Goal: Task Accomplishment & Management: Complete application form

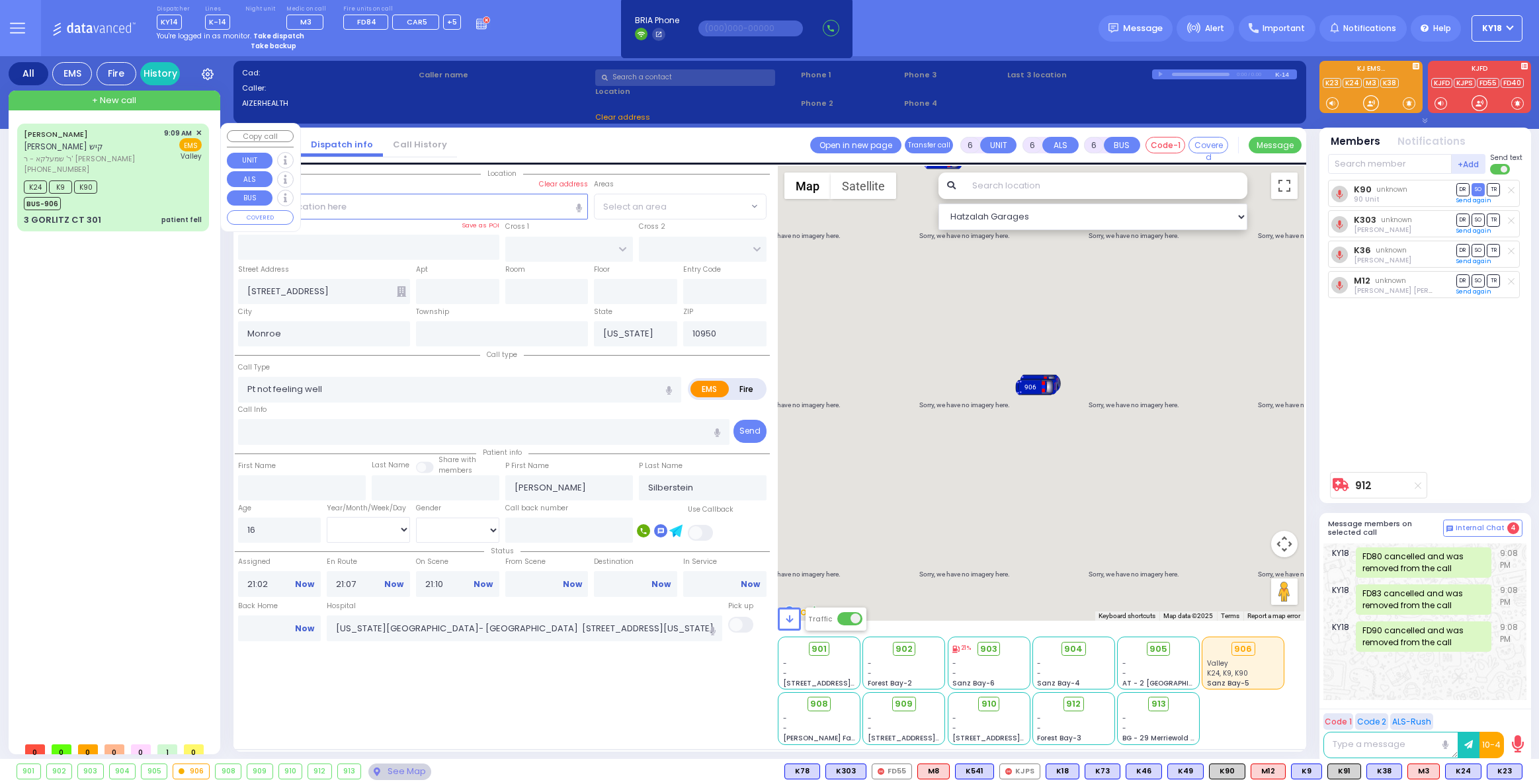
select select
click at [269, 33] on strong "Take dispatch" at bounding box center [278, 36] width 51 height 10
select select "4"
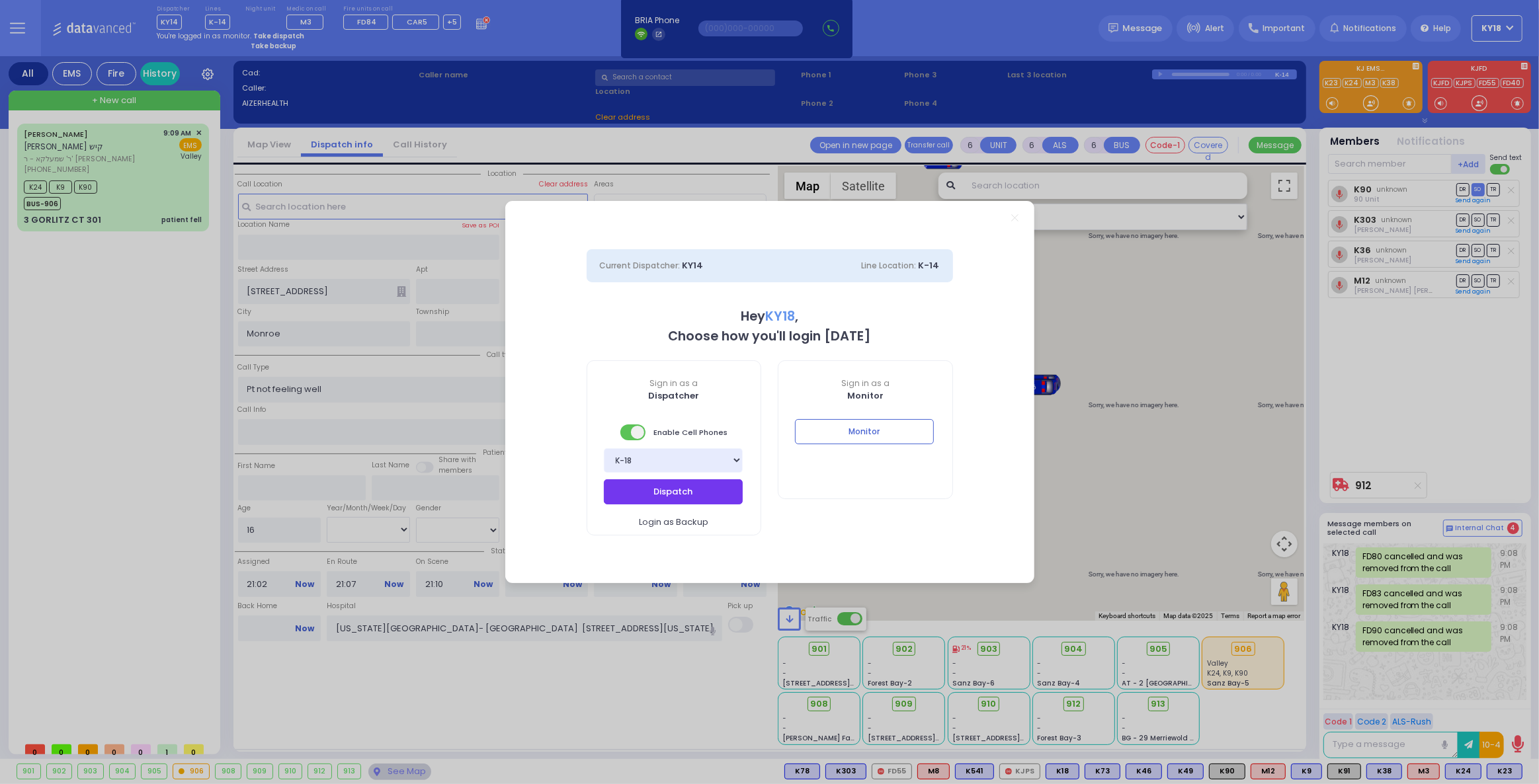
click at [634, 487] on button "Dispatch" at bounding box center [674, 492] width 139 height 25
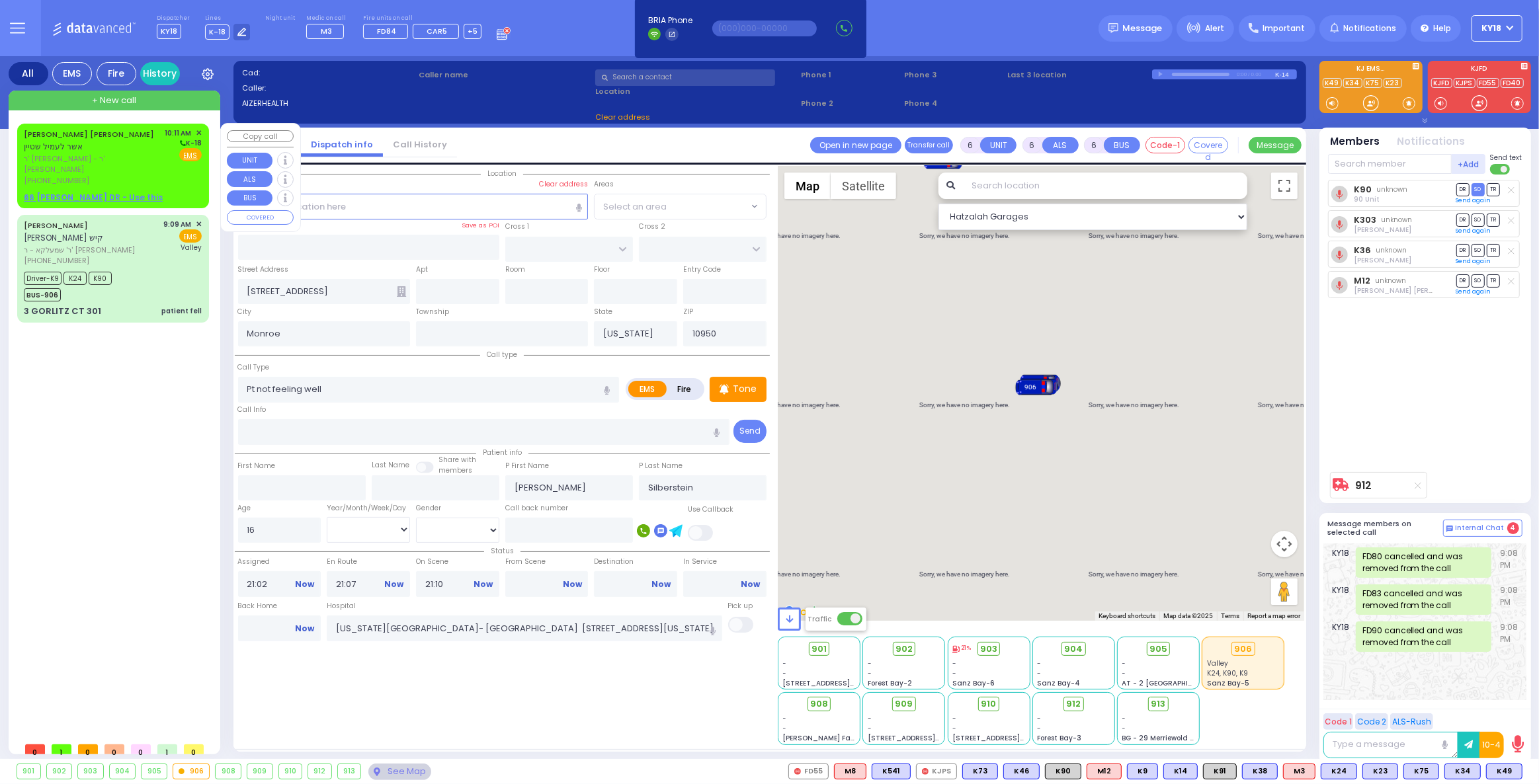
click at [50, 175] on span "[PHONE_NUMBER]" at bounding box center [56, 180] width 65 height 11
type input "2"
type input "1"
select select
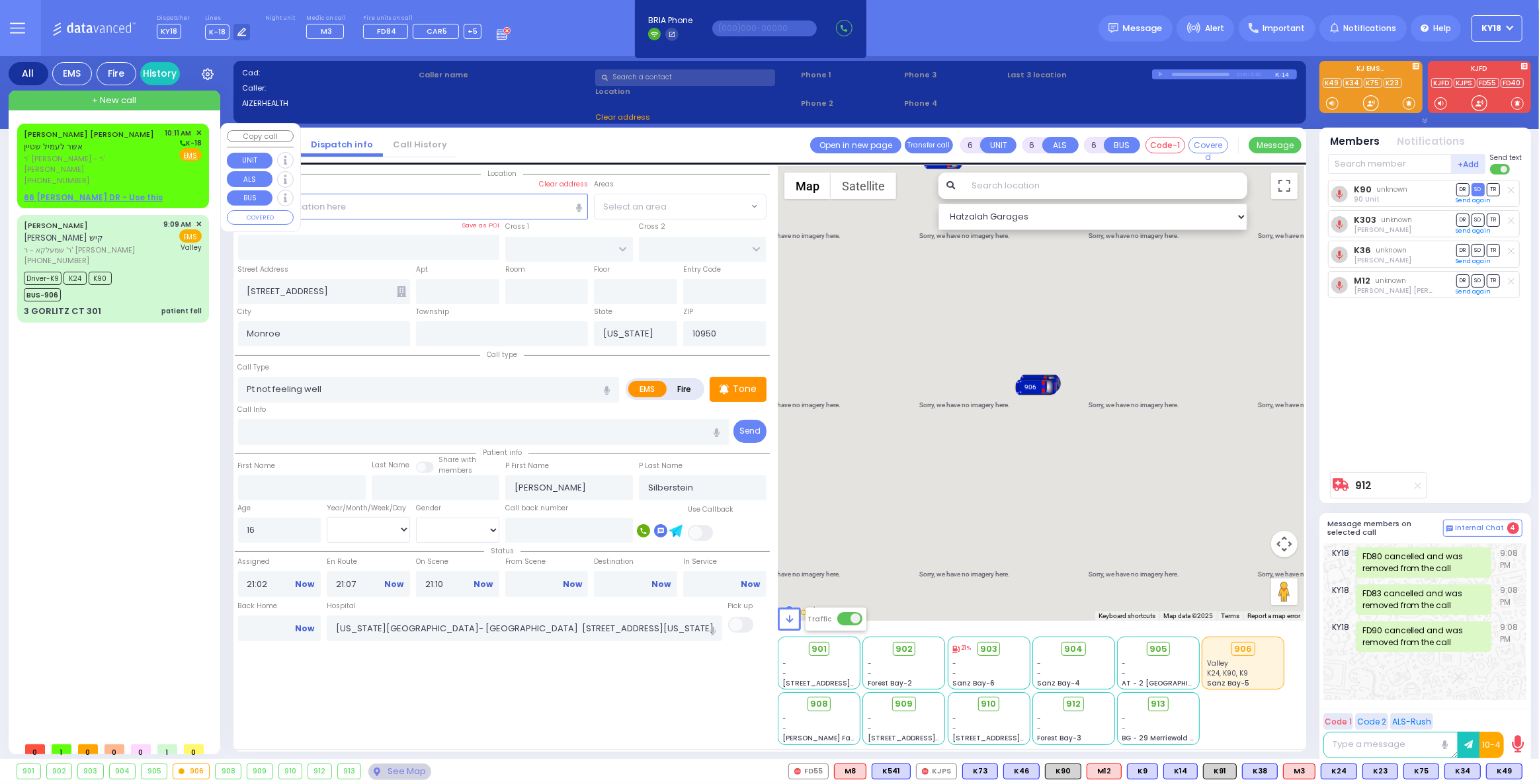
radio input "true"
type input "[PERSON_NAME]"
type input "STEIN"
select select
type input "10:11"
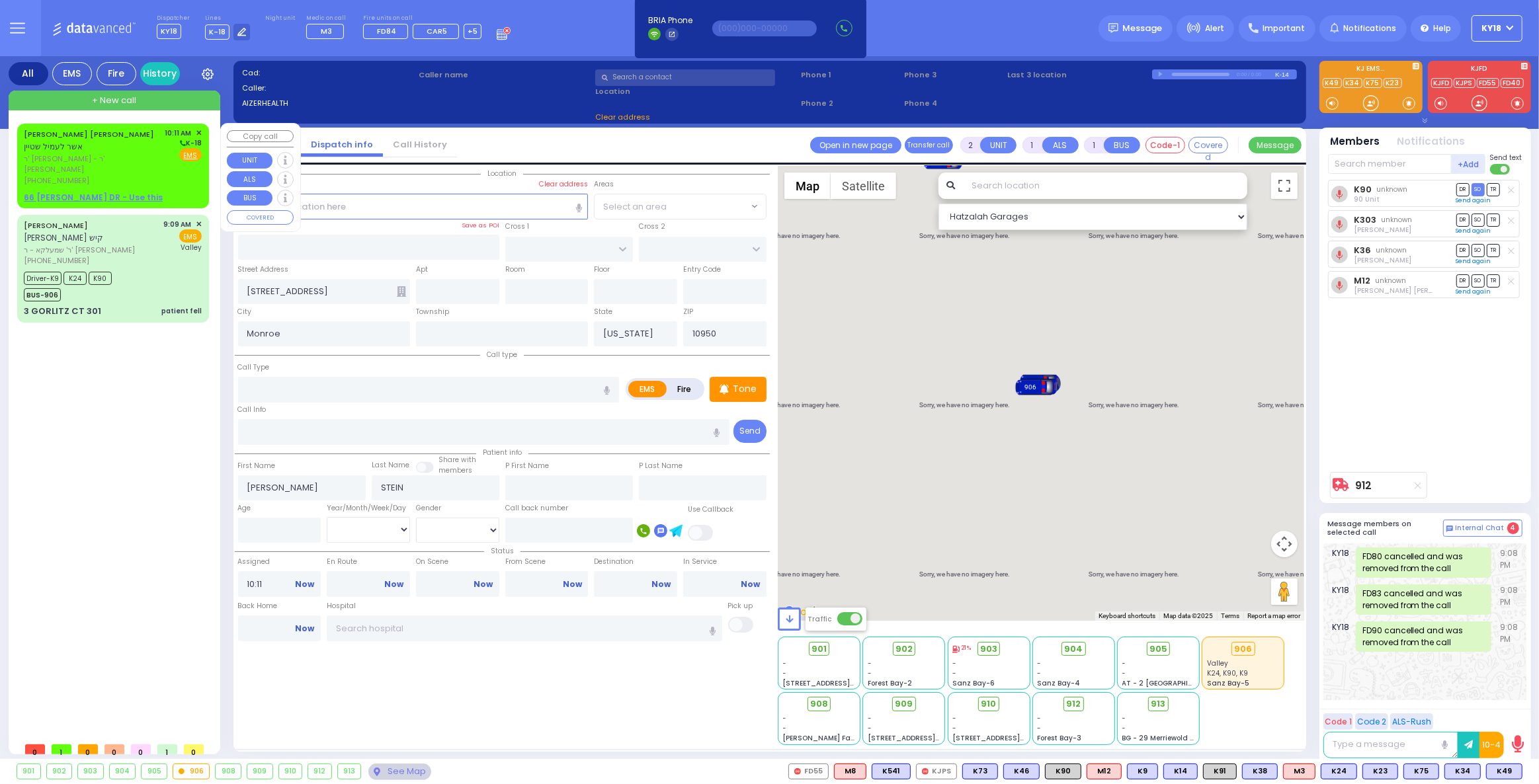
select select "Hatzalah Garages"
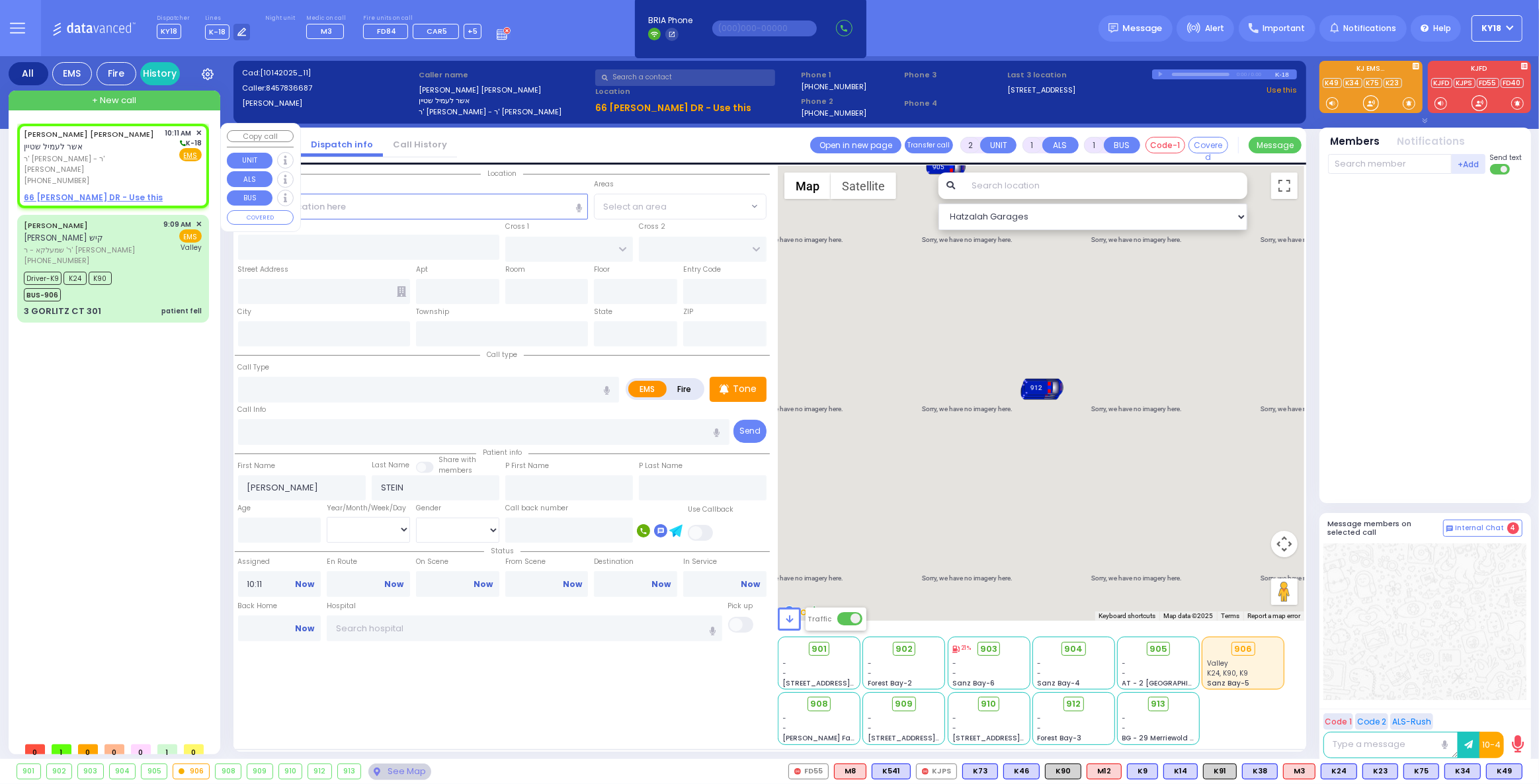
click at [80, 192] on u "66 FREDRICK DR - Use this" at bounding box center [93, 197] width 139 height 11
select select
radio input "true"
select select
select select "Hatzalah Garages"
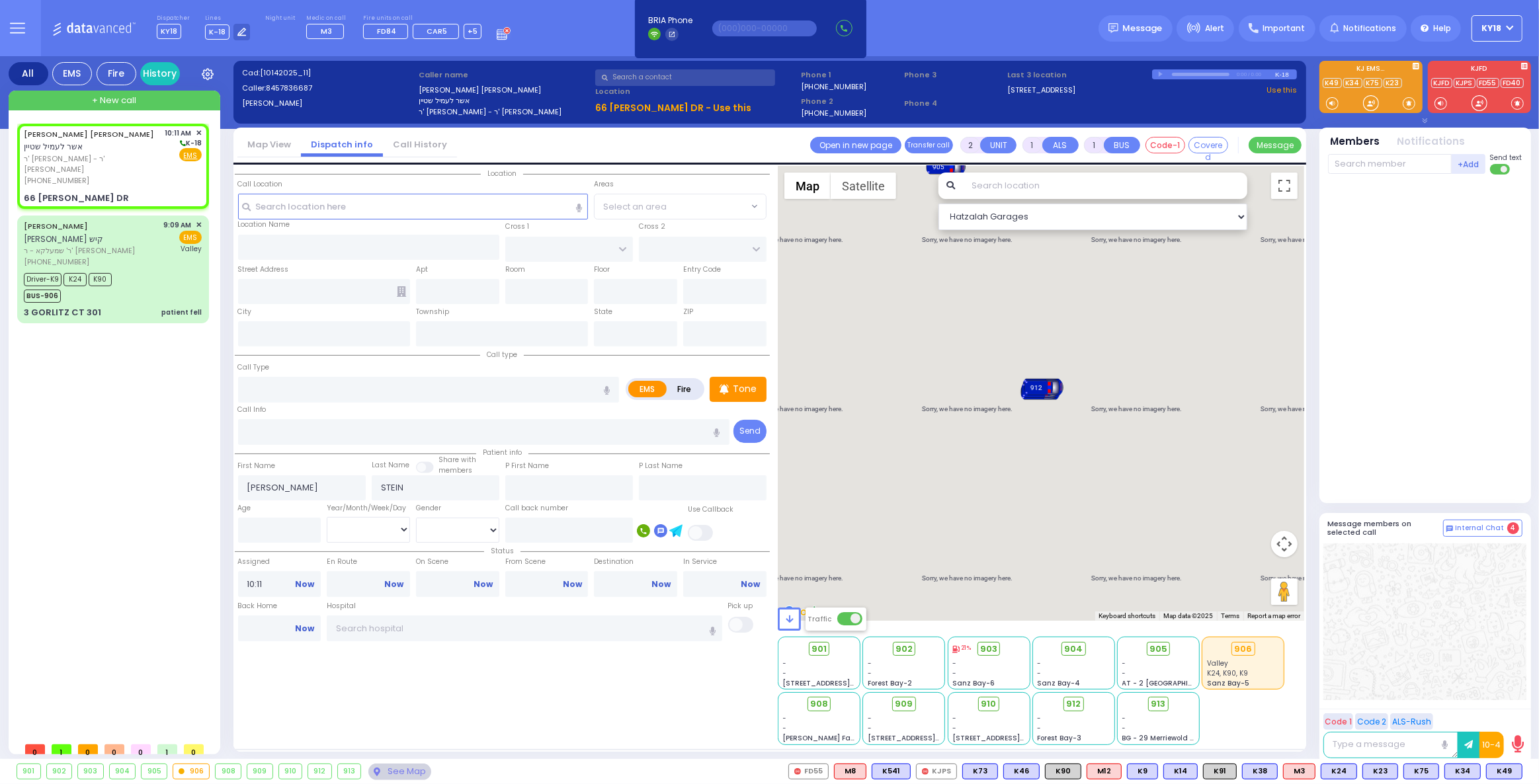
select select
radio input "true"
select select
select select "Hatzalah Garages"
type input "HEWSON RD"
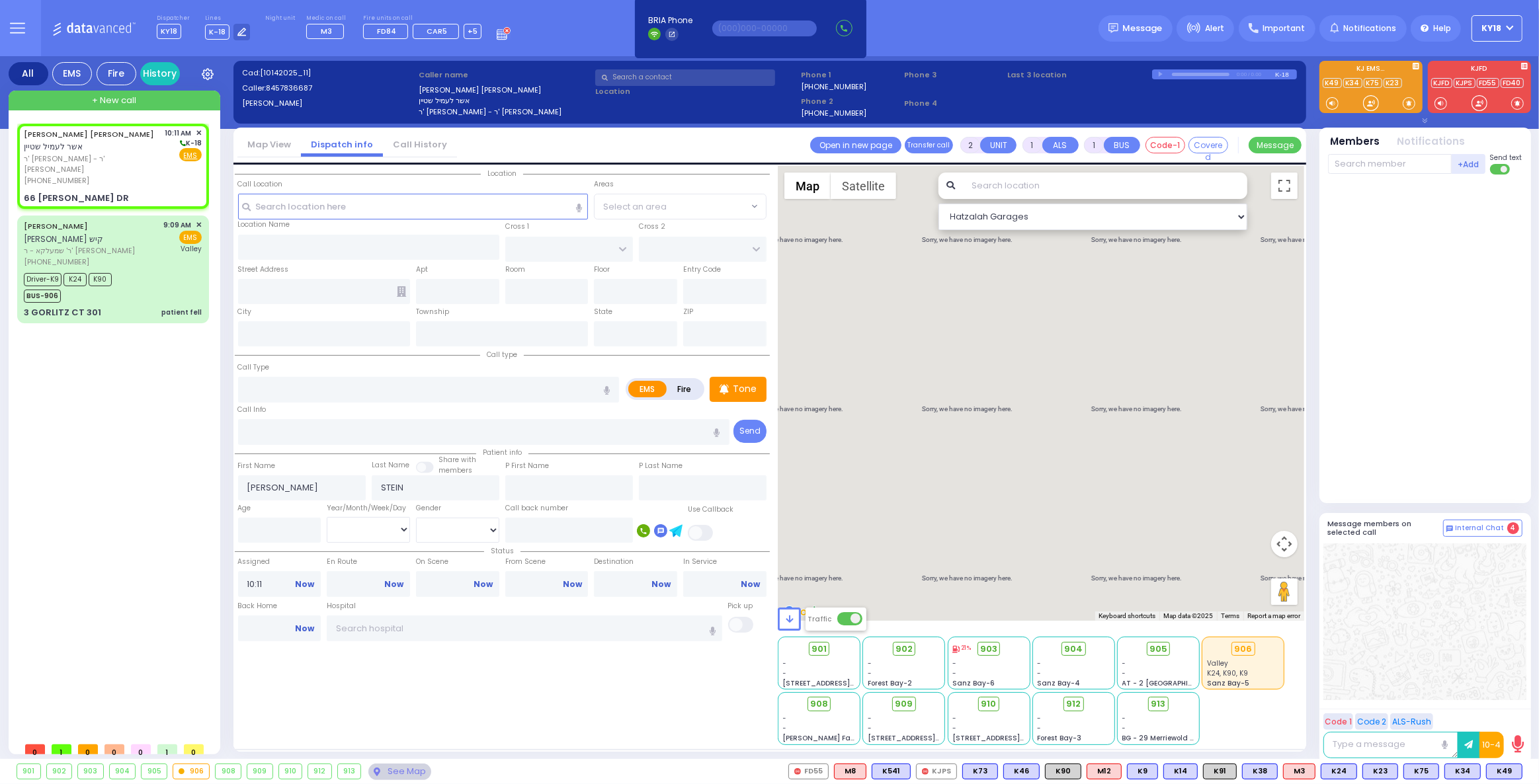
type input "GAUNT RD"
type input "66 [PERSON_NAME] DR"
type input "Monroe"
type input "[US_STATE]"
type input "10950"
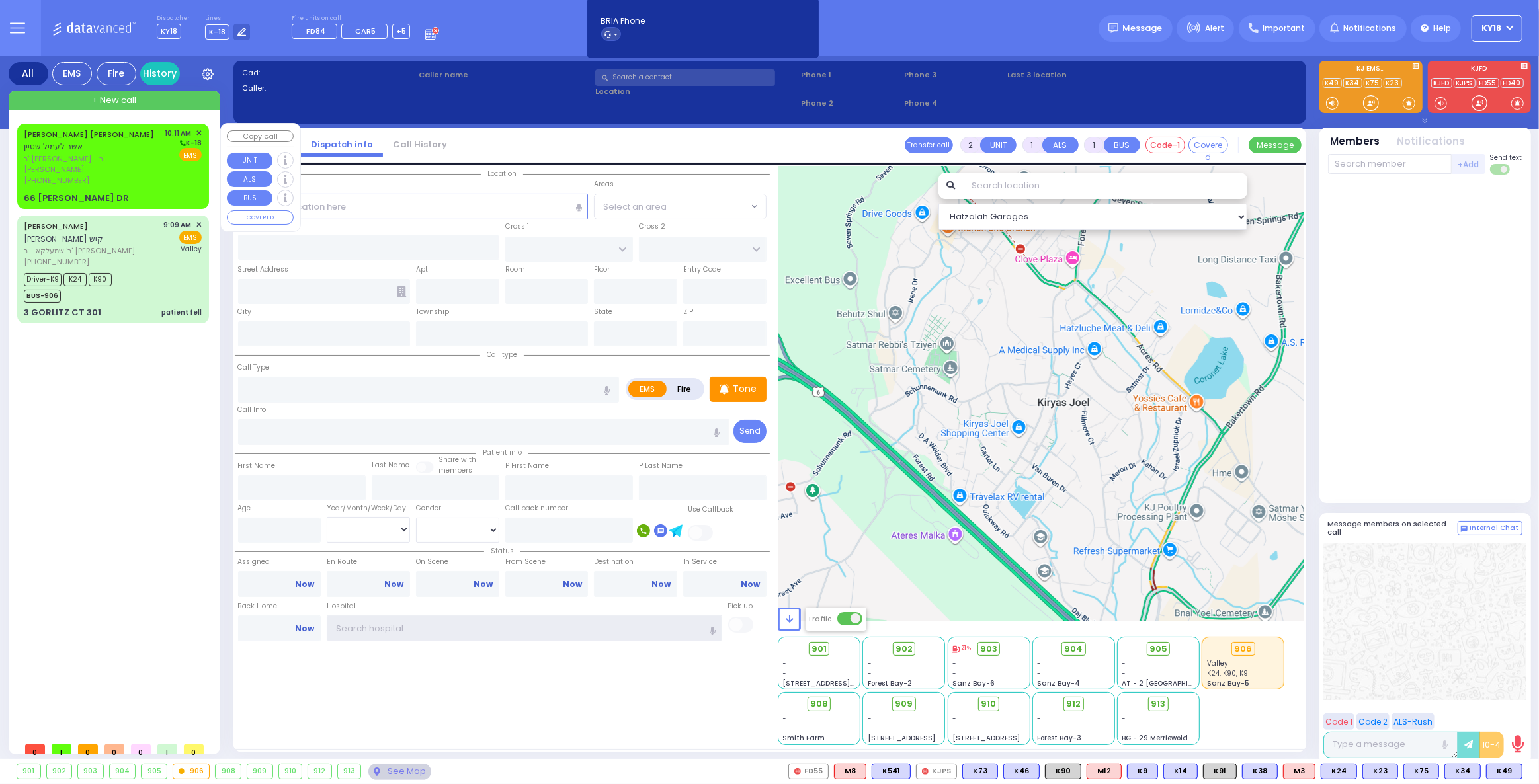
type input "ky18"
click at [137, 175] on div "[PHONE_NUMBER]" at bounding box center [91, 180] width 137 height 11
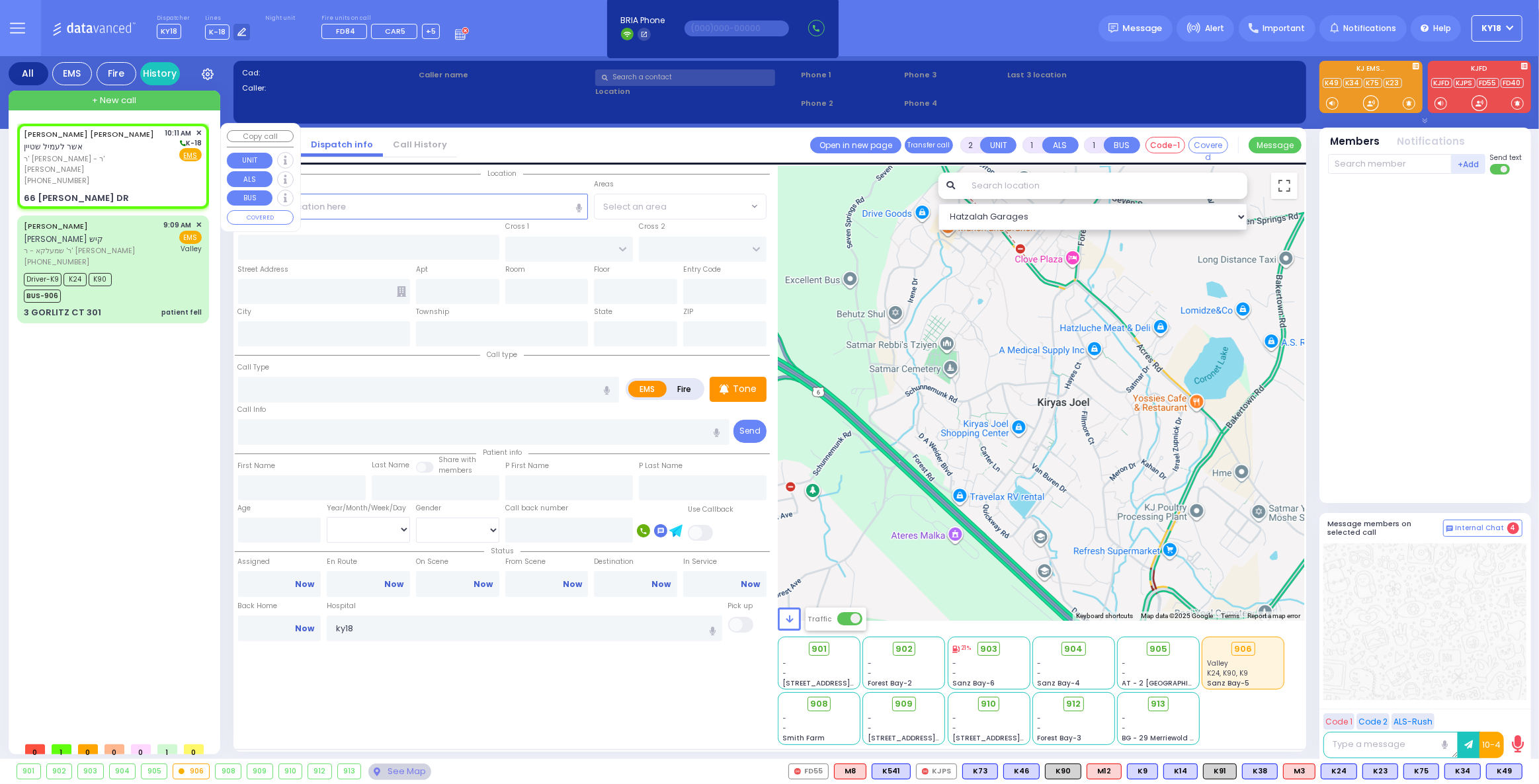
select select
radio input "true"
type input "[PERSON_NAME]"
type input "STEIN"
select select
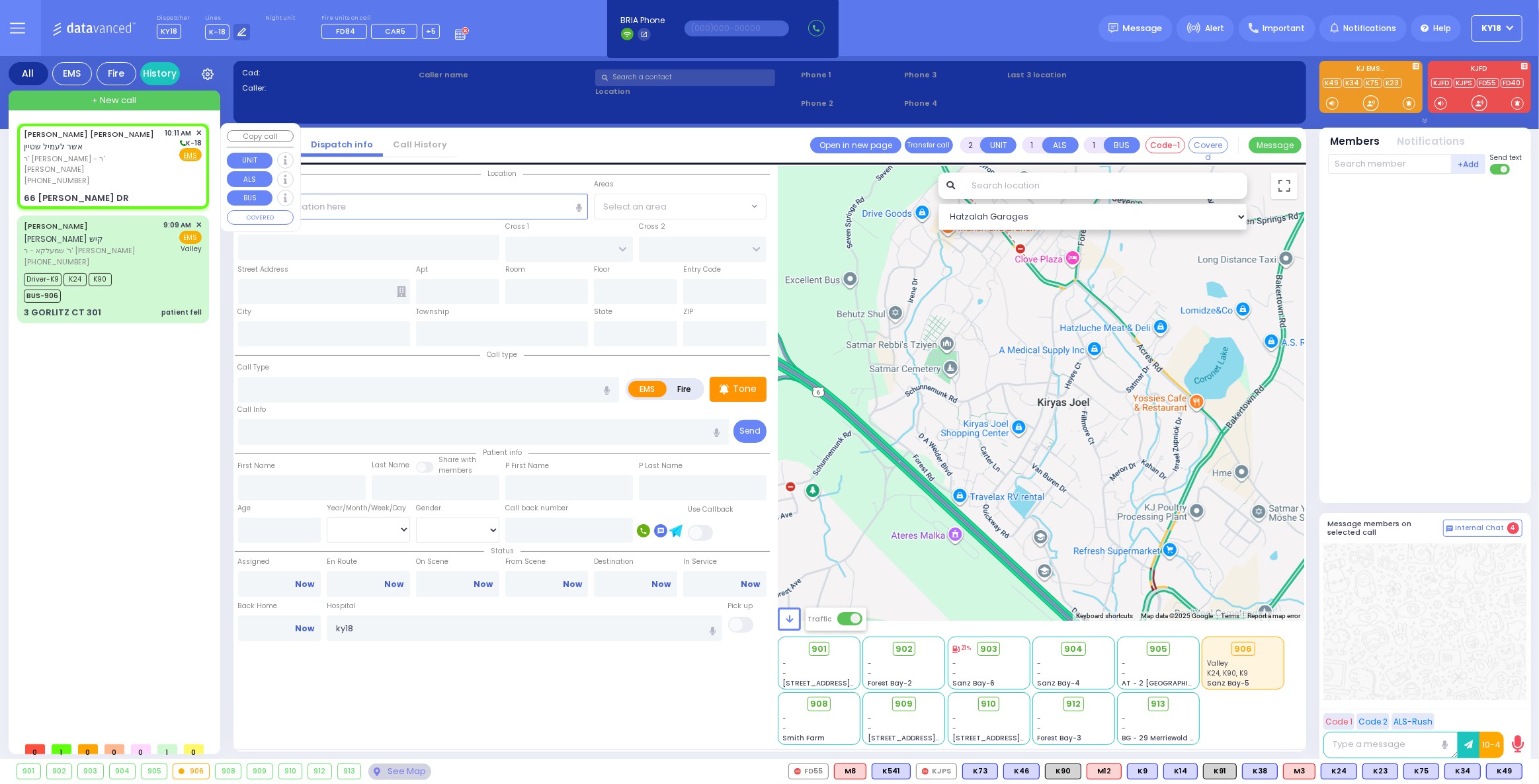
type input "10:11"
select select "Hatzalah Garages"
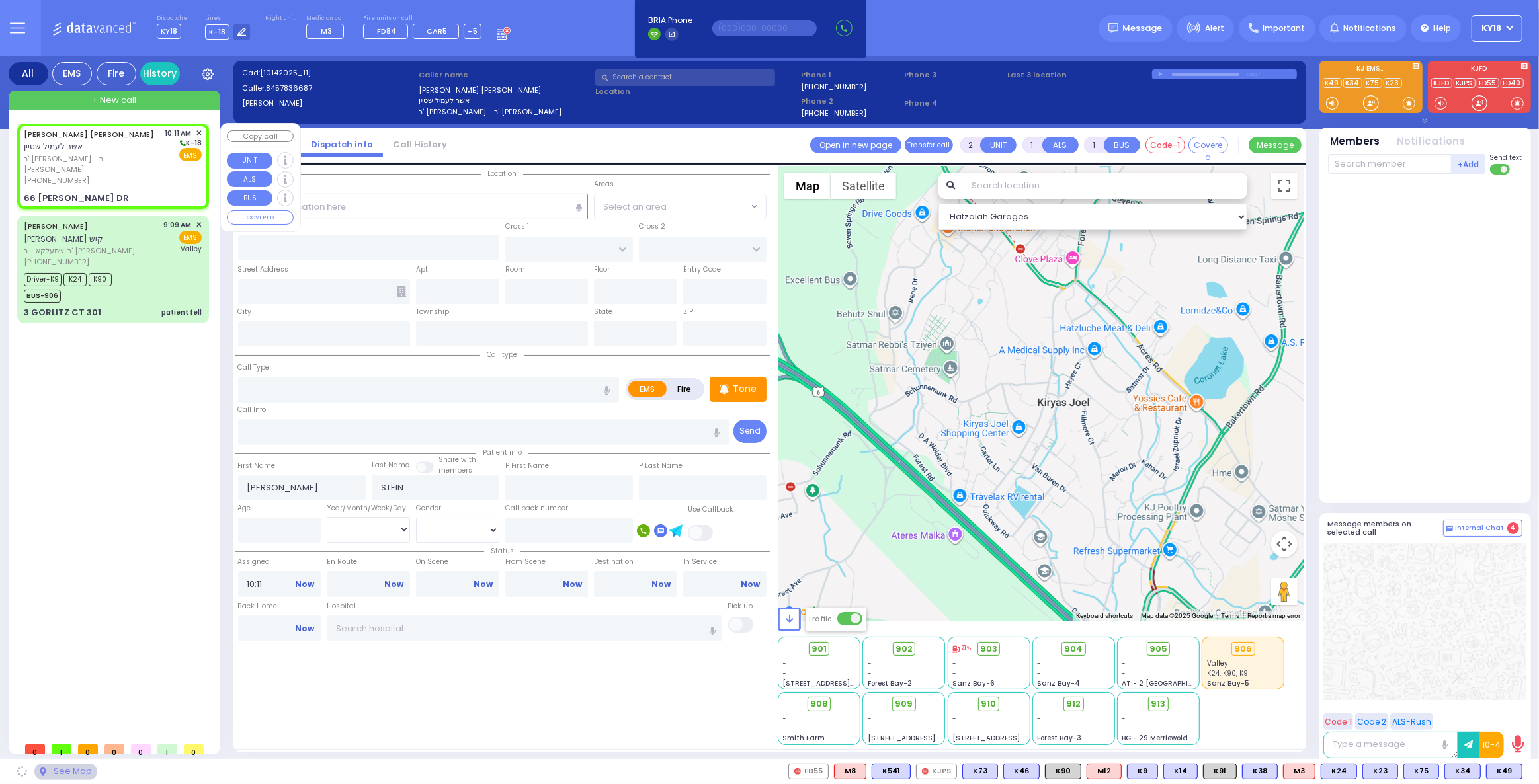
type input "HEWSON RD"
type input "GAUNT RD"
type input "66 [PERSON_NAME] DR"
type input "Monroe"
type input "[US_STATE]"
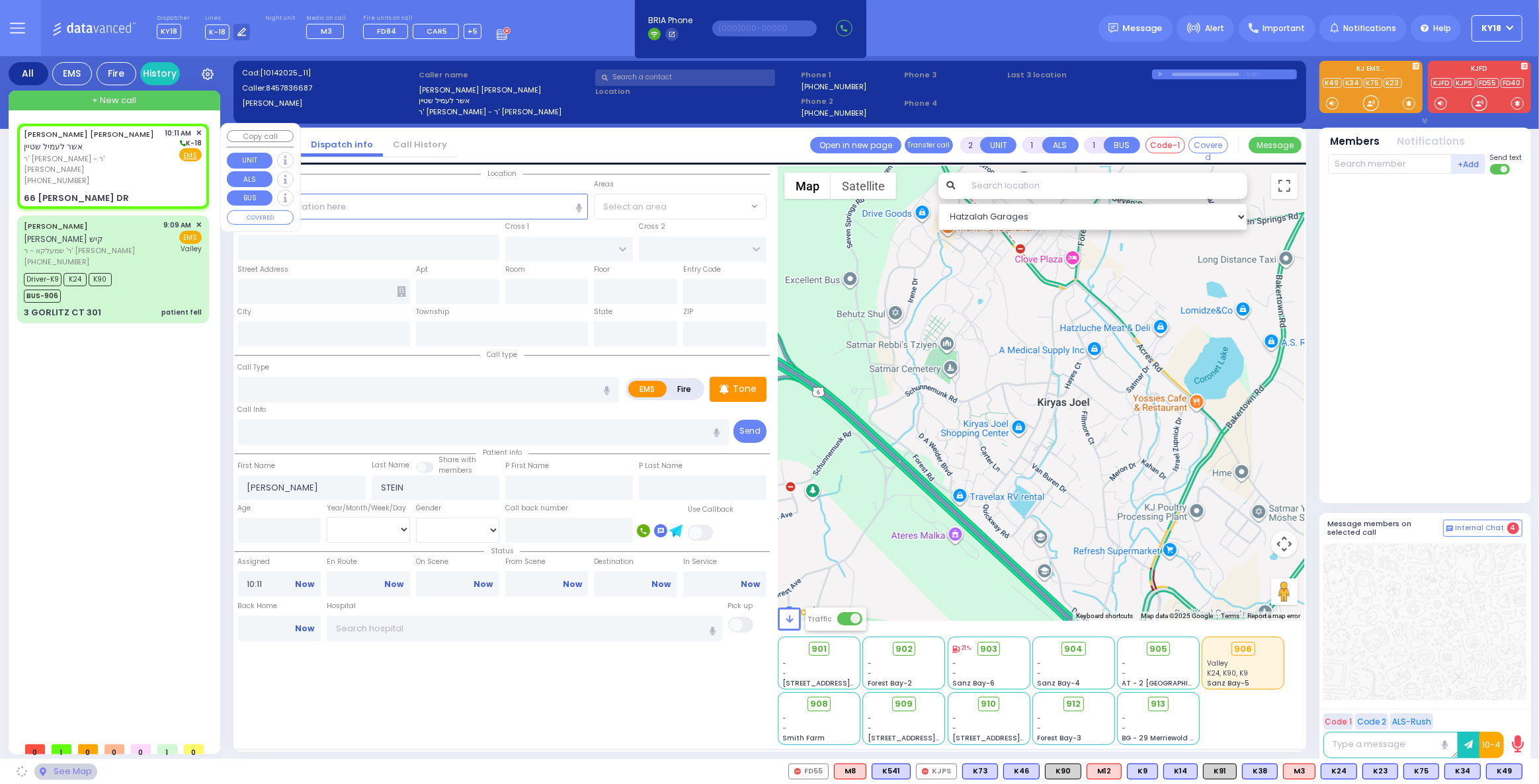
type input "10950"
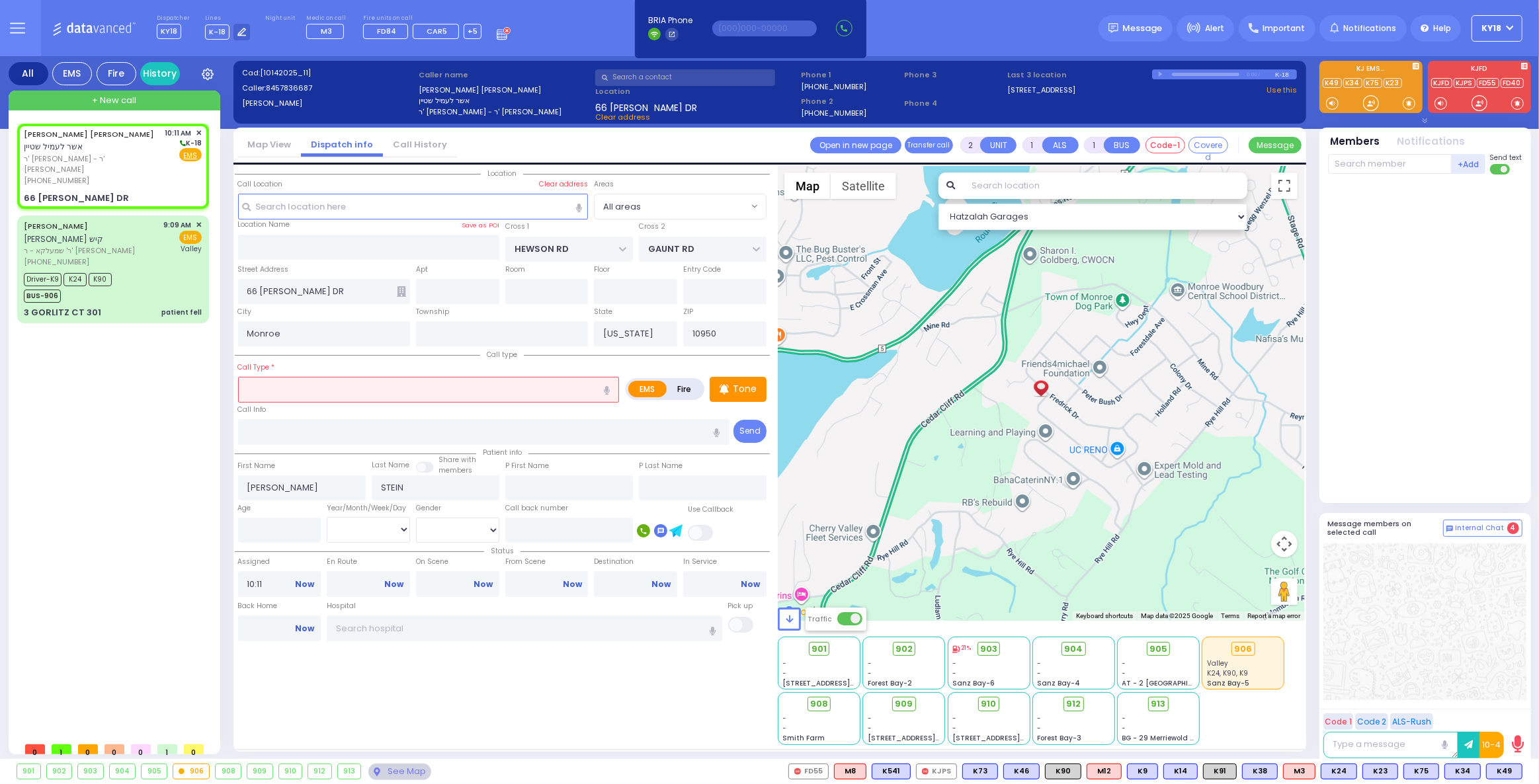
click at [315, 393] on input "text" at bounding box center [428, 389] width 381 height 25
click at [266, 529] on input "number" at bounding box center [279, 530] width 83 height 25
select select
radio input "true"
select select
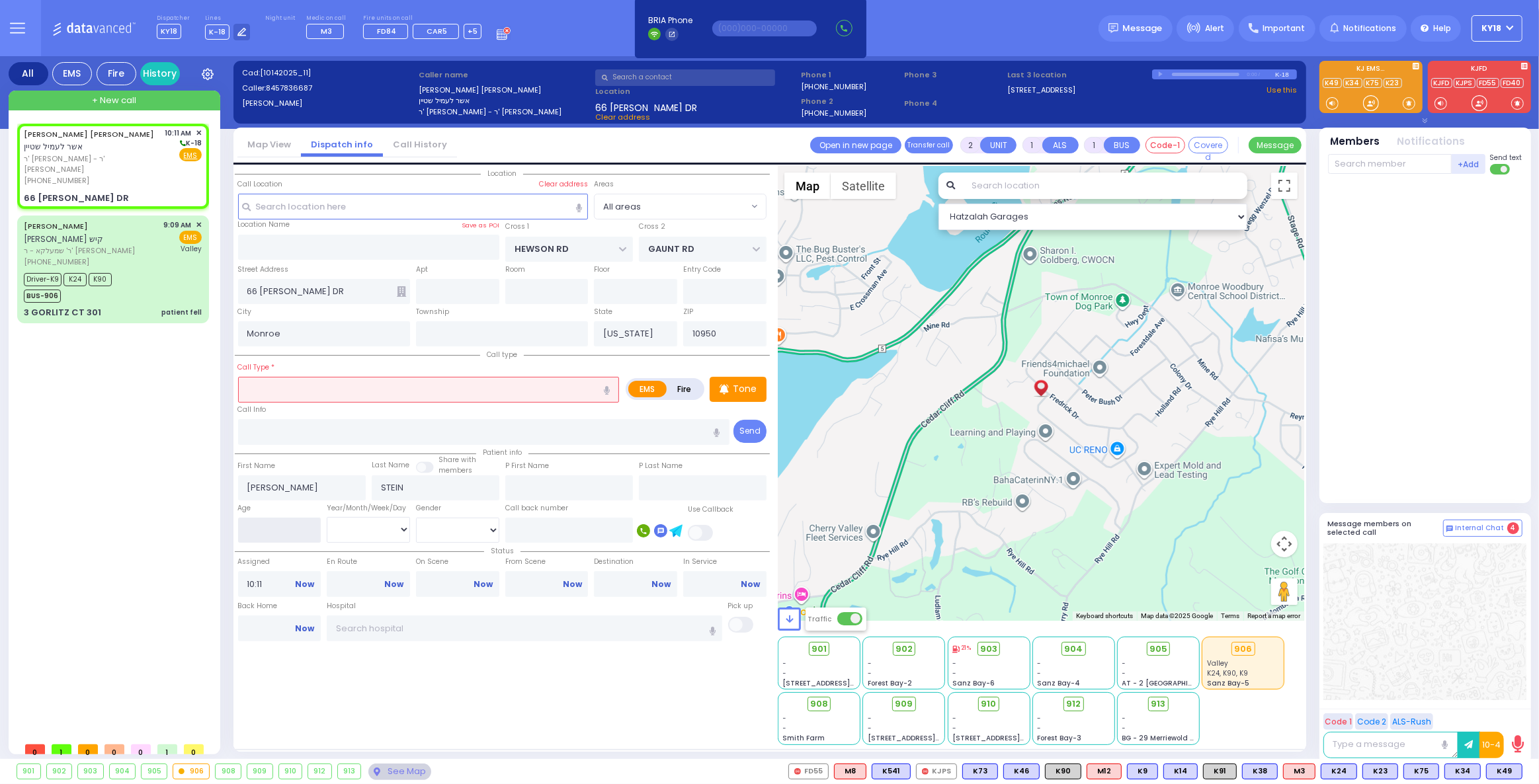
select select "Hatzalah Garages"
type input "2"
click at [390, 529] on select "Year Month Week Day" at bounding box center [368, 529] width 83 height 25
select select "Year"
click at [327, 517] on select "Year Month Week Day" at bounding box center [368, 529] width 83 height 25
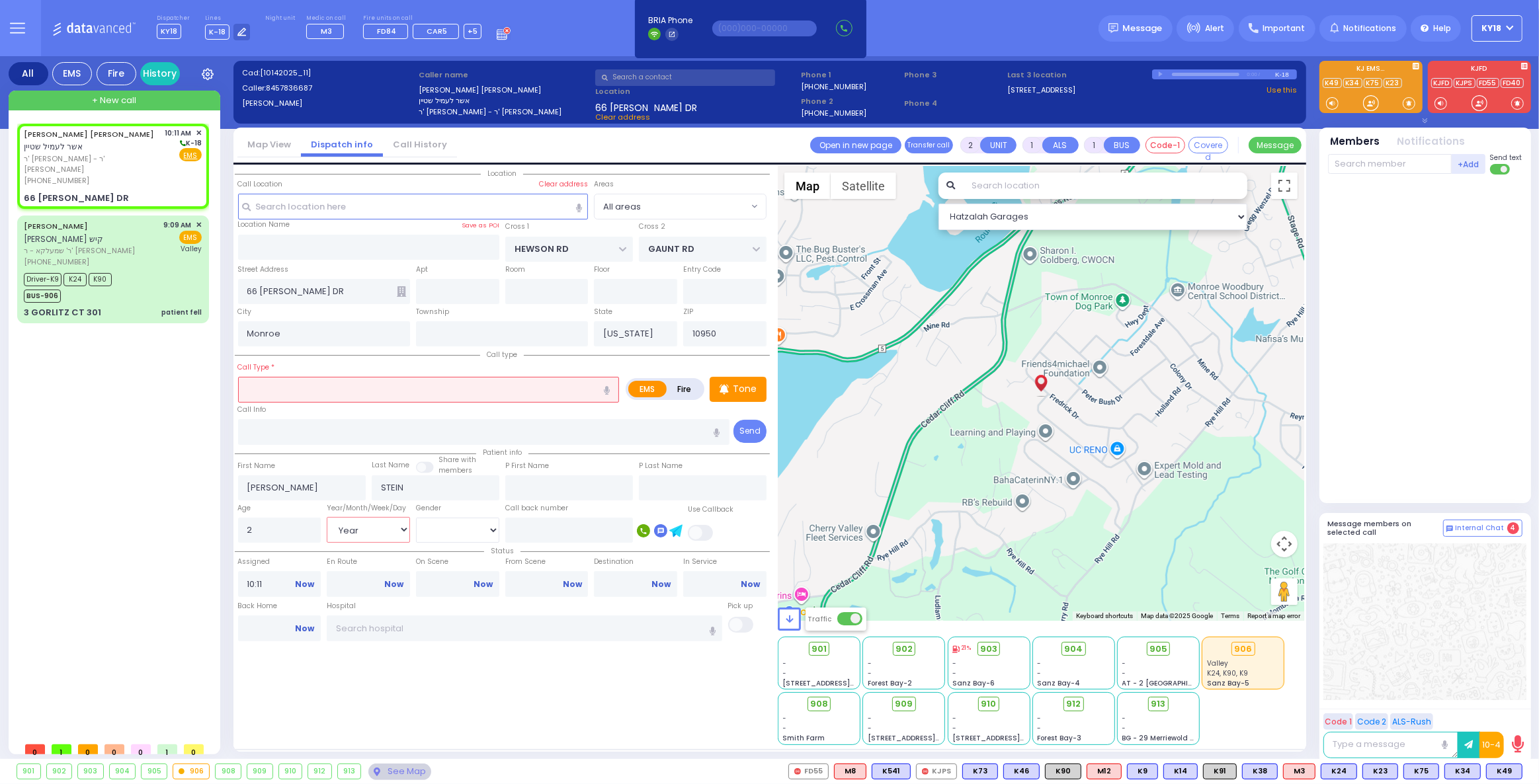
select select
radio input "true"
select select "Year"
select select "Hatzalah Garages"
click at [438, 529] on select "[DEMOGRAPHIC_DATA] [DEMOGRAPHIC_DATA]" at bounding box center [457, 530] width 83 height 25
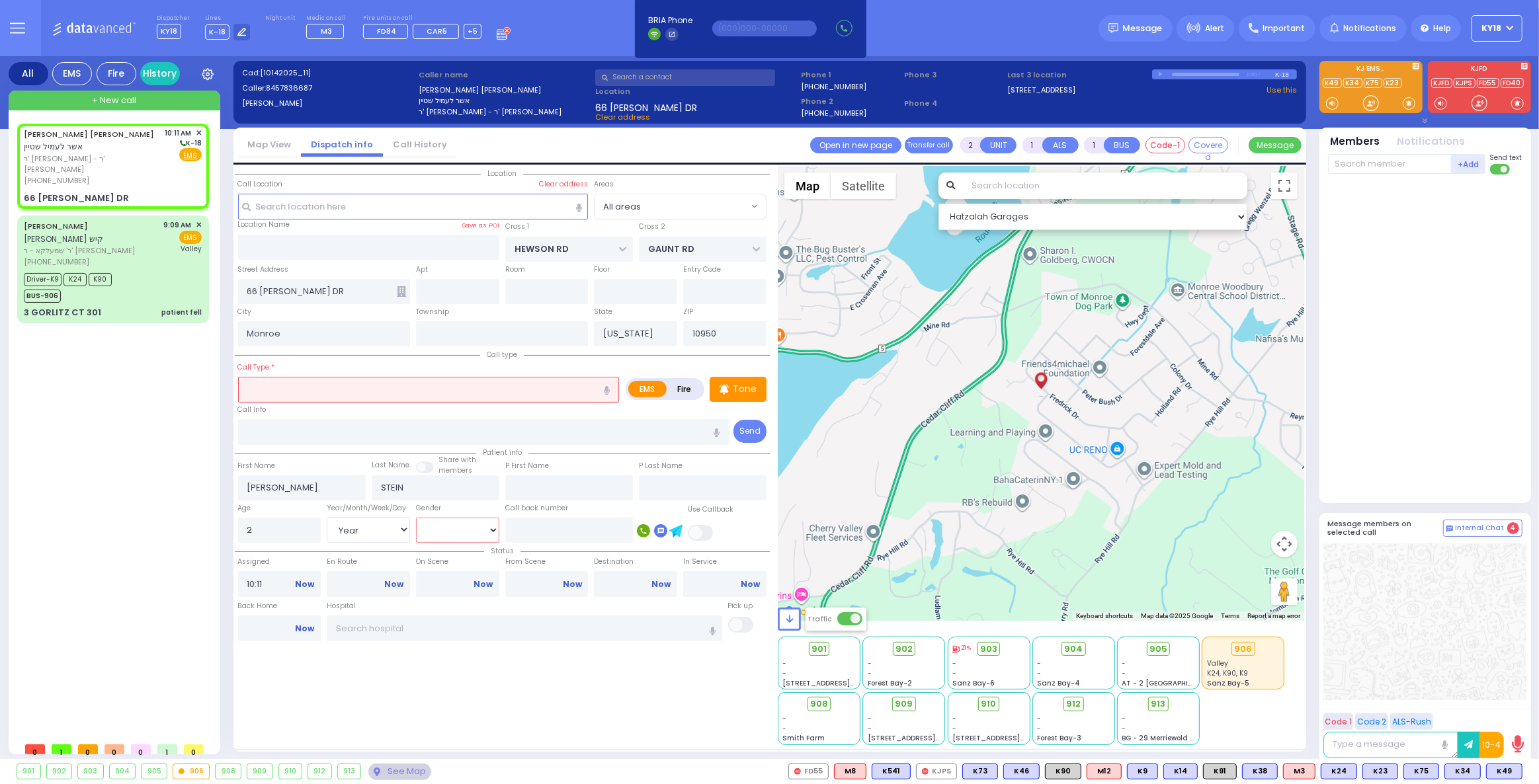
select select "[DEMOGRAPHIC_DATA]"
click at [416, 518] on select "[DEMOGRAPHIC_DATA] [DEMOGRAPHIC_DATA]" at bounding box center [457, 530] width 83 height 25
select select
radio input "true"
select select "Year"
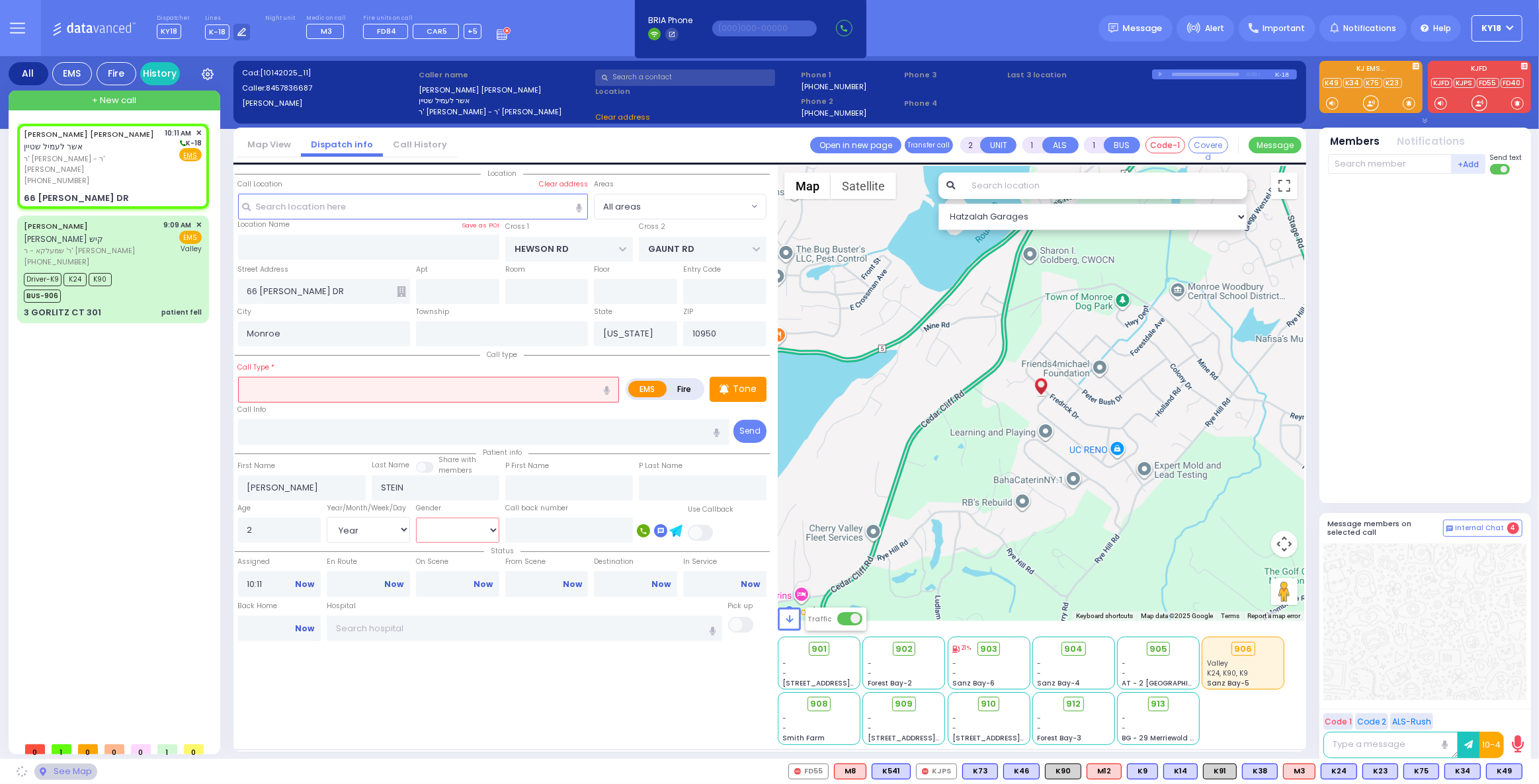
select select
select select "Hatzalah Garages"
click at [267, 387] on input "text" at bounding box center [428, 389] width 381 height 25
type input "d"
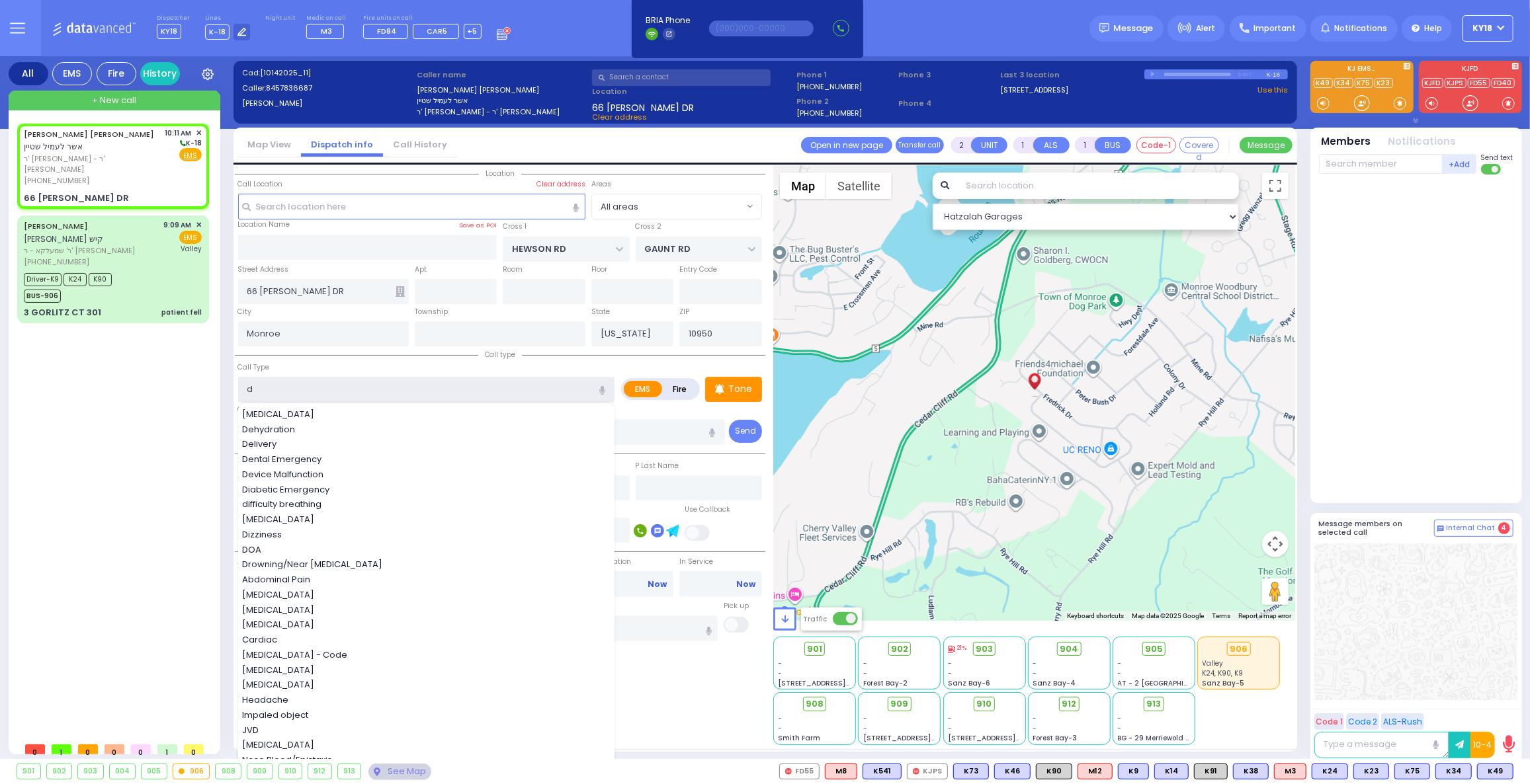
select select
radio input "true"
select select "Year"
select select "[DEMOGRAPHIC_DATA]"
type input "di"
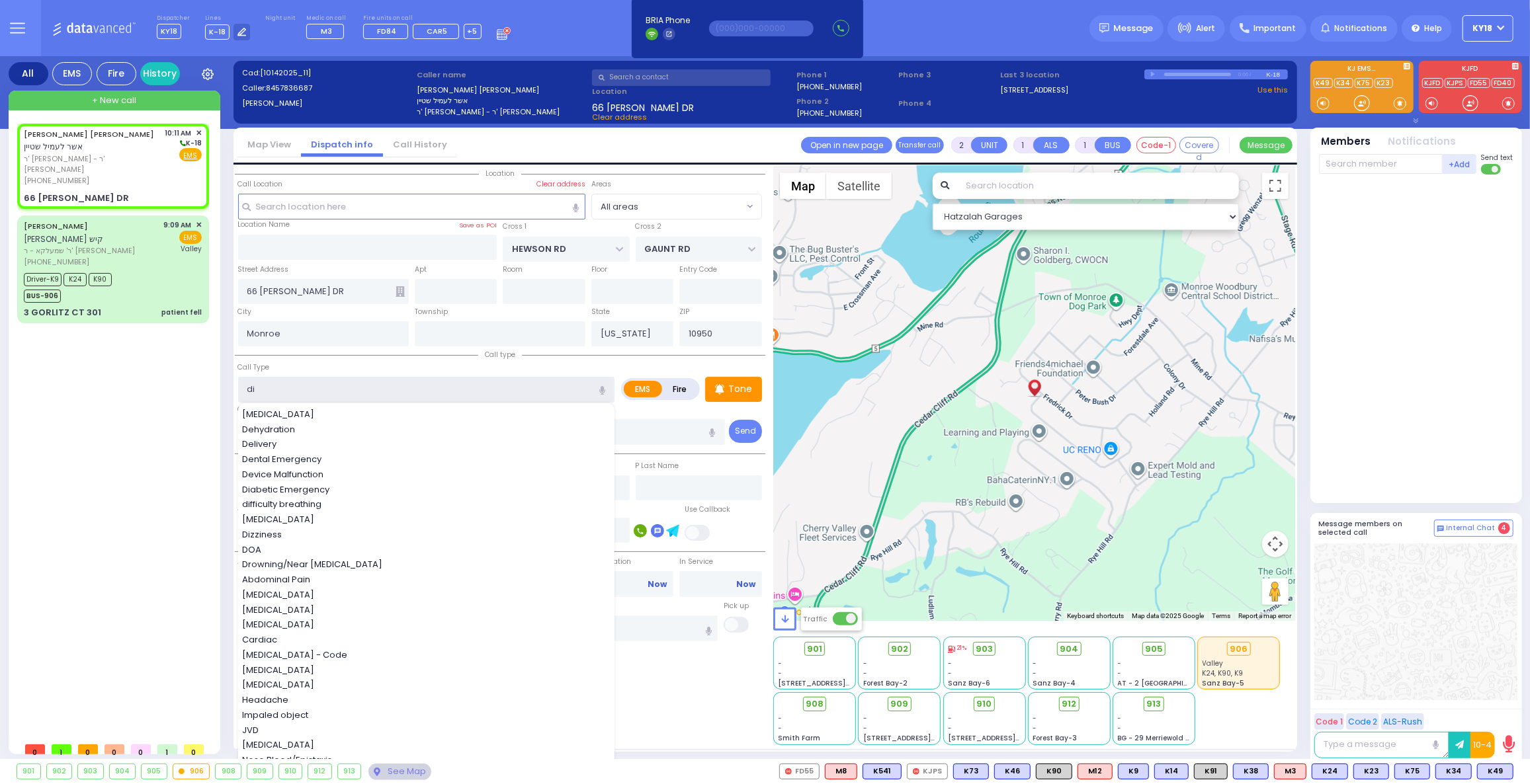
select select "Hatzalah Garages"
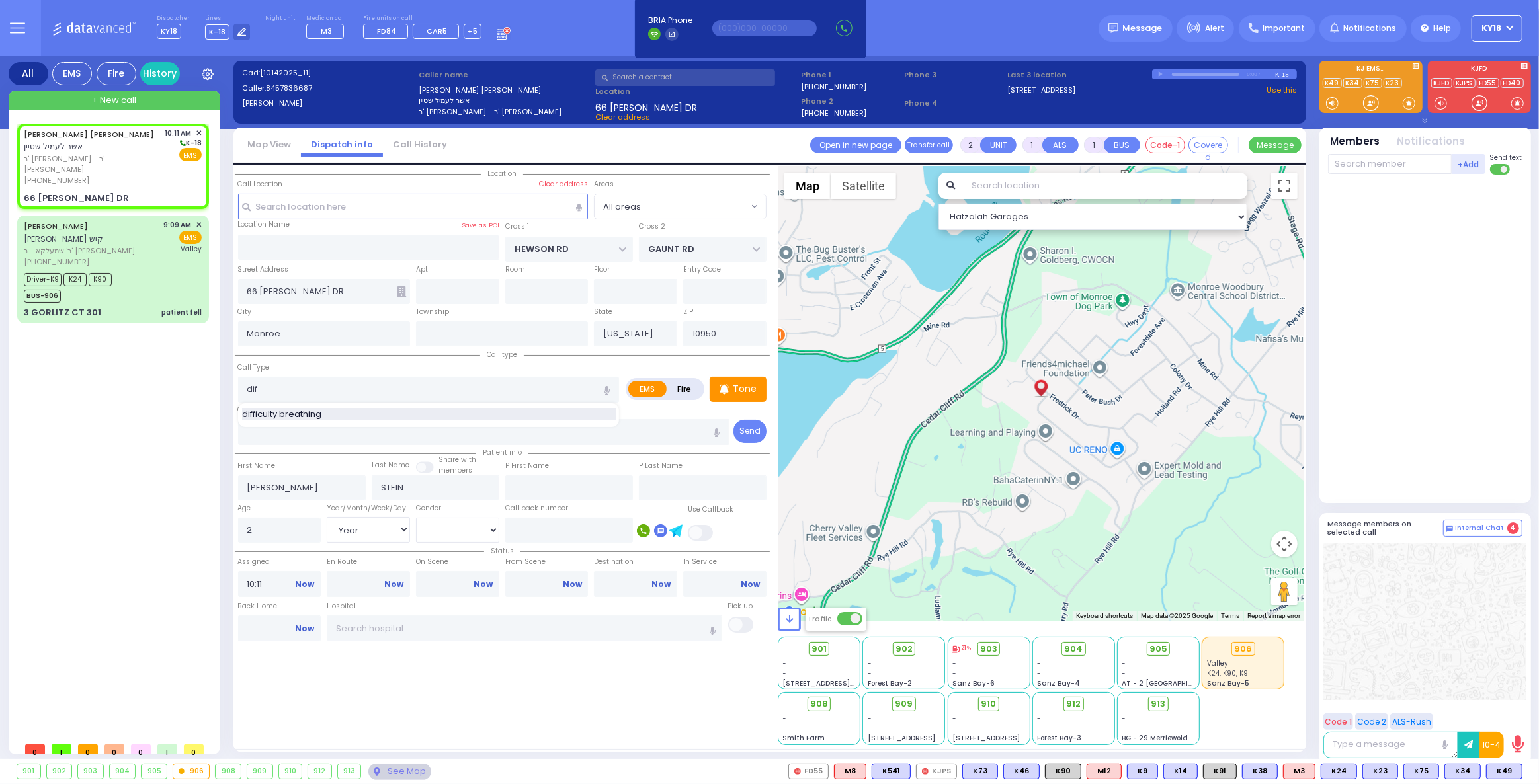
click at [273, 419] on span "difficulty breathing" at bounding box center [284, 415] width 84 height 13
type input "difficulty breathing"
select select
radio input "true"
select select "Year"
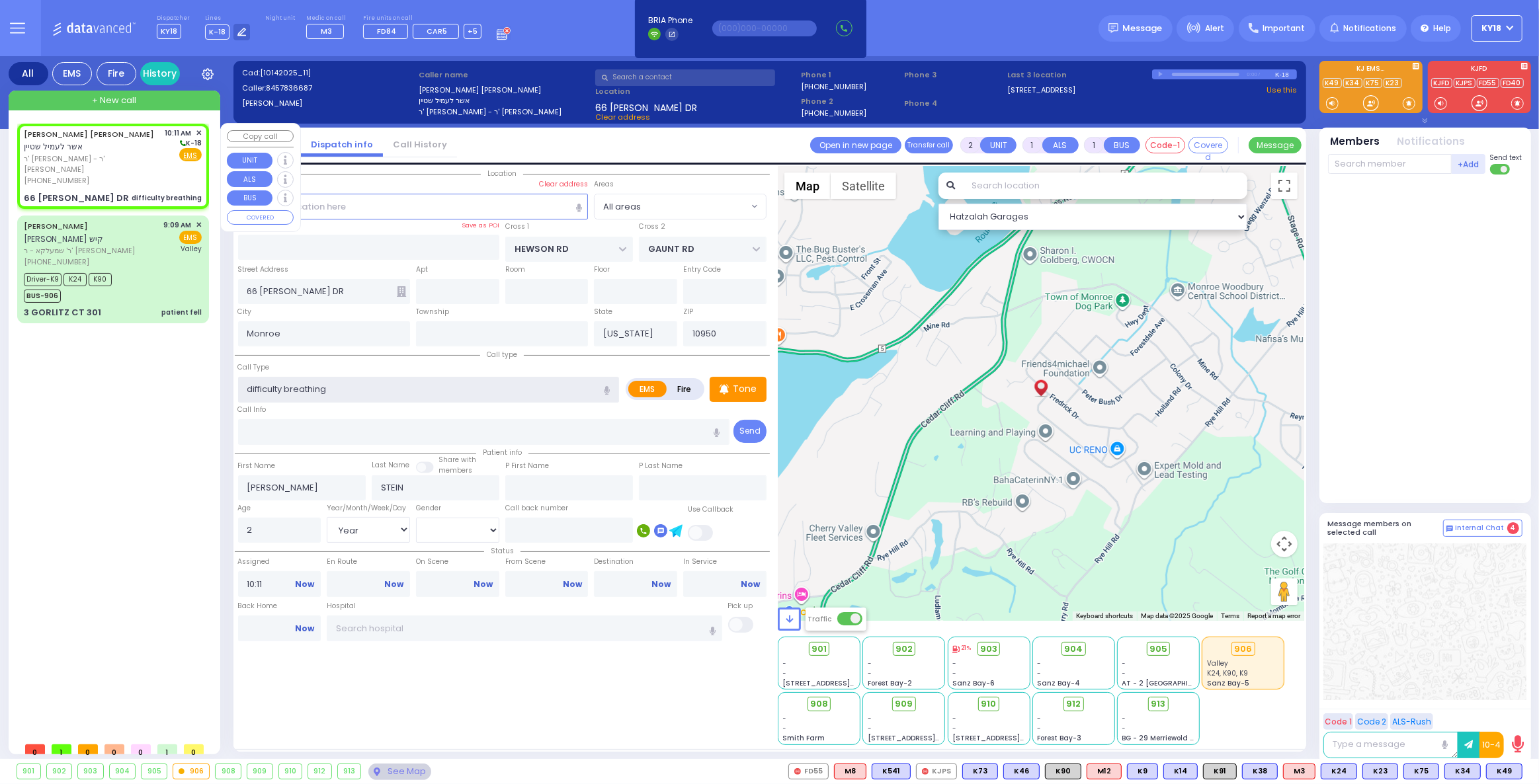
select select "[DEMOGRAPHIC_DATA]"
select select "Hatzalah Garages"
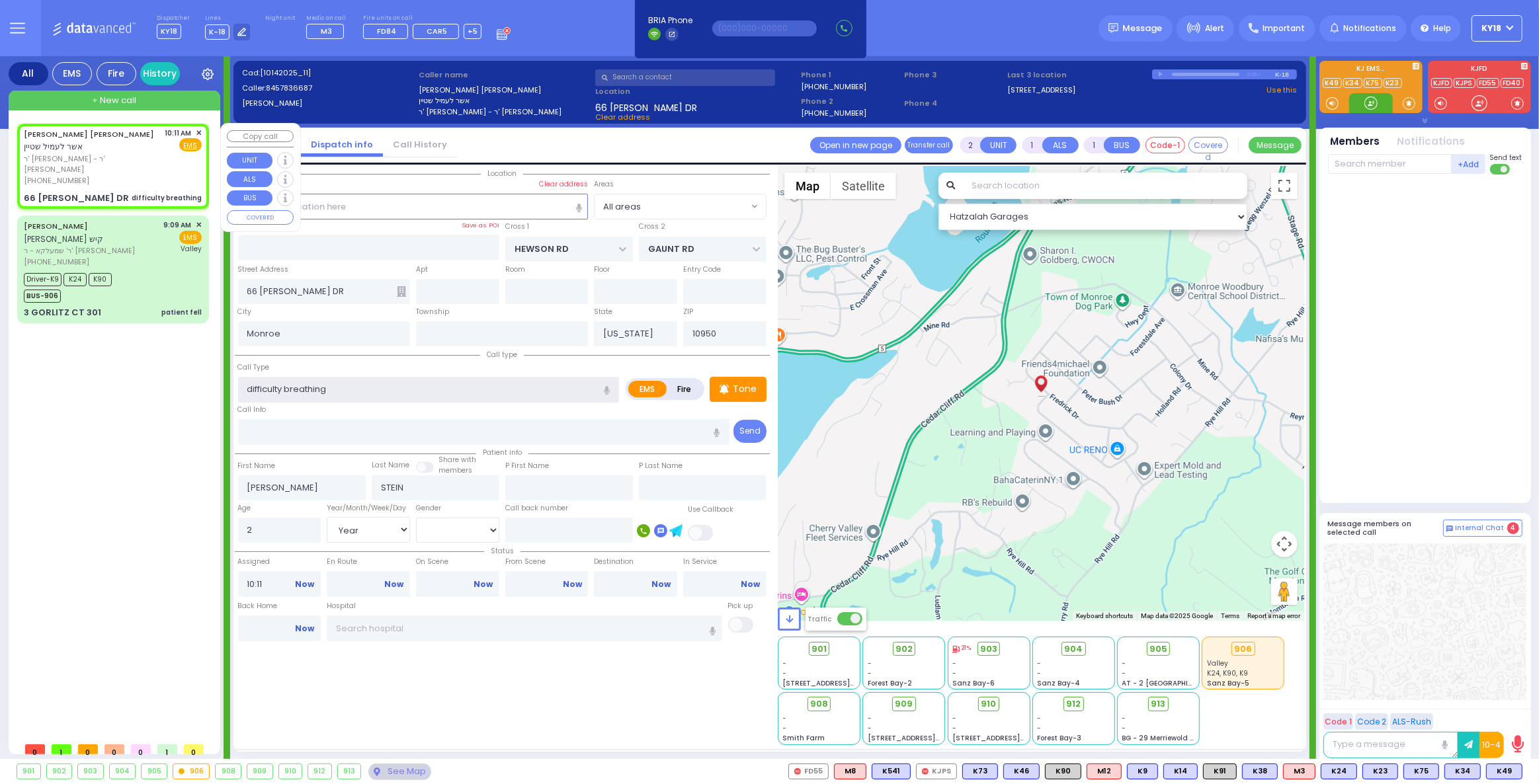
select select
radio input "true"
select select "Year"
select select "[DEMOGRAPHIC_DATA]"
select select "Hatzalah Garages"
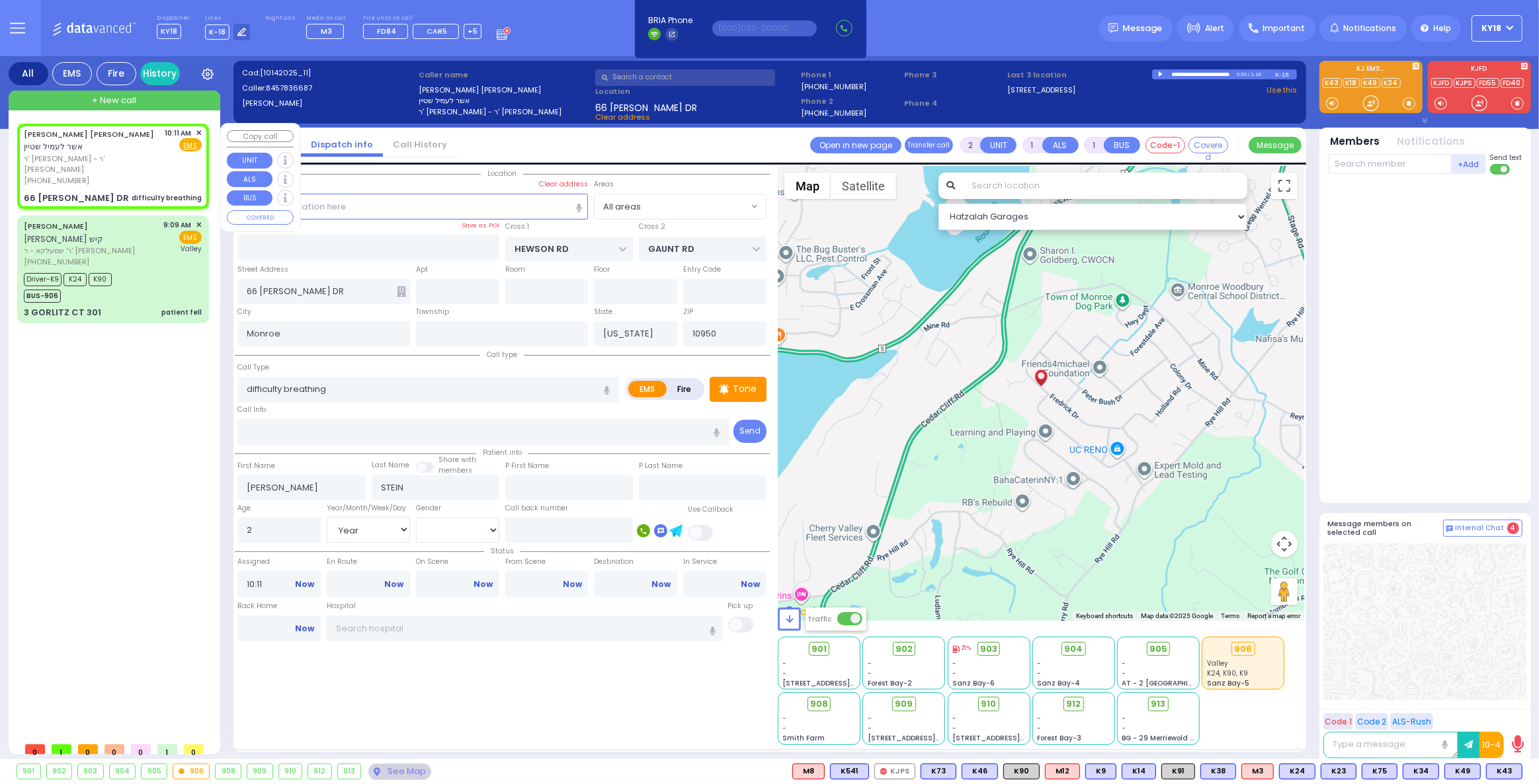
click at [119, 175] on div "[PHONE_NUMBER]" at bounding box center [91, 180] width 137 height 11
select select
radio input "true"
select select "Year"
select select "[DEMOGRAPHIC_DATA]"
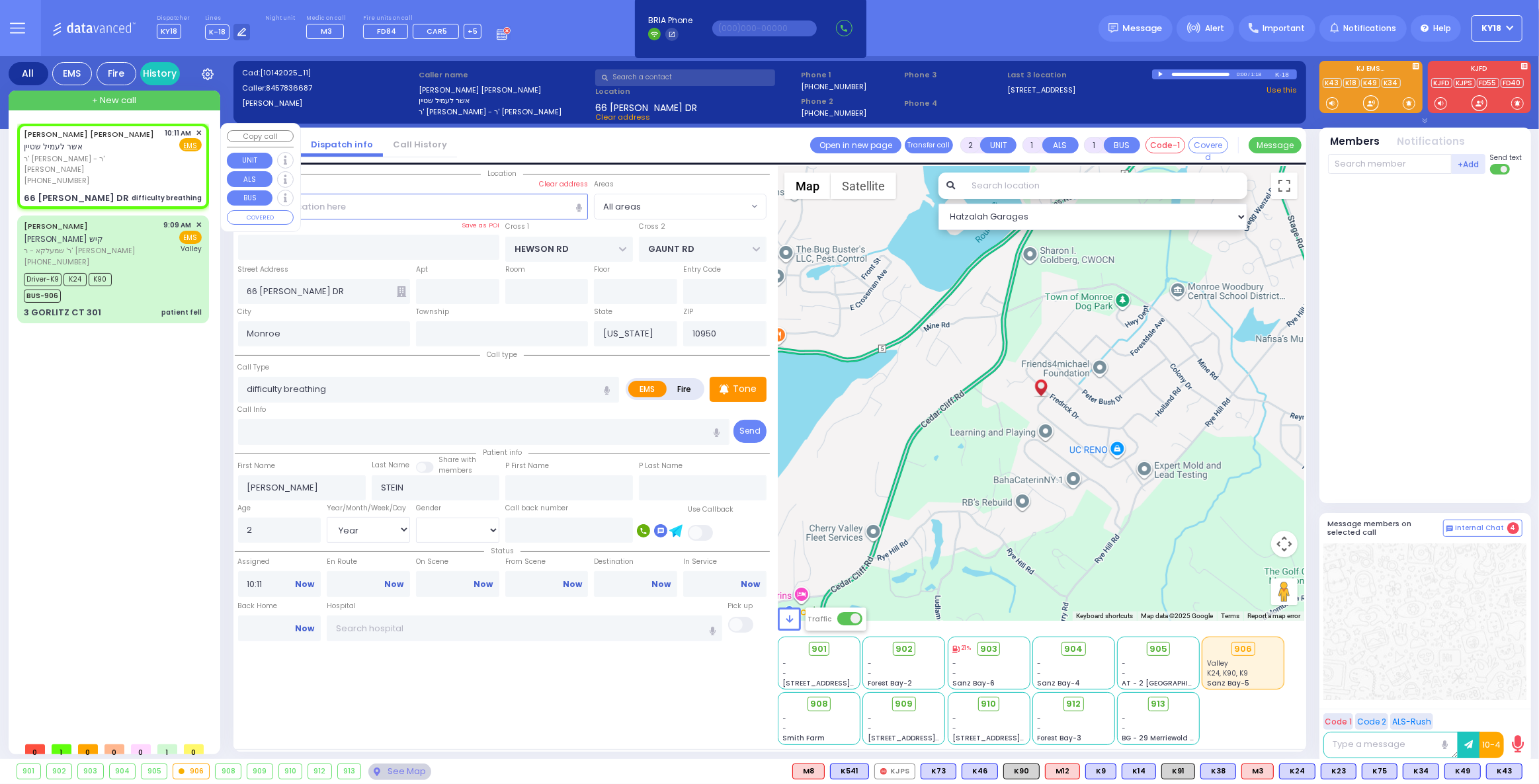
select select "Hatzalah Garages"
radio input "true"
select select "Year"
select select "[DEMOGRAPHIC_DATA]"
select select
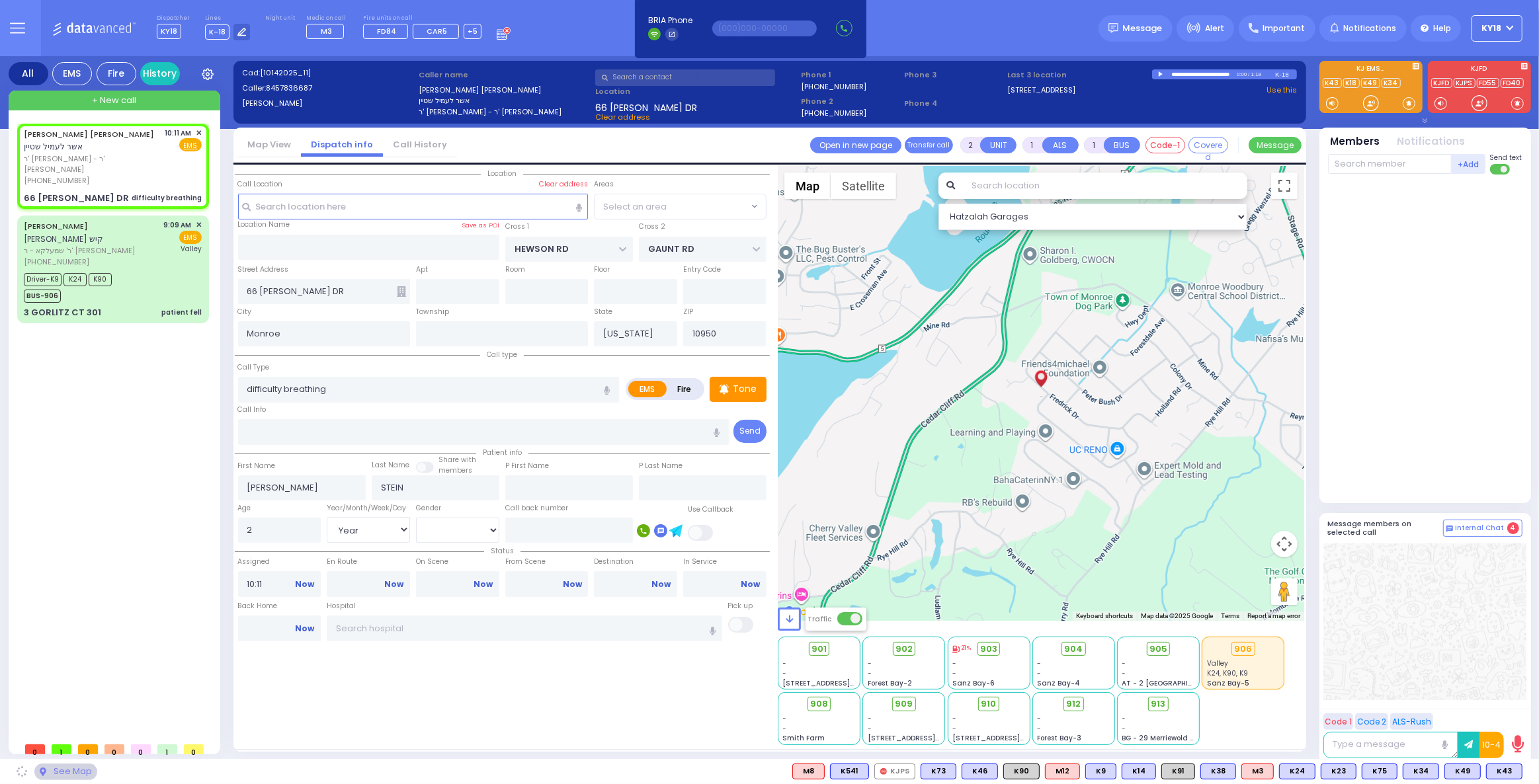
select select "Hatzalah Garages"
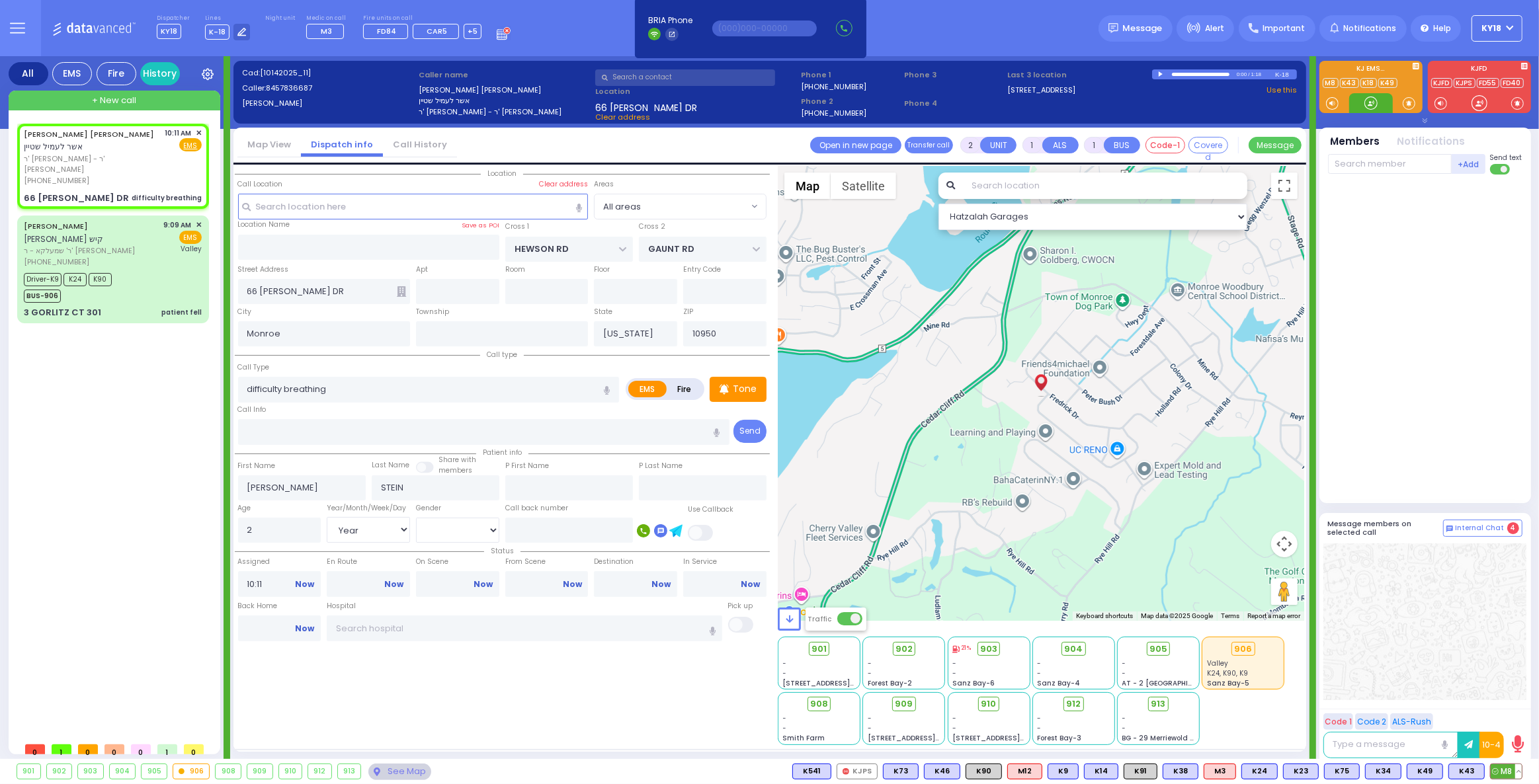
click at [1503, 770] on span "M8" at bounding box center [1505, 771] width 31 height 14
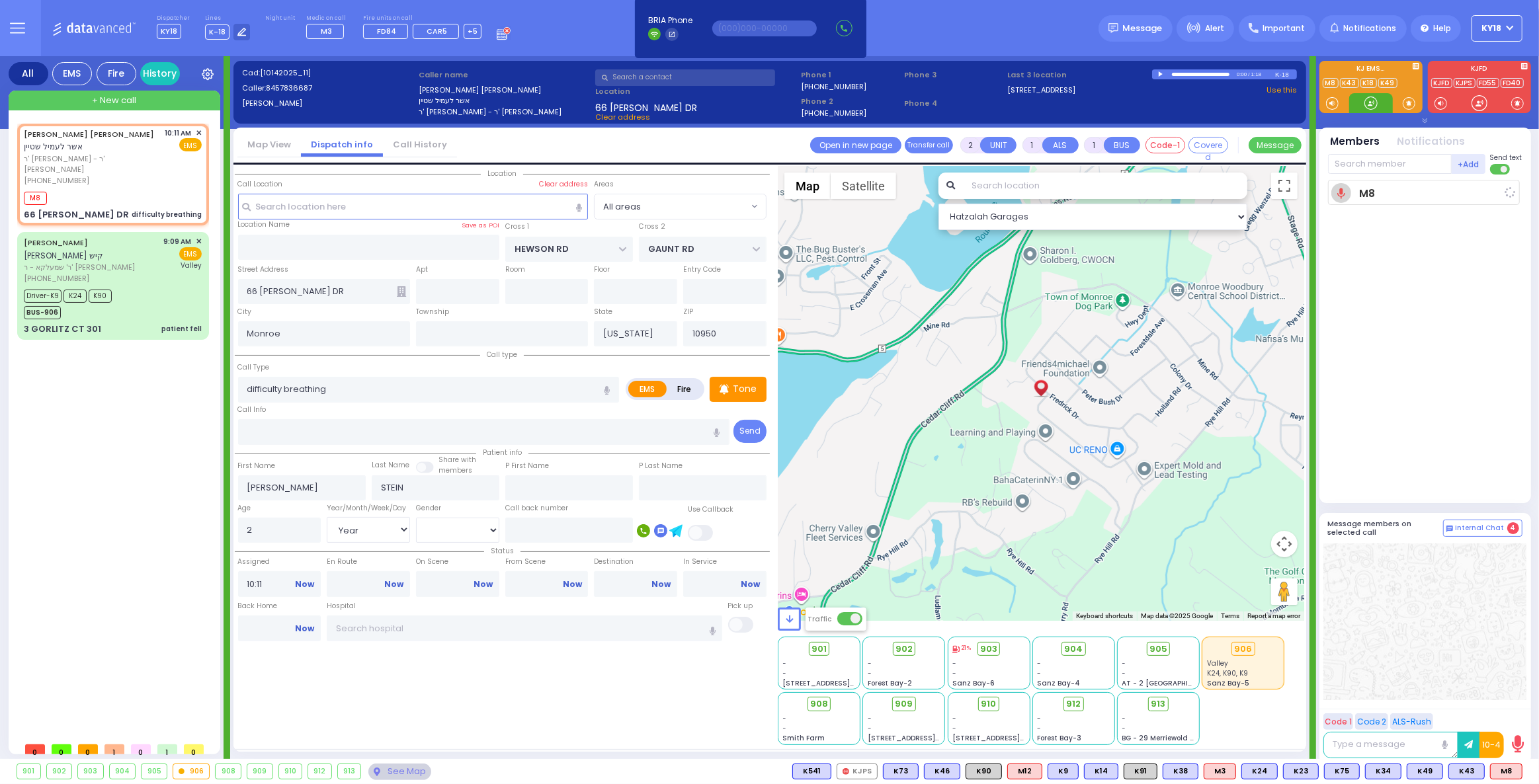
select select
radio input "true"
select select "Year"
select select "[DEMOGRAPHIC_DATA]"
type input "10:13"
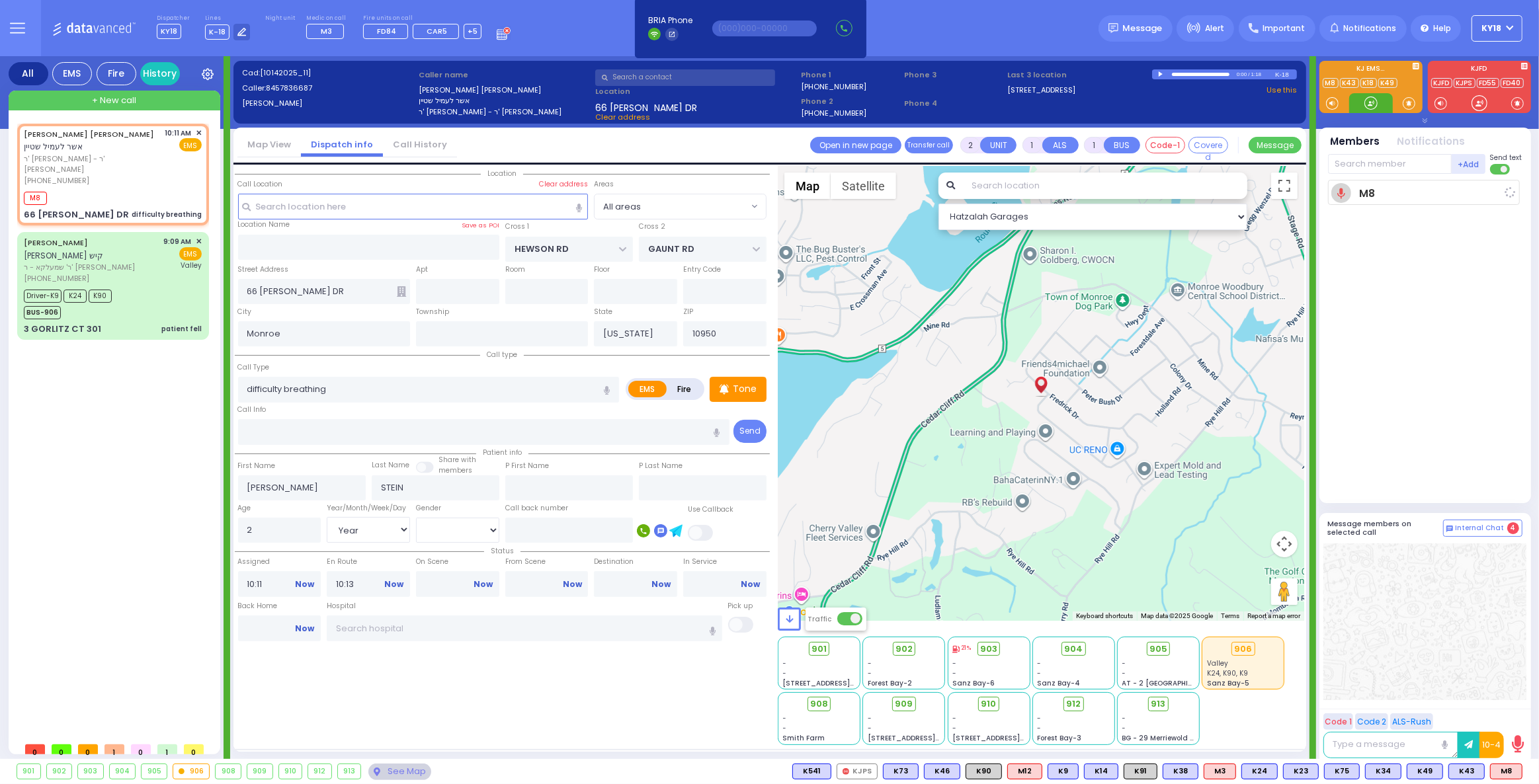
select select "Hatzalah Garages"
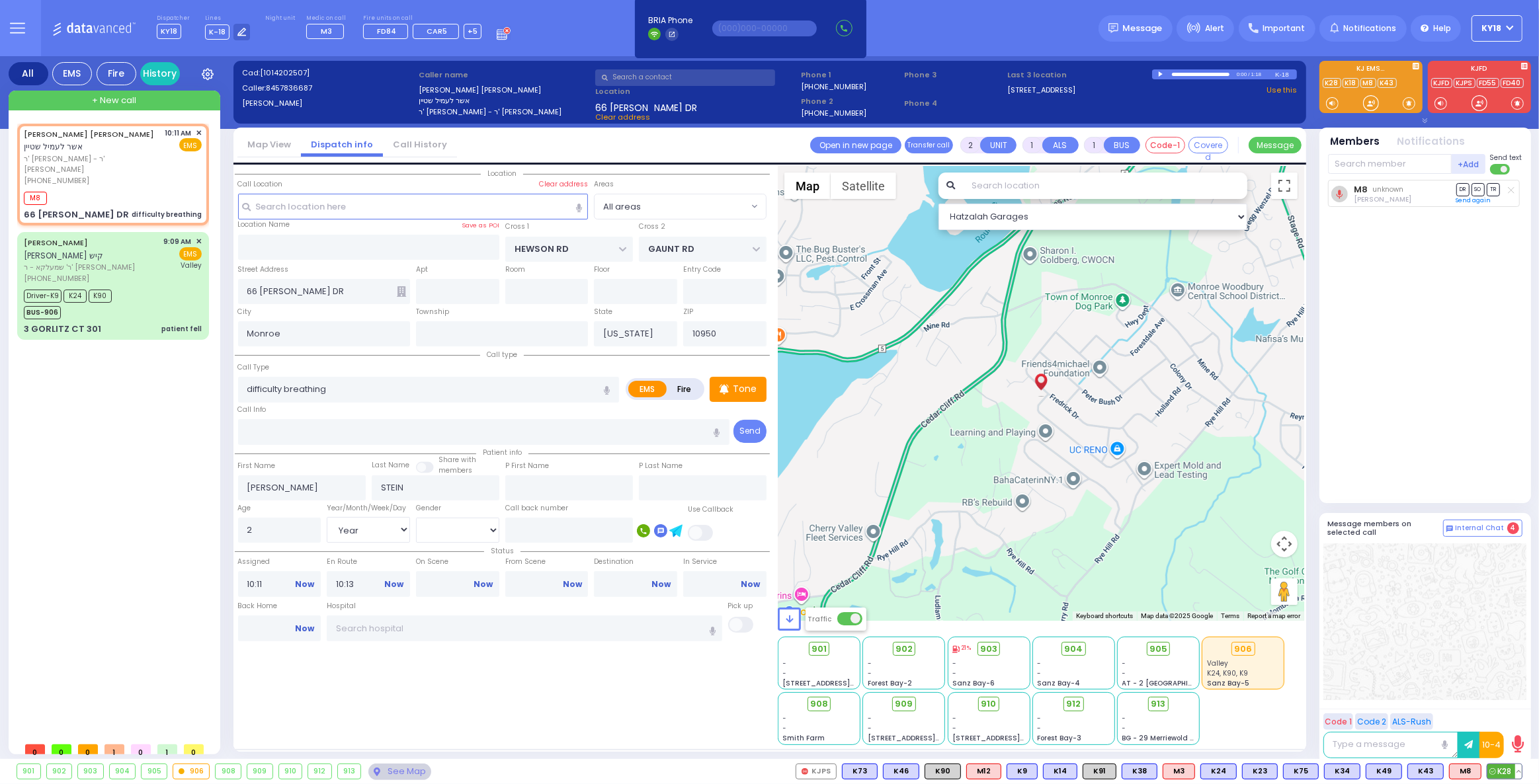
click at [1500, 772] on span "K28" at bounding box center [1504, 771] width 34 height 14
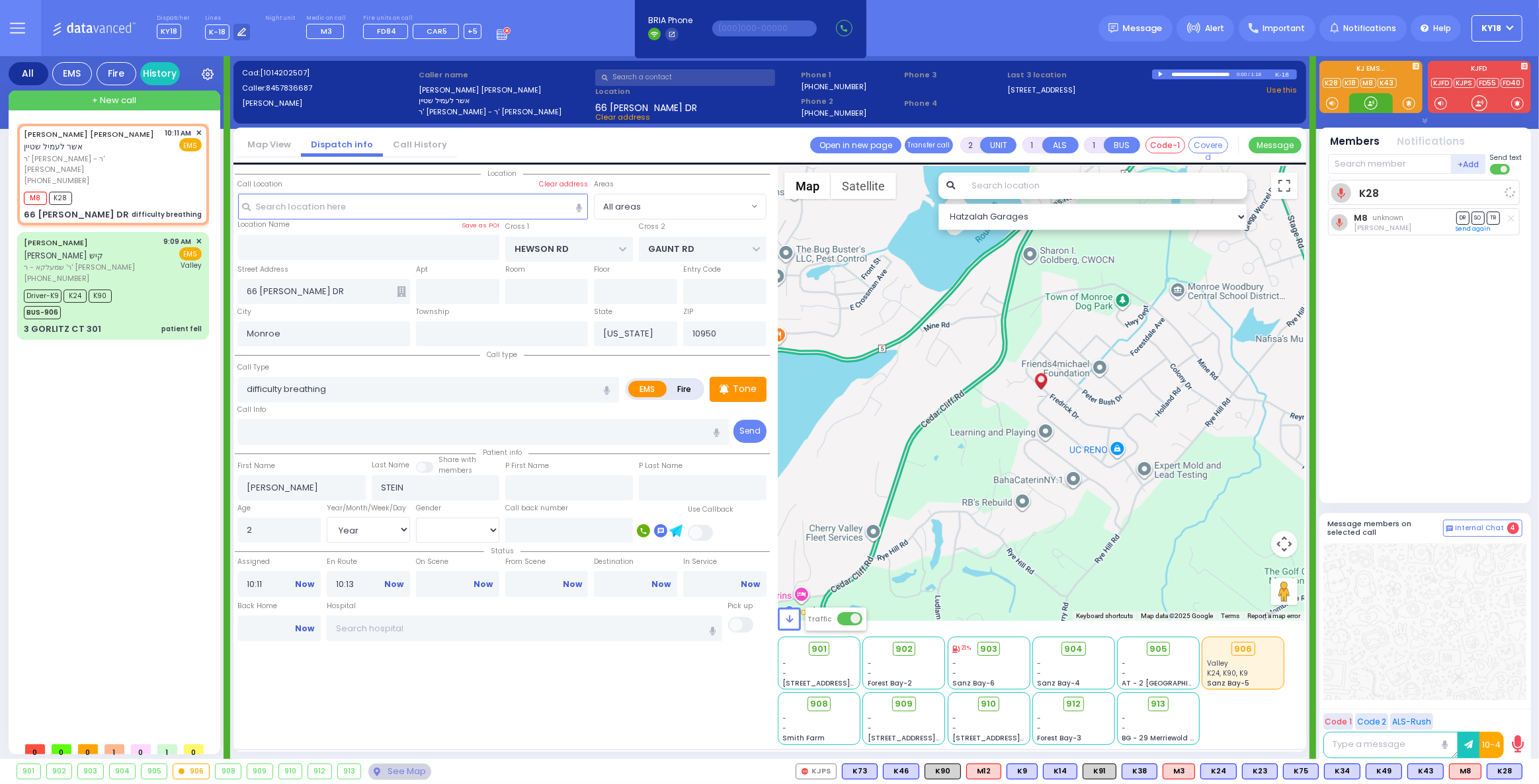
select select
radio input "true"
select select "Year"
select select "[DEMOGRAPHIC_DATA]"
select select "Hatzalah Garages"
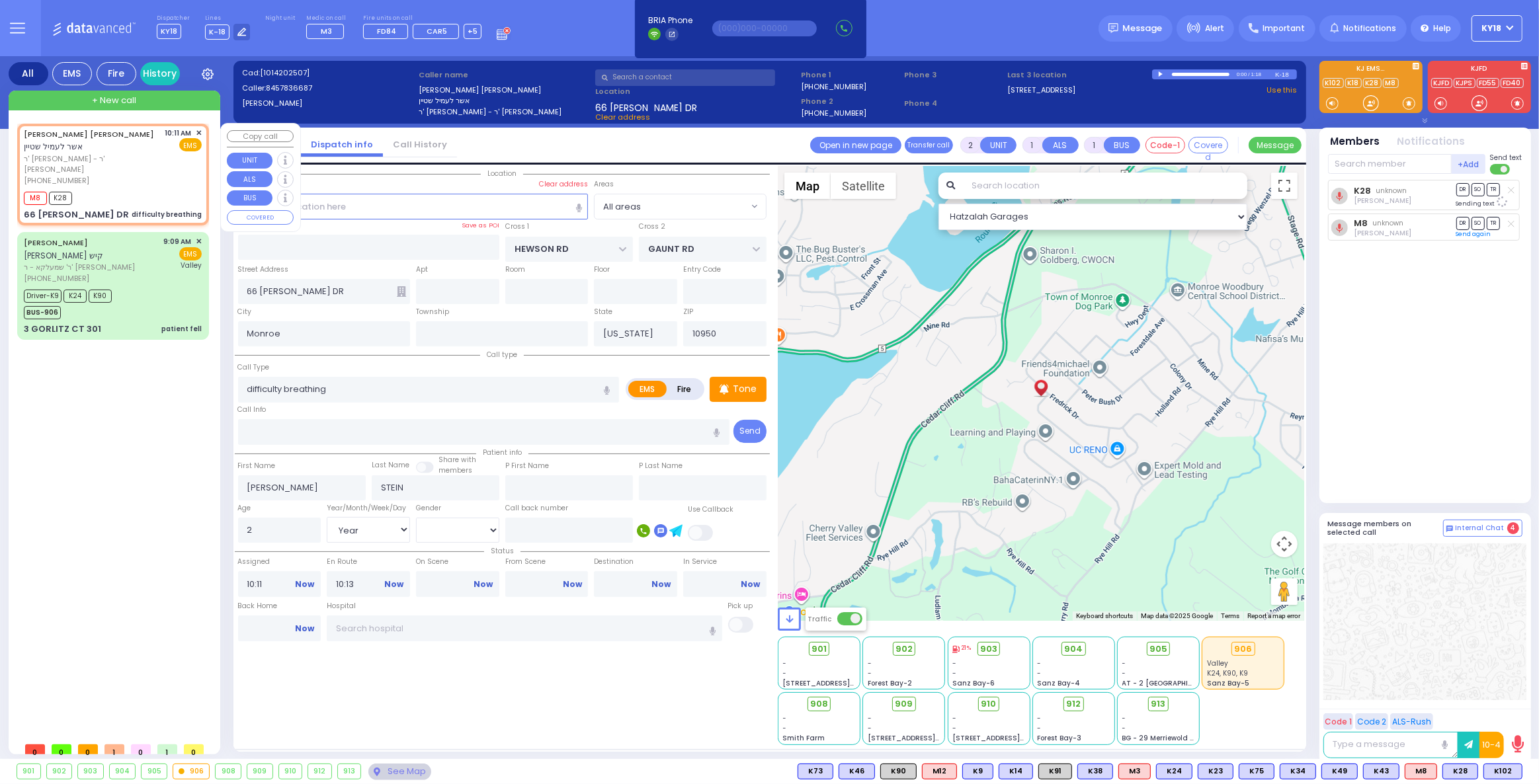
click at [150, 162] on div "[PERSON_NAME] [PERSON_NAME] אשר לעמיל שטיין ר' [PERSON_NAME] - ר' [PERSON_NAME]…" at bounding box center [113, 174] width 187 height 98
select select
radio input "true"
select select "Year"
select select "[DEMOGRAPHIC_DATA]"
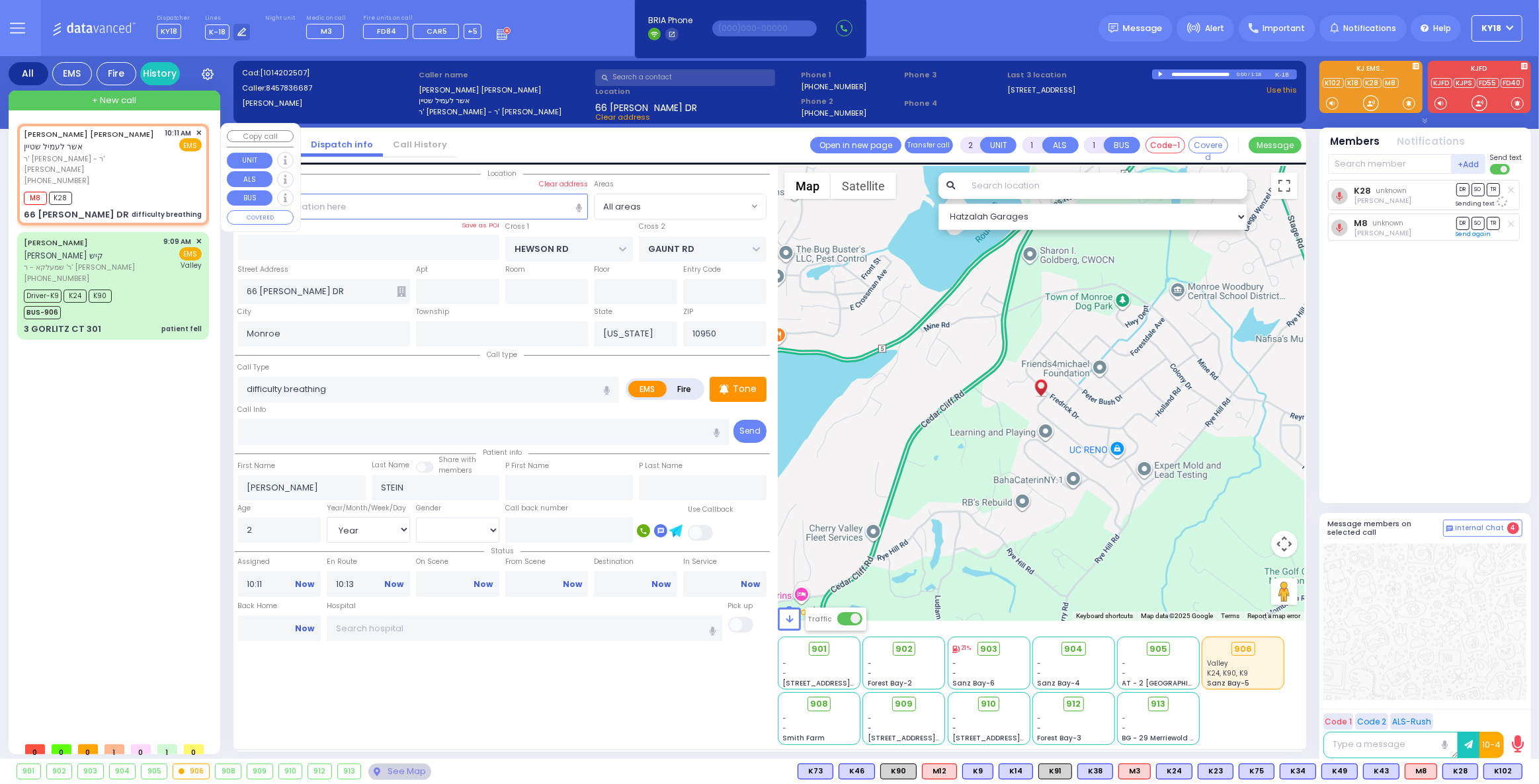
select select "Hatzalah Garages"
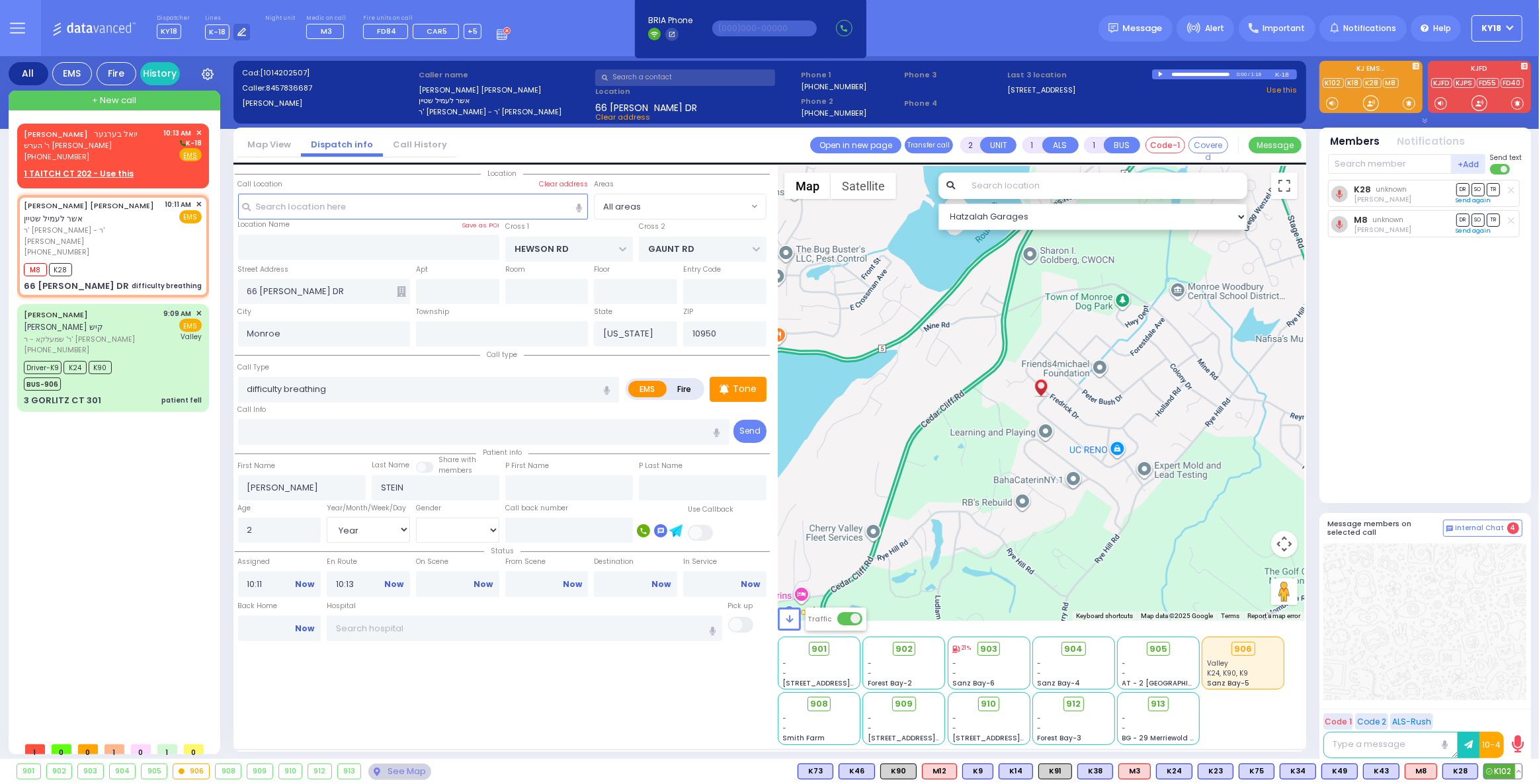
click at [1495, 774] on span "K102" at bounding box center [1502, 771] width 38 height 14
select select
radio input "true"
select select "Year"
select select "[DEMOGRAPHIC_DATA]"
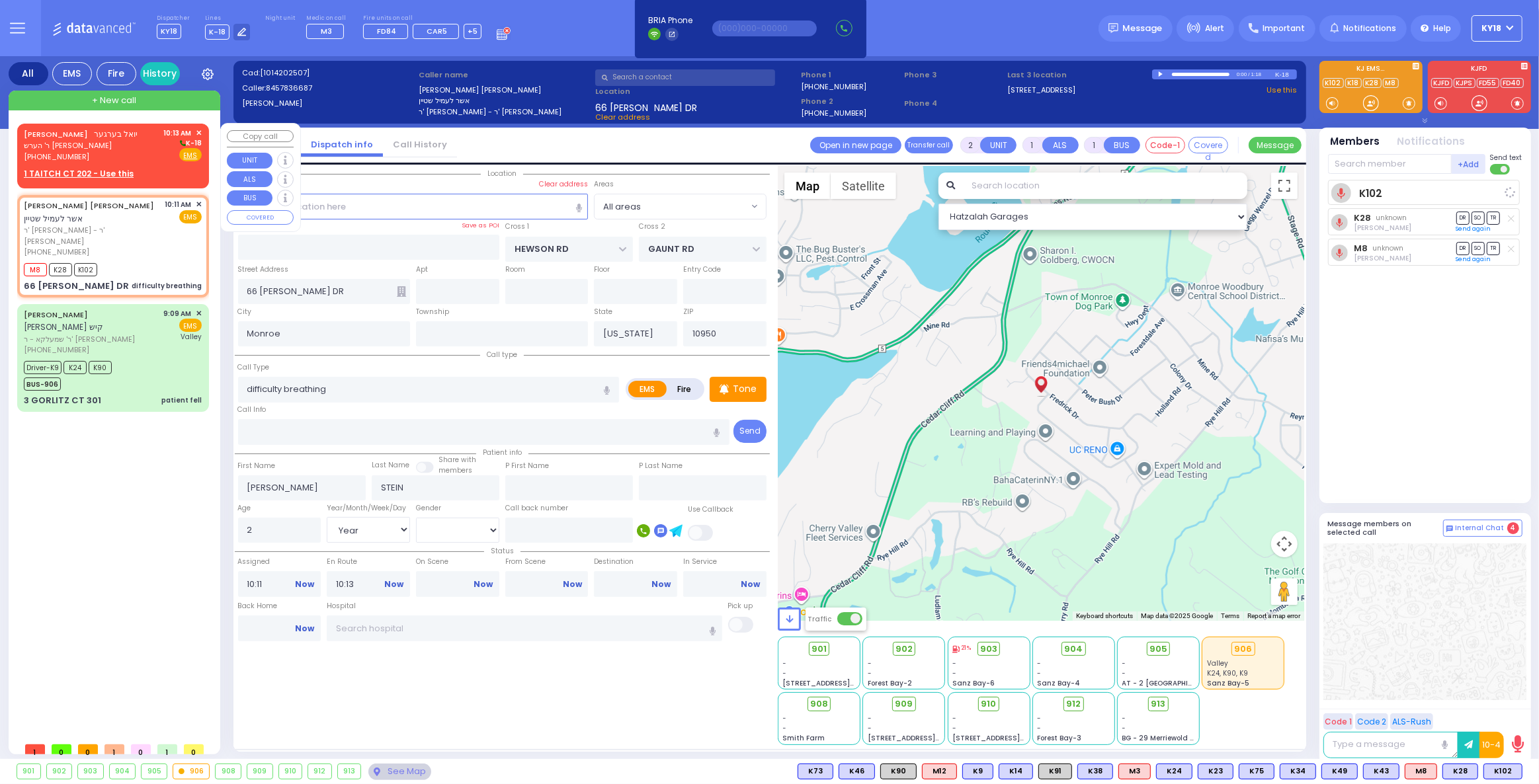
select select "Hatzalah Garages"
click at [77, 155] on span "[PHONE_NUMBER]" at bounding box center [56, 157] width 65 height 11
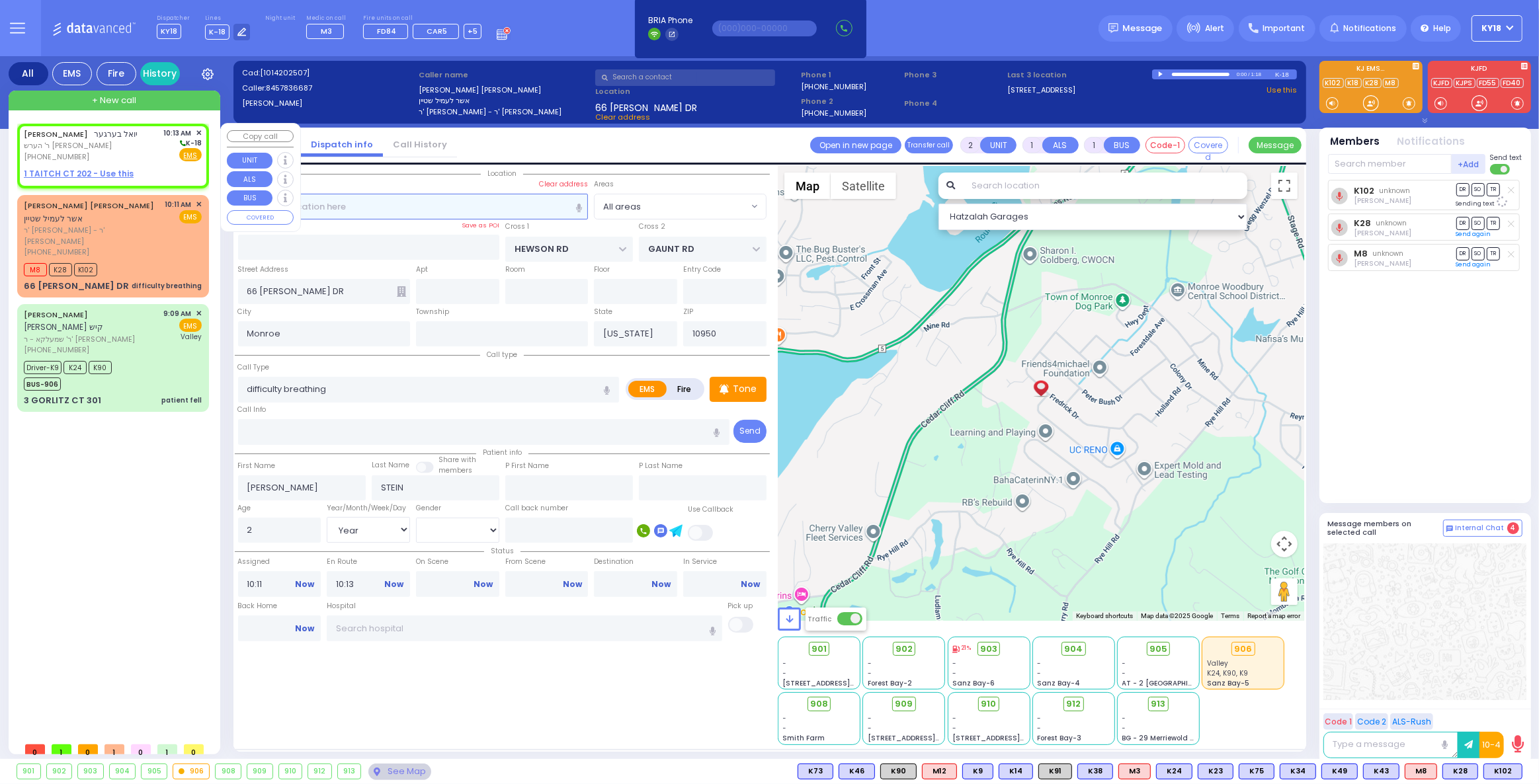
select select
radio input "true"
type input "[PERSON_NAME]"
type input "BERGER"
select select
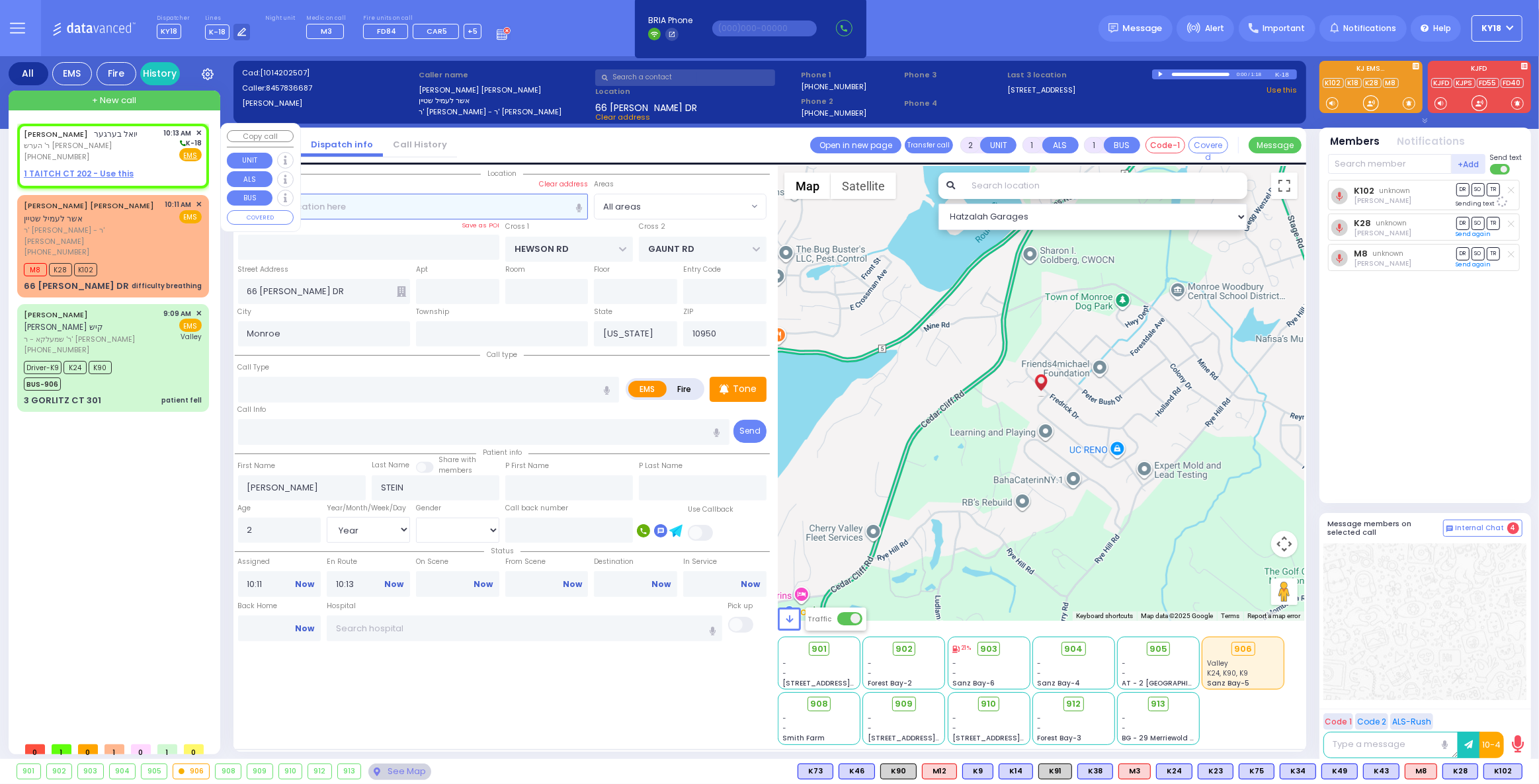
select select
type input "10:13"
select select "Hatzalah Garages"
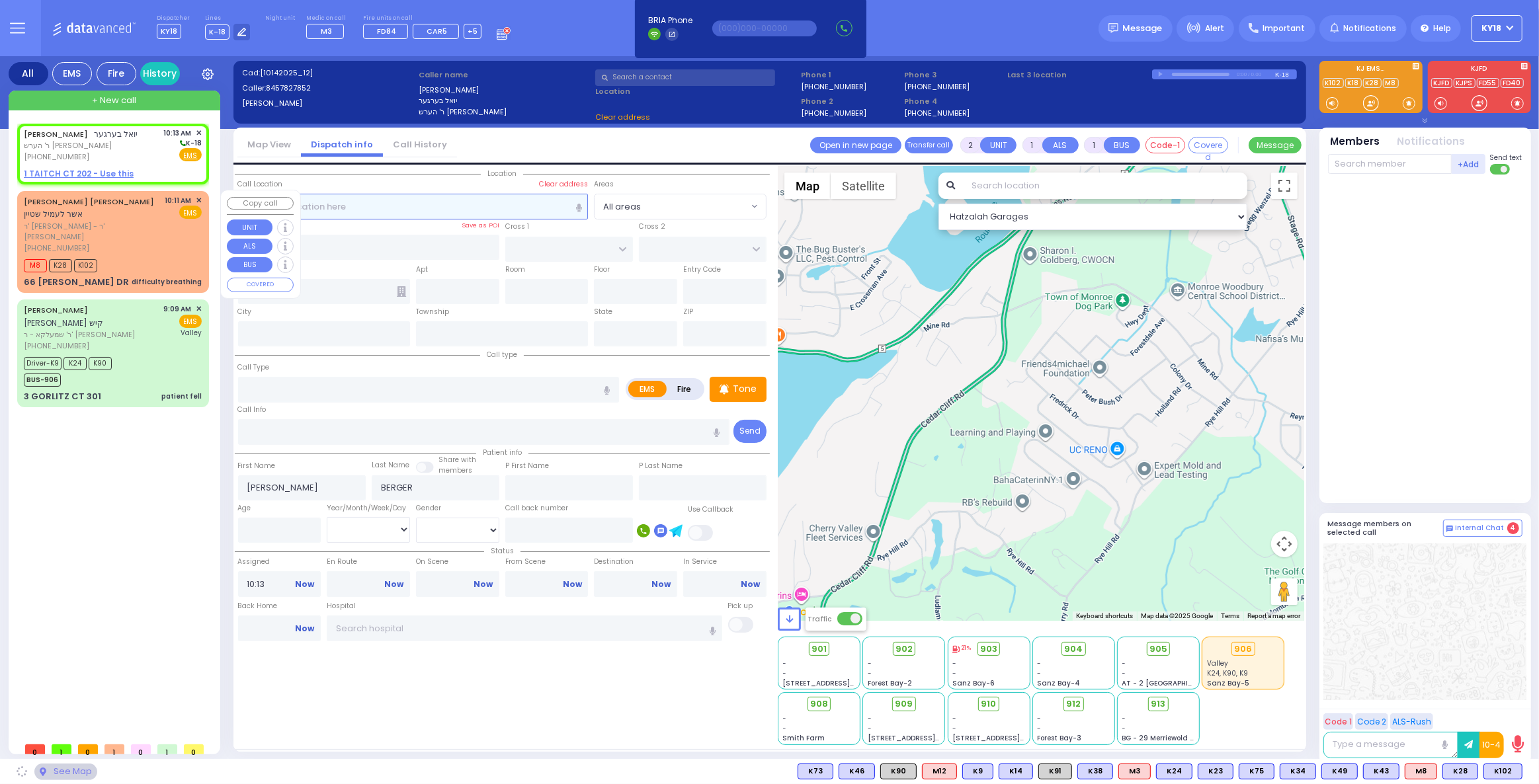
select select
radio input "true"
select select
select select "Hatzalah Garages"
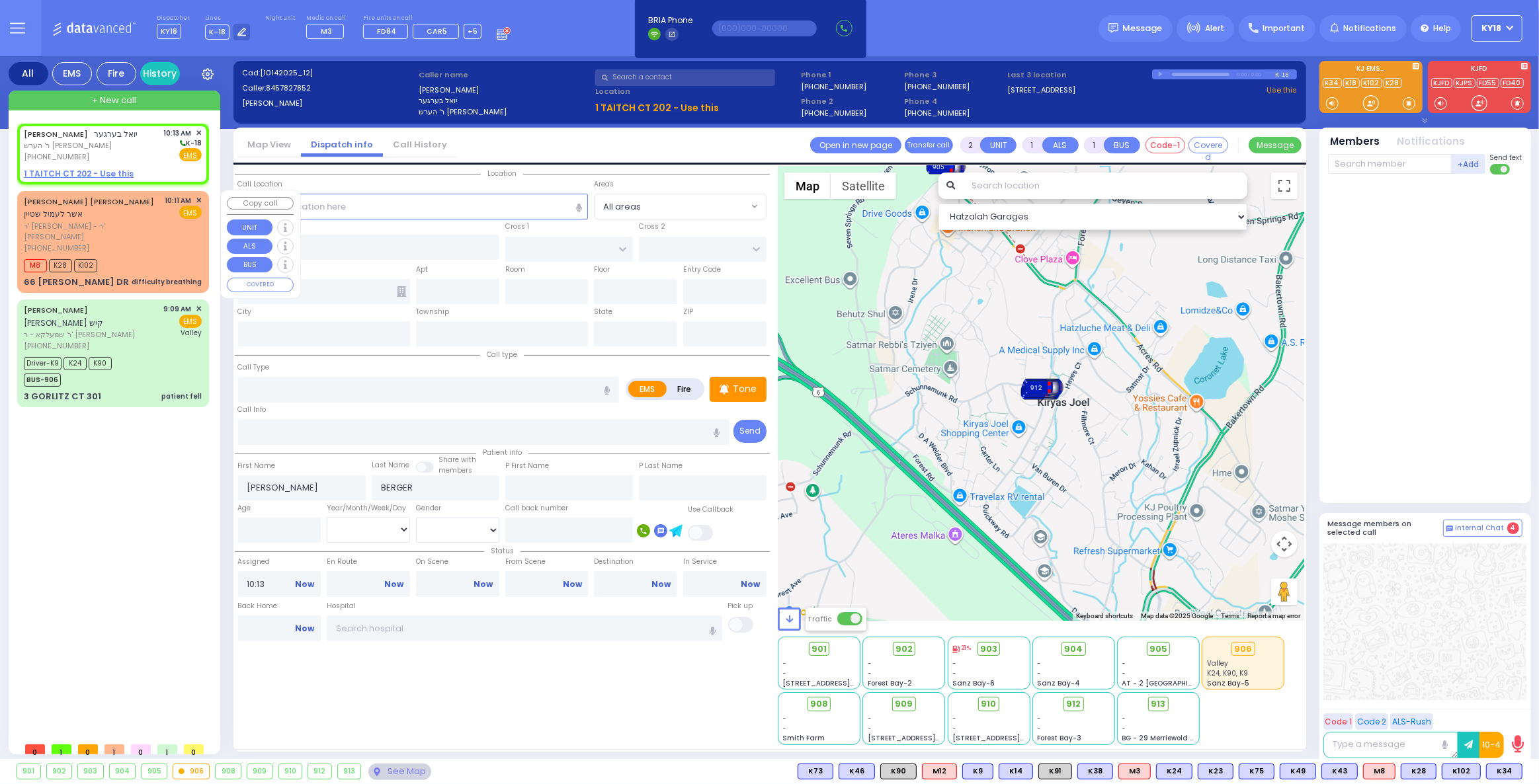
click at [120, 230] on div "[PERSON_NAME] [PERSON_NAME] אשר לעמיל שטיין ר' [PERSON_NAME] - ר' [PERSON_NAME]…" at bounding box center [113, 241] width 187 height 98
select select
type input "difficulty breathing"
radio input "true"
type input "[PERSON_NAME]"
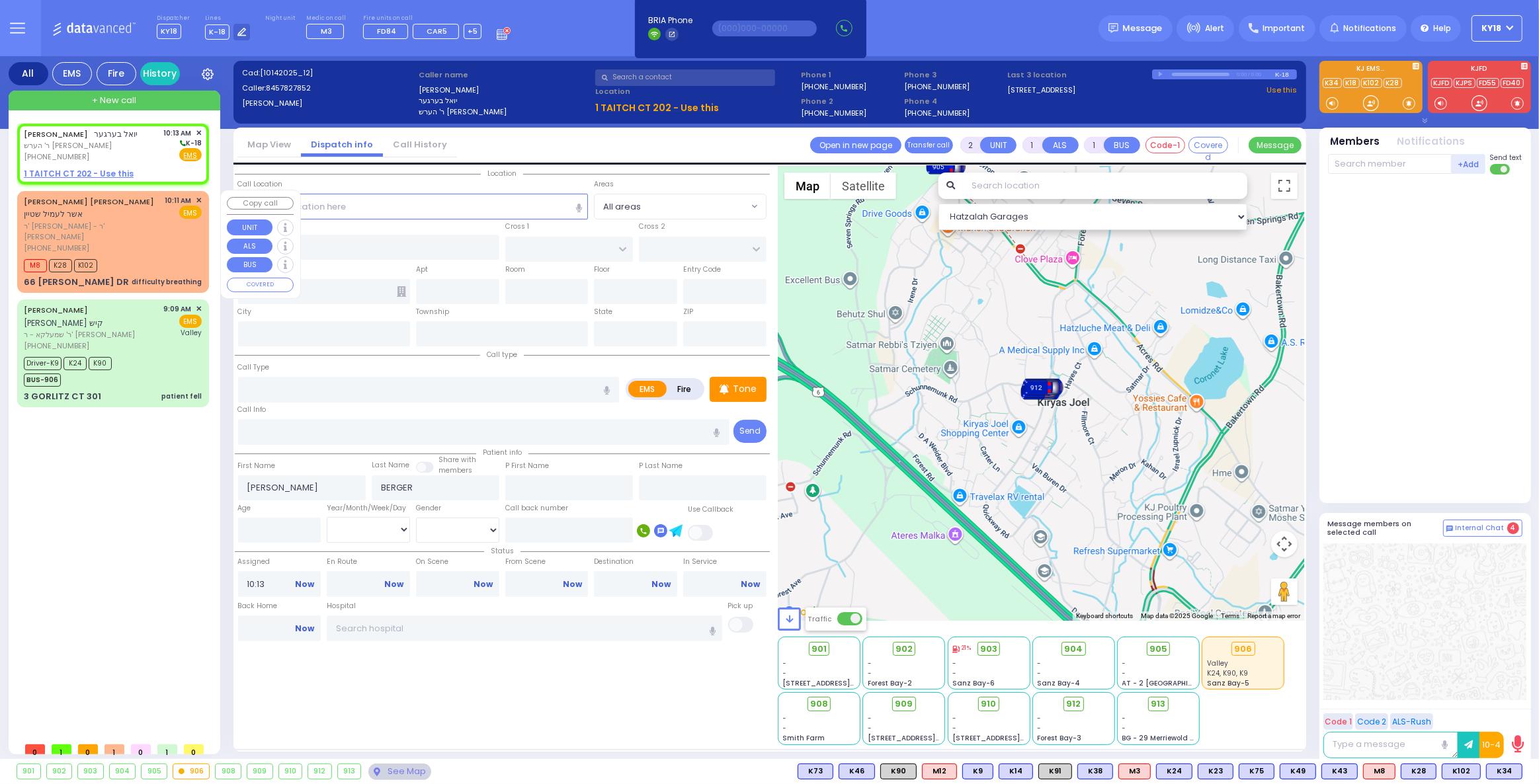
type input "STEIN"
type input "2"
select select "Year"
select select "[DEMOGRAPHIC_DATA]"
type input "10:11"
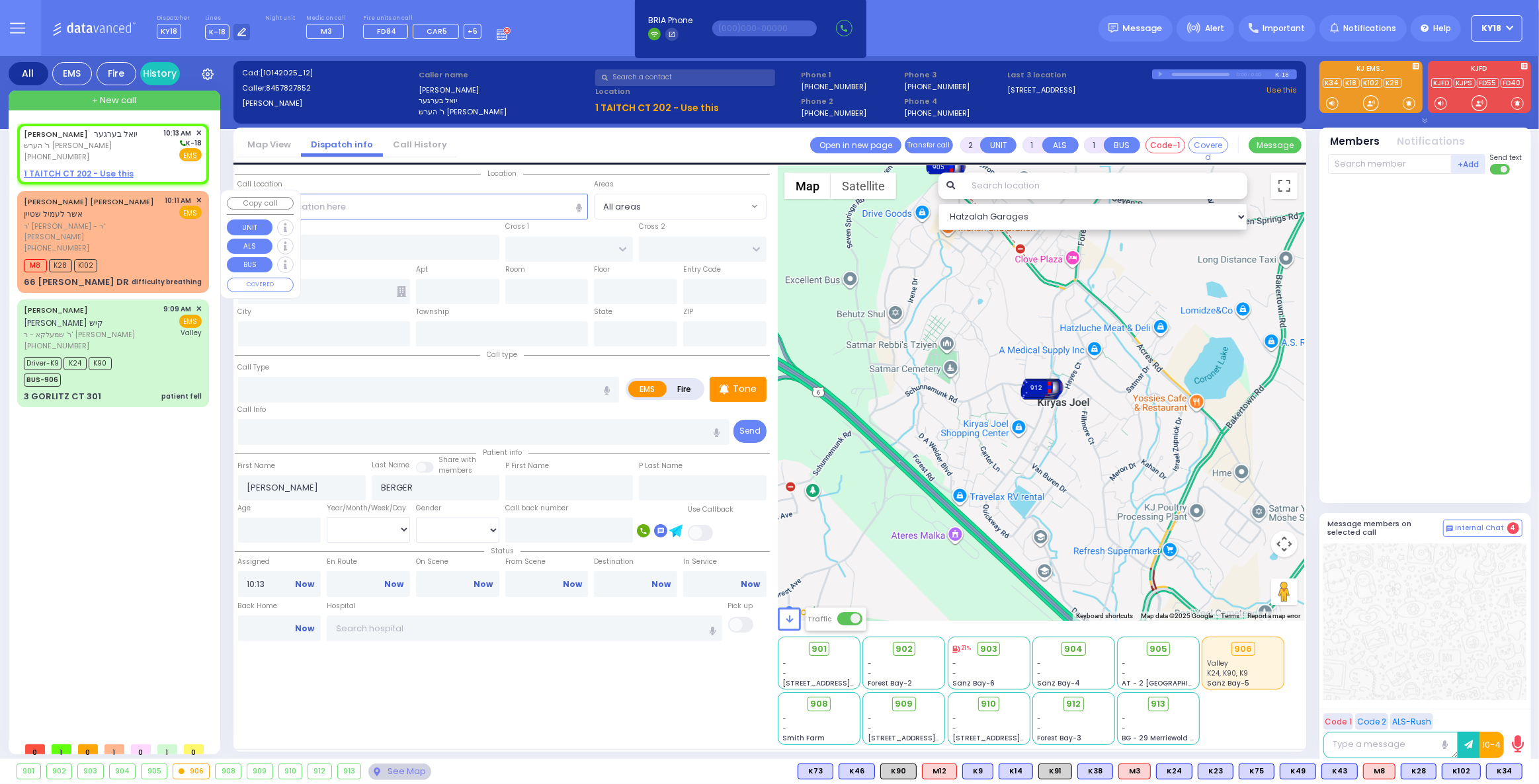
type input "10:13"
select select "Hatzalah Garages"
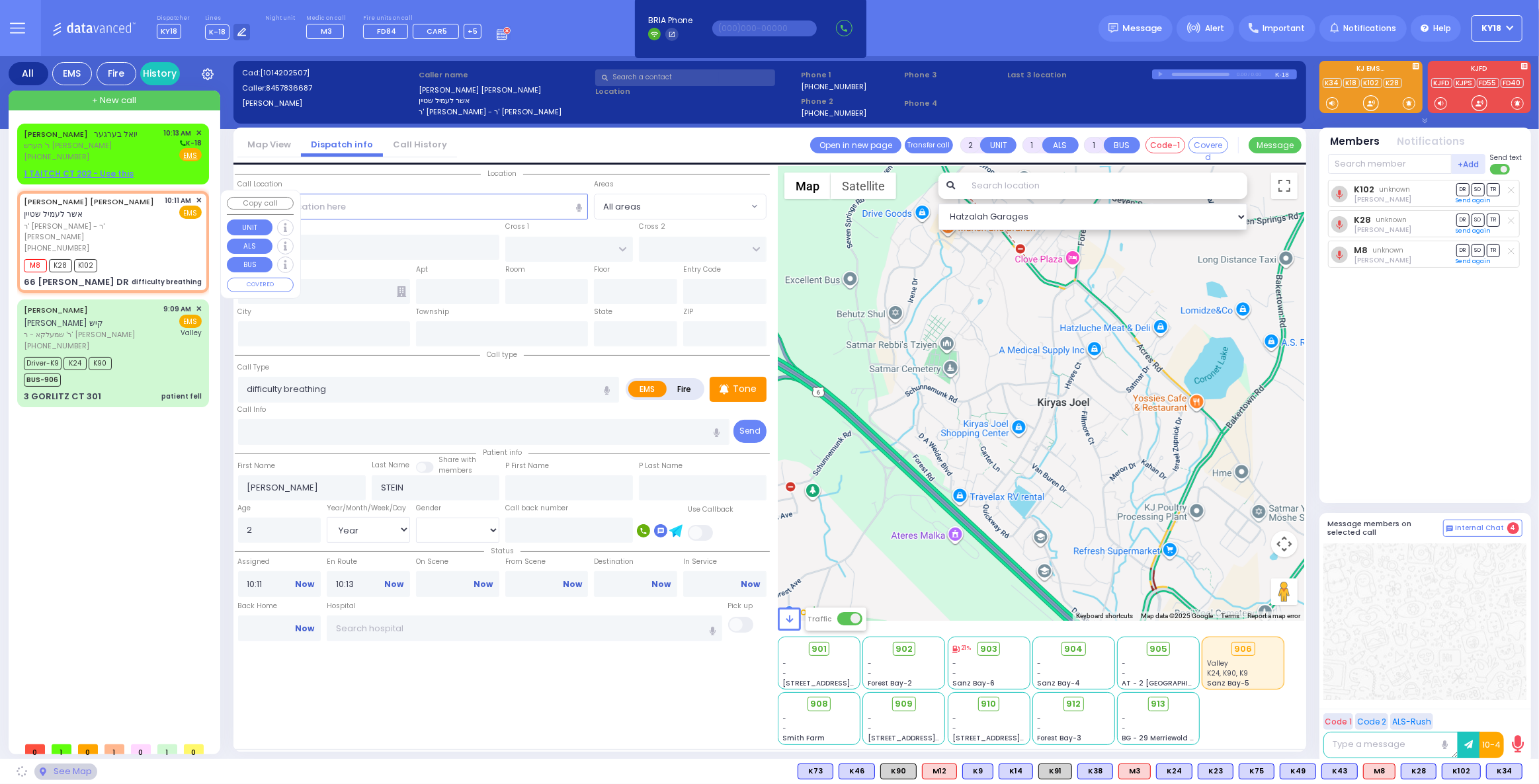
type input "HEWSON RD"
type input "GAUNT RD"
type input "66 [PERSON_NAME] DR"
type input "Monroe"
type input "[US_STATE]"
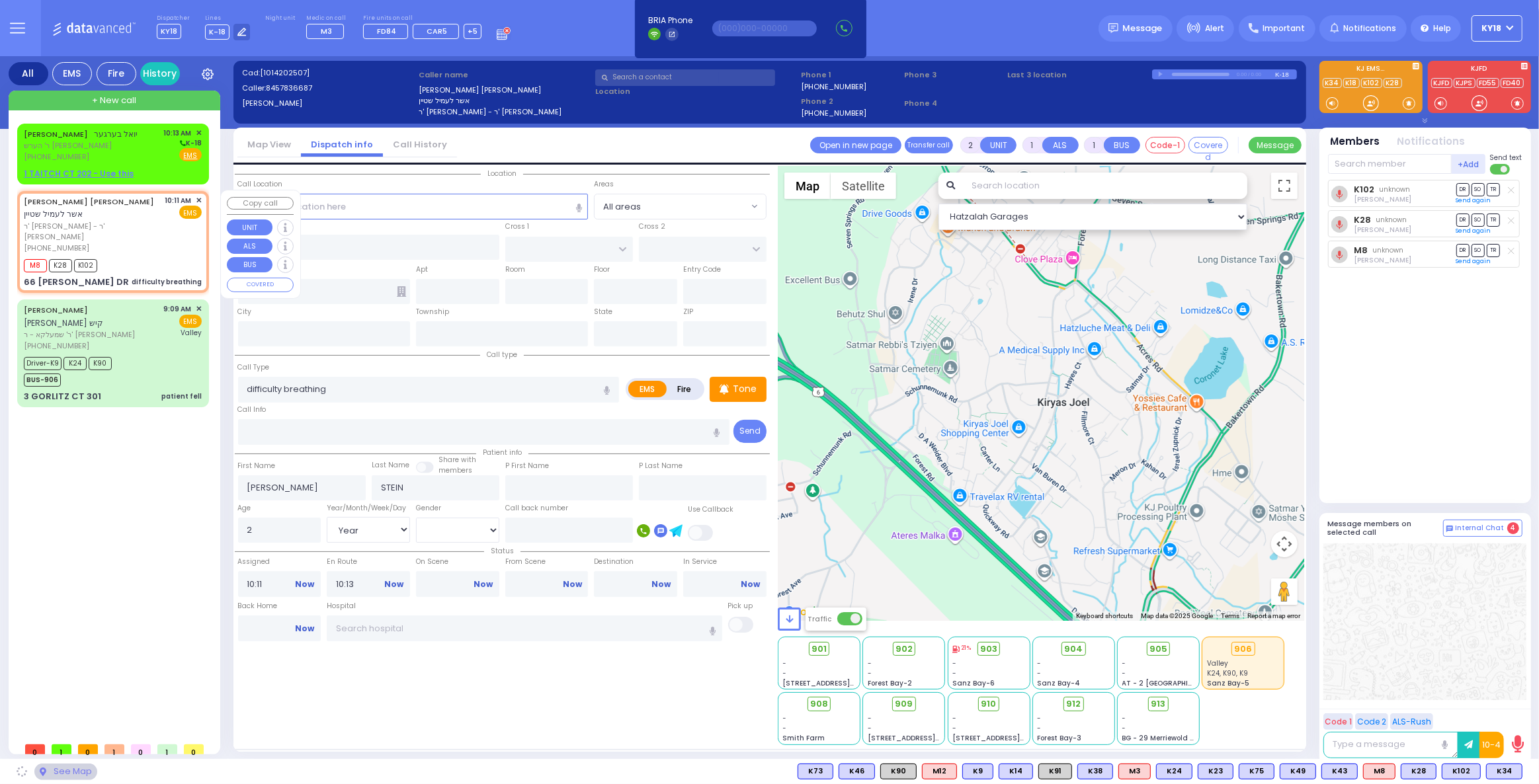
type input "10950"
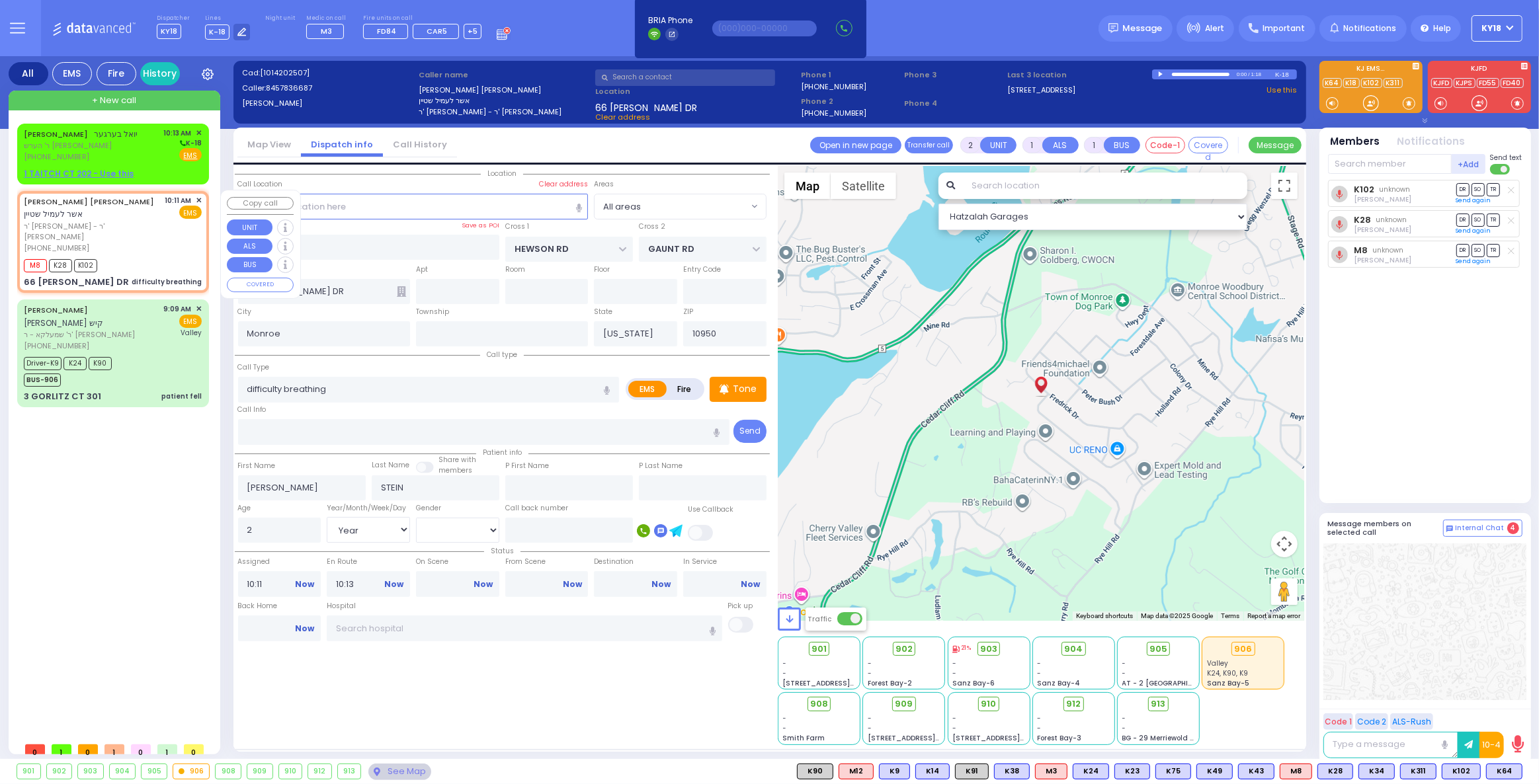
click at [149, 255] on div "M8 K28 K102" at bounding box center [112, 264] width 178 height 17
select select
radio input "true"
select select "Year"
select select "[DEMOGRAPHIC_DATA]"
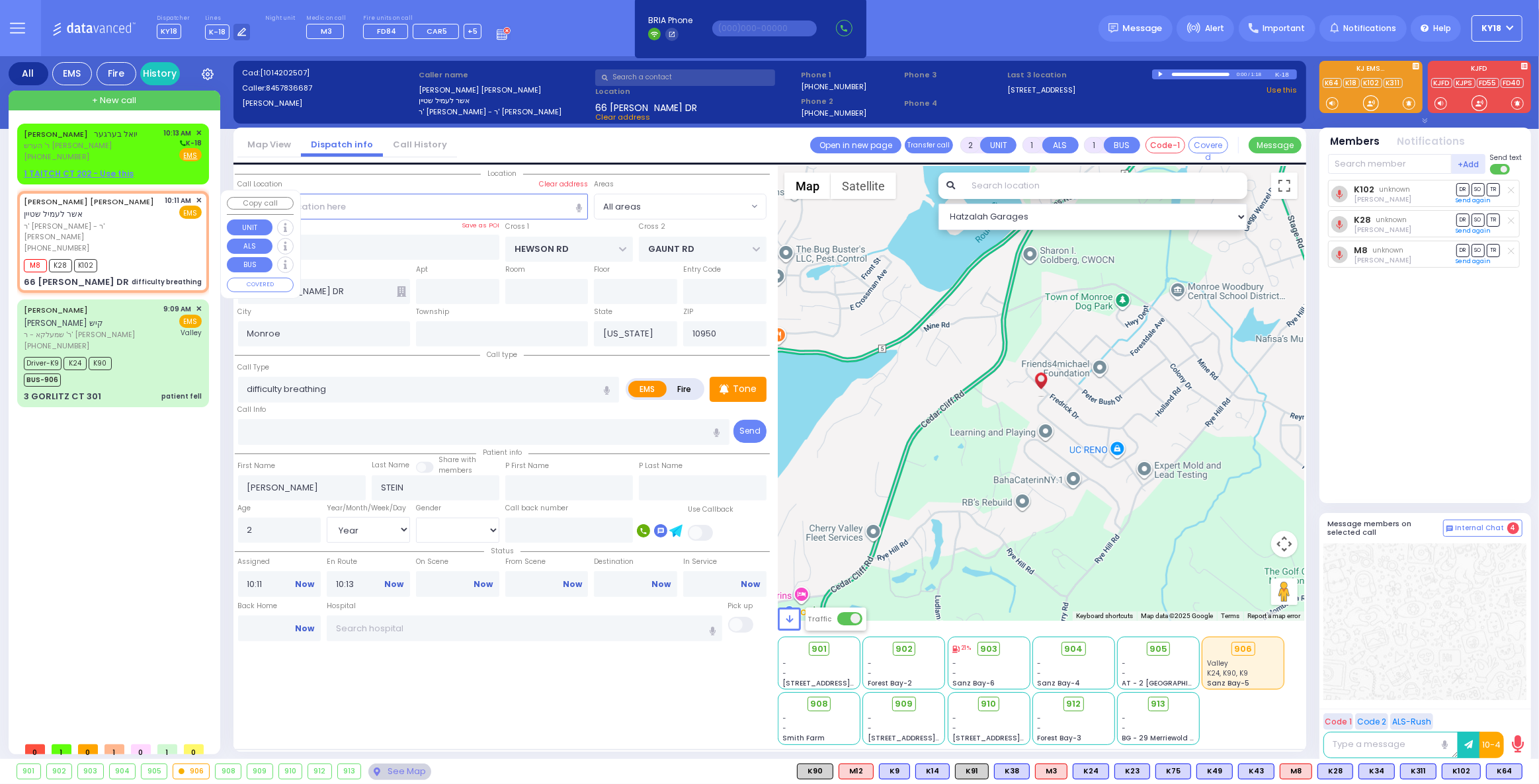
select select "Hatzalah Garages"
click at [1504, 773] on span "K64" at bounding box center [1504, 771] width 35 height 14
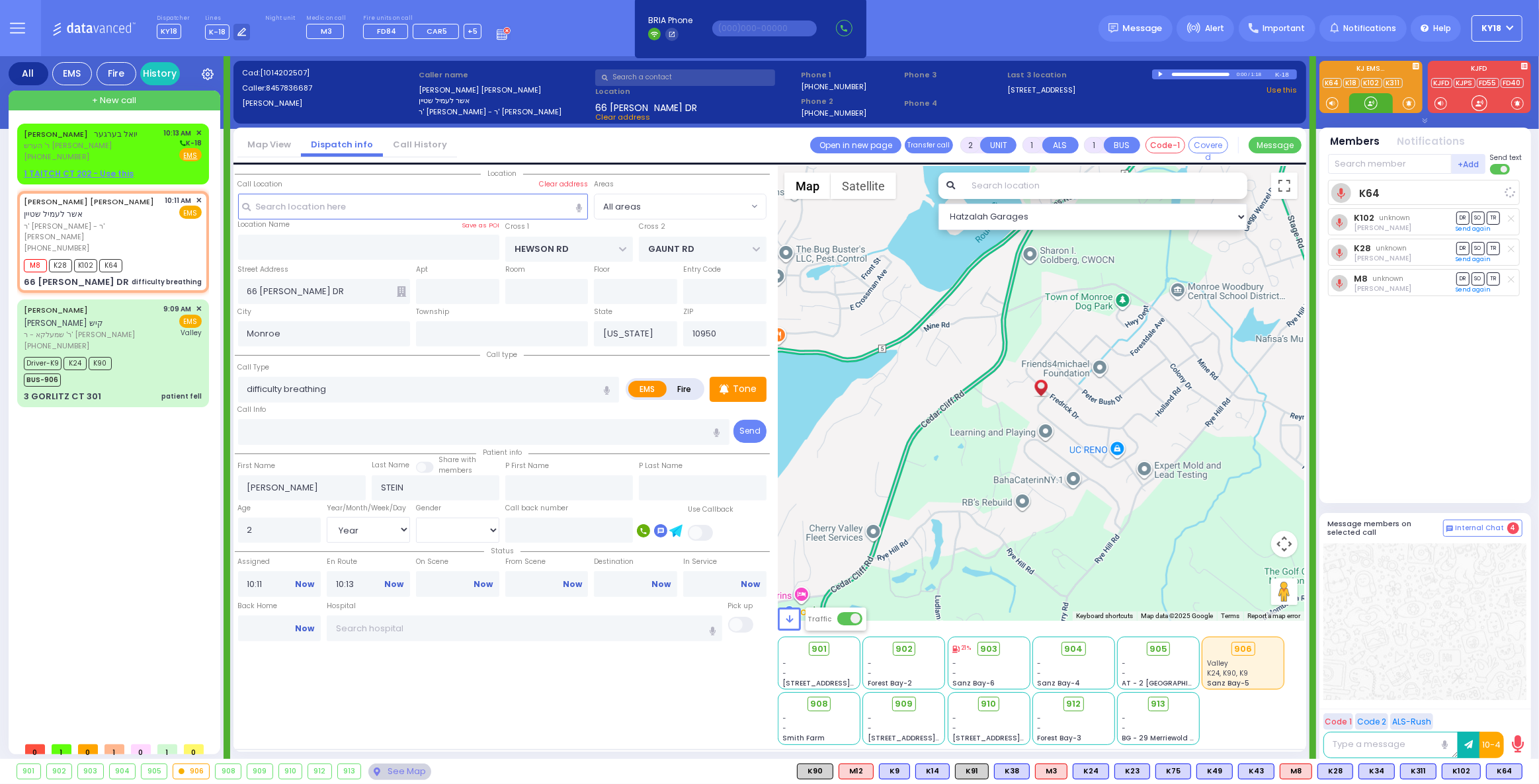
select select
radio input "true"
select select "Year"
select select "[DEMOGRAPHIC_DATA]"
select select "Hatzalah Garages"
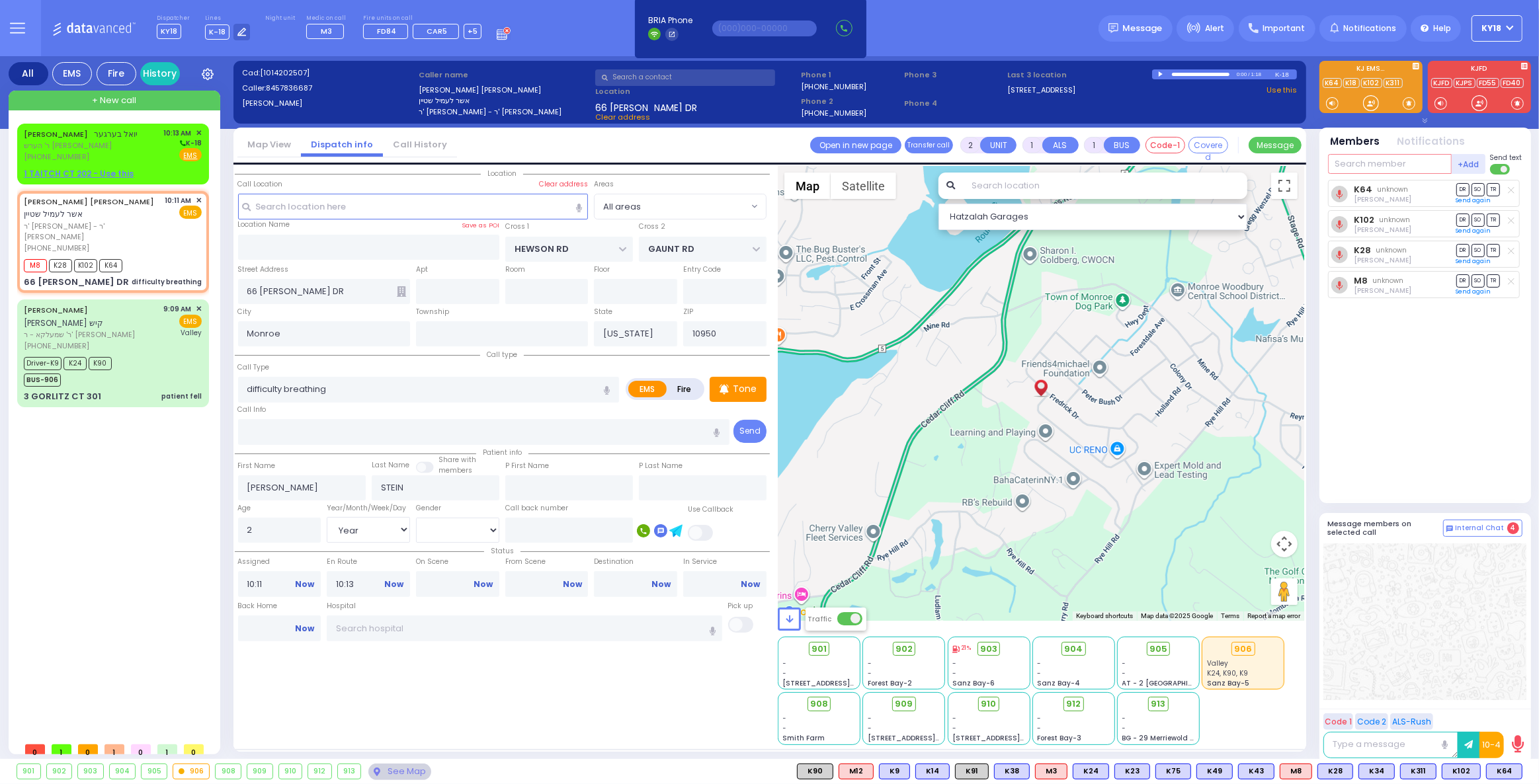
click at [1385, 168] on input "text" at bounding box center [1390, 164] width 124 height 20
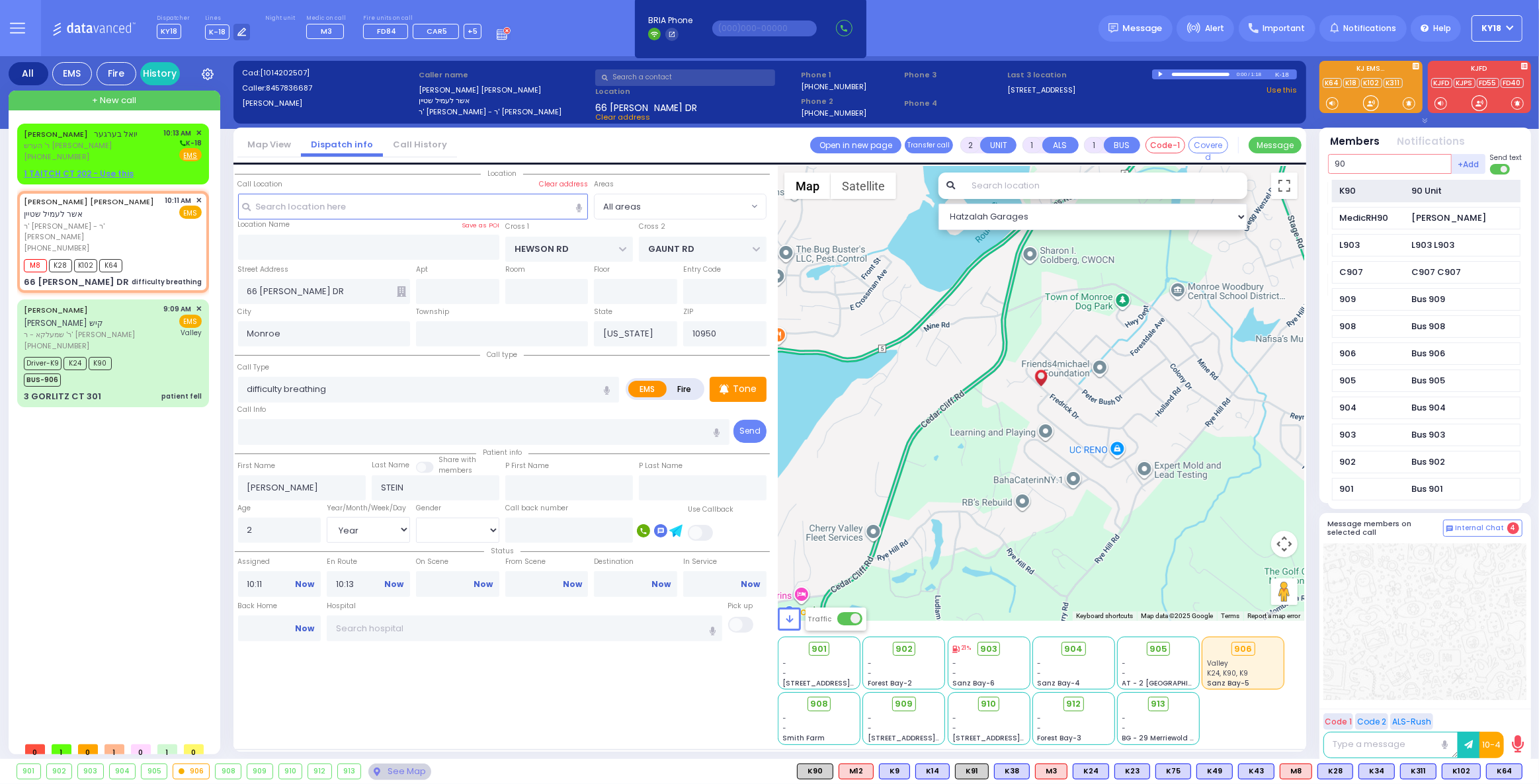
type input "90"
click at [1397, 183] on div "K90 90 Unit" at bounding box center [1426, 192] width 189 height 23
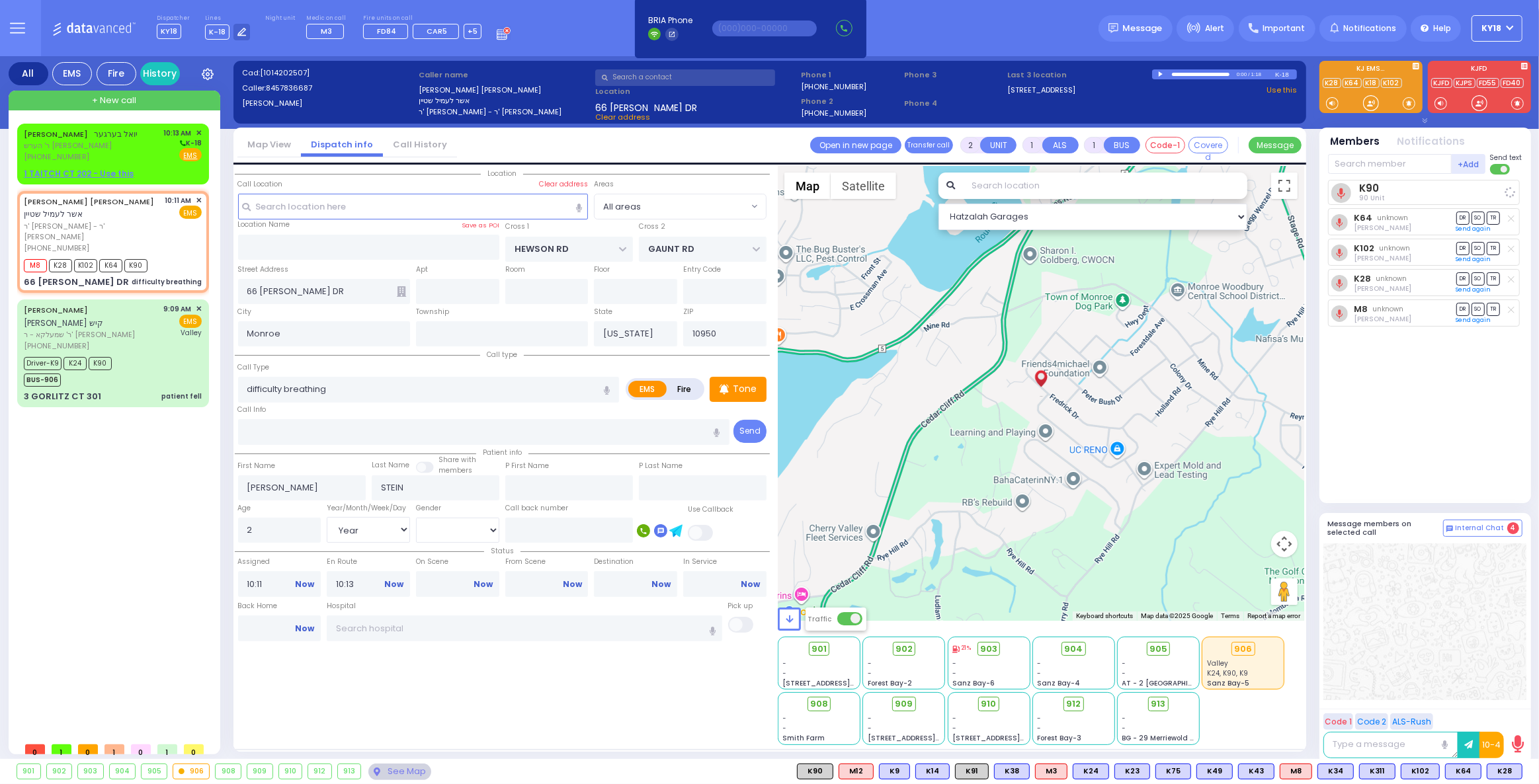
select select
radio input "true"
select select "Year"
select select "[DEMOGRAPHIC_DATA]"
select select "Hatzalah Garages"
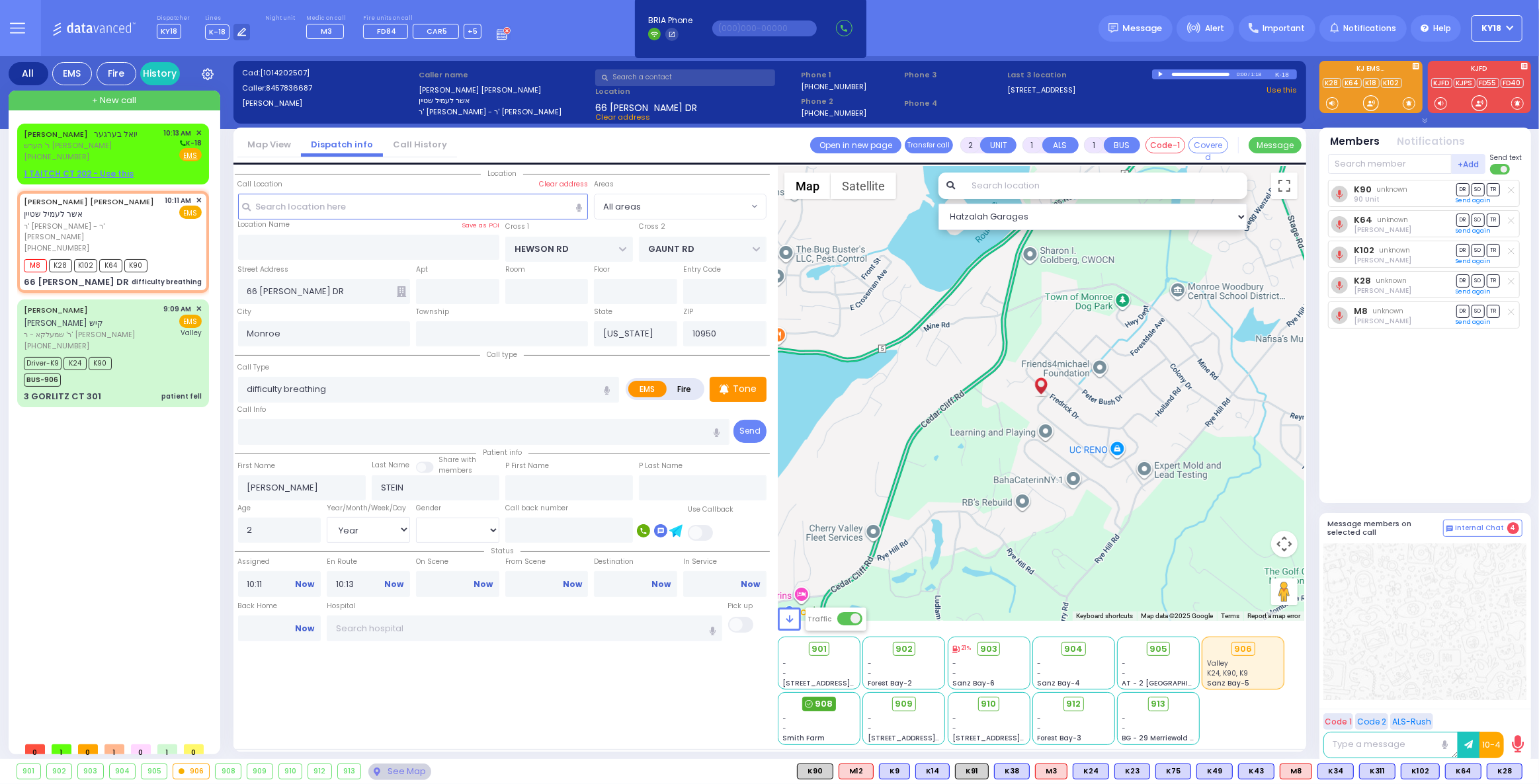
click at [814, 703] on div "908" at bounding box center [819, 704] width 34 height 14
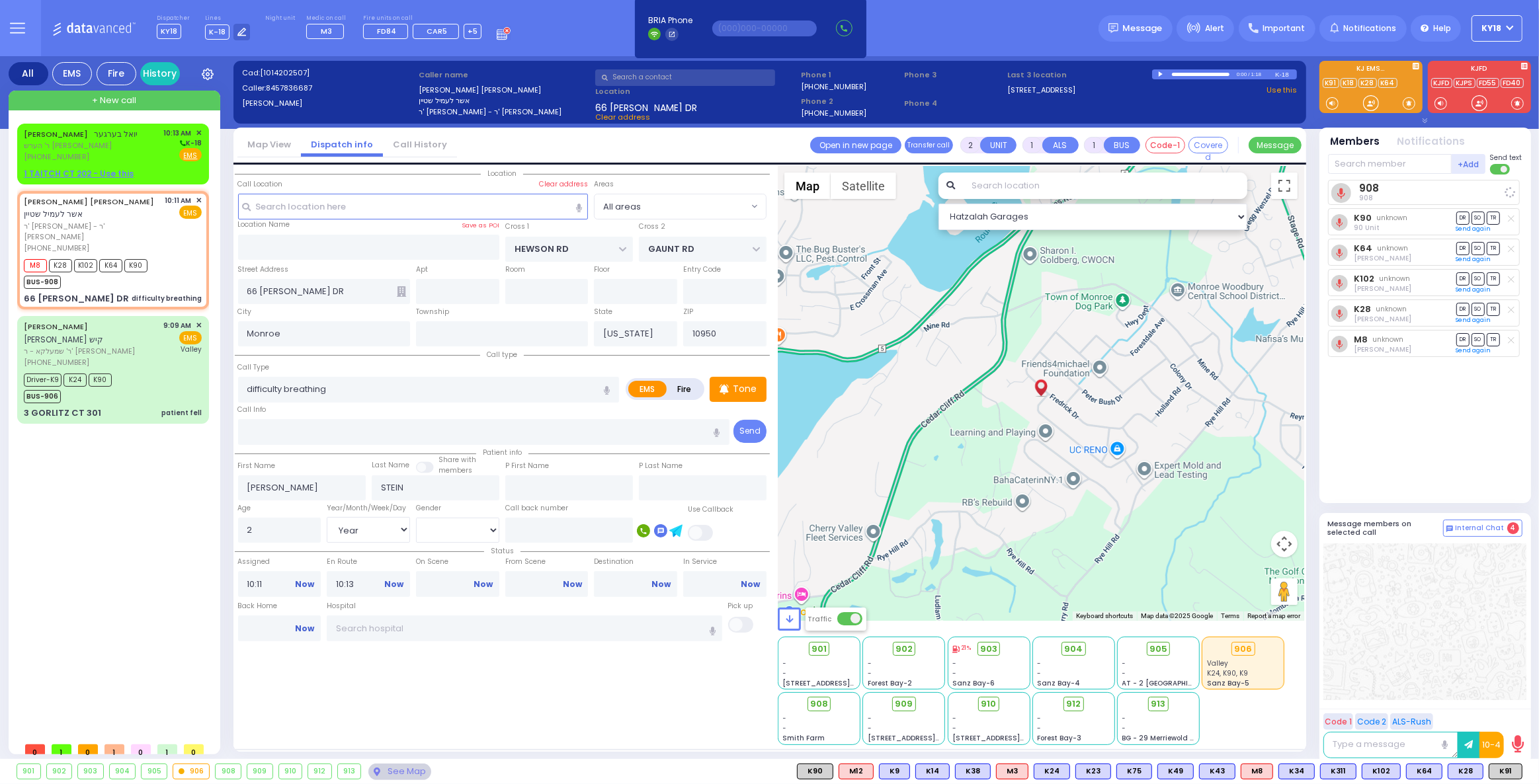
select select
radio input "true"
select select "Year"
select select "[DEMOGRAPHIC_DATA]"
select select "Hatzalah Garages"
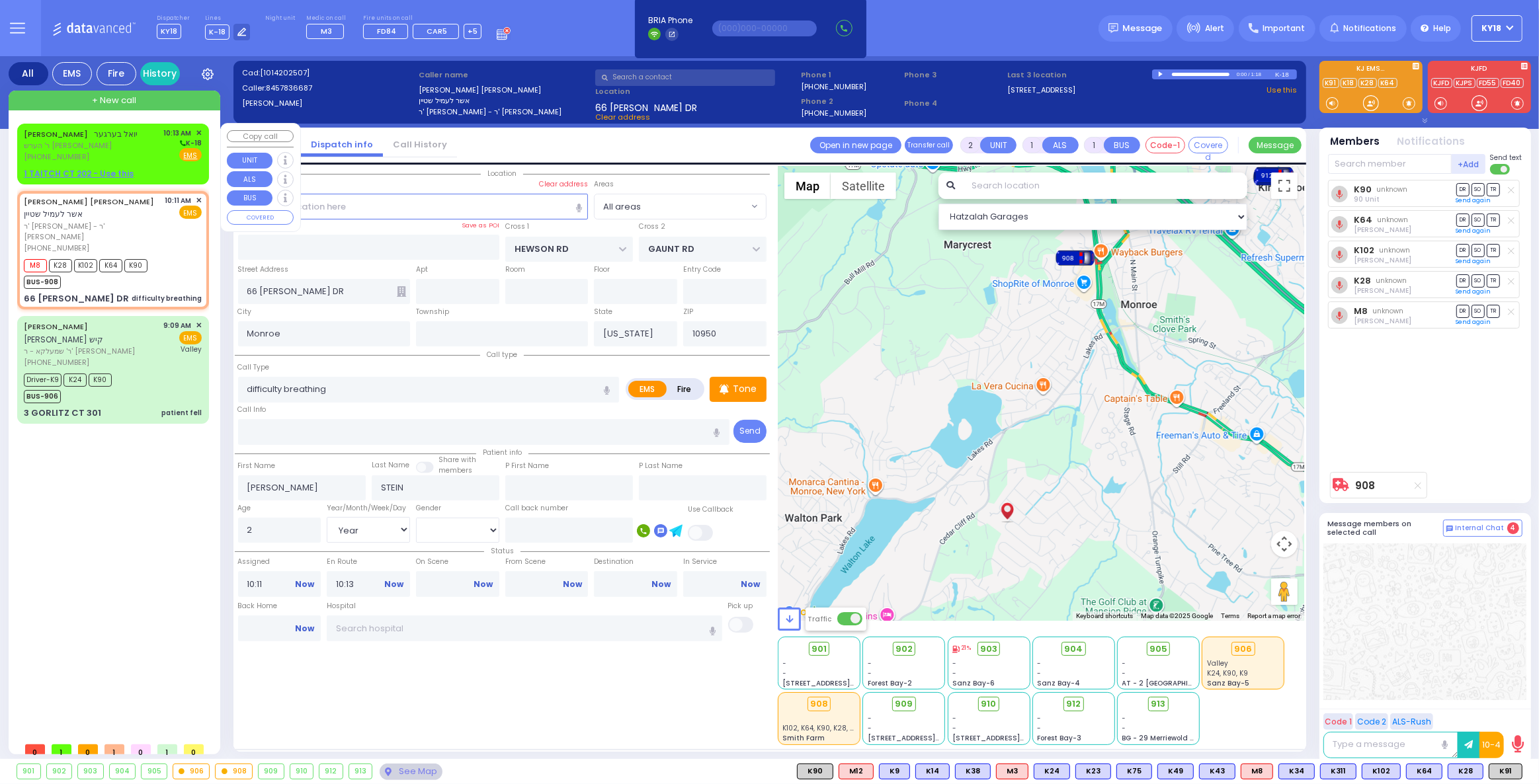
click at [138, 160] on div "[PHONE_NUMBER]" at bounding box center [80, 157] width 115 height 11
select select
radio input "true"
type input "[PERSON_NAME]"
type input "BERGER"
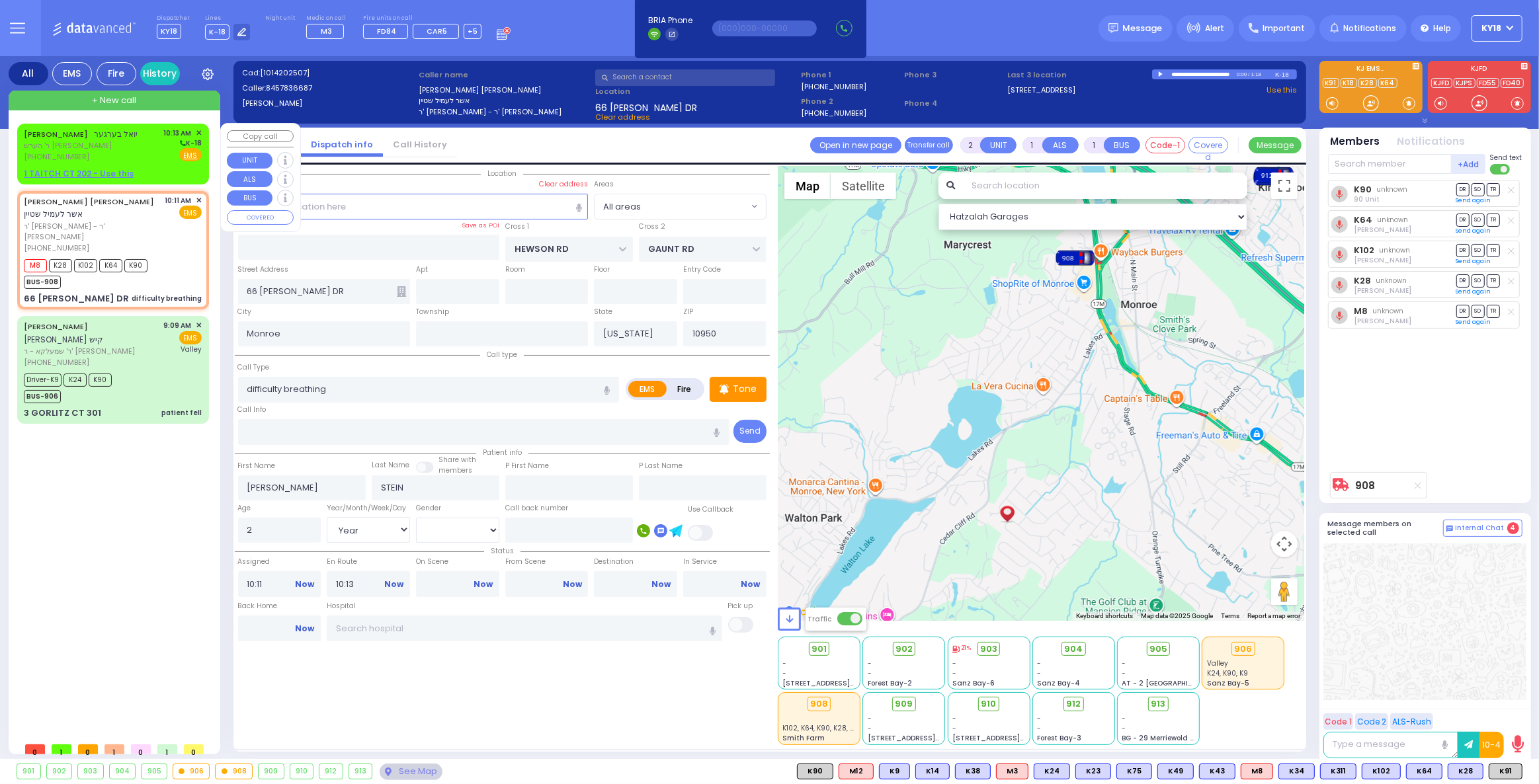
select select
type input "10:13"
select select "Hatzalah Garages"
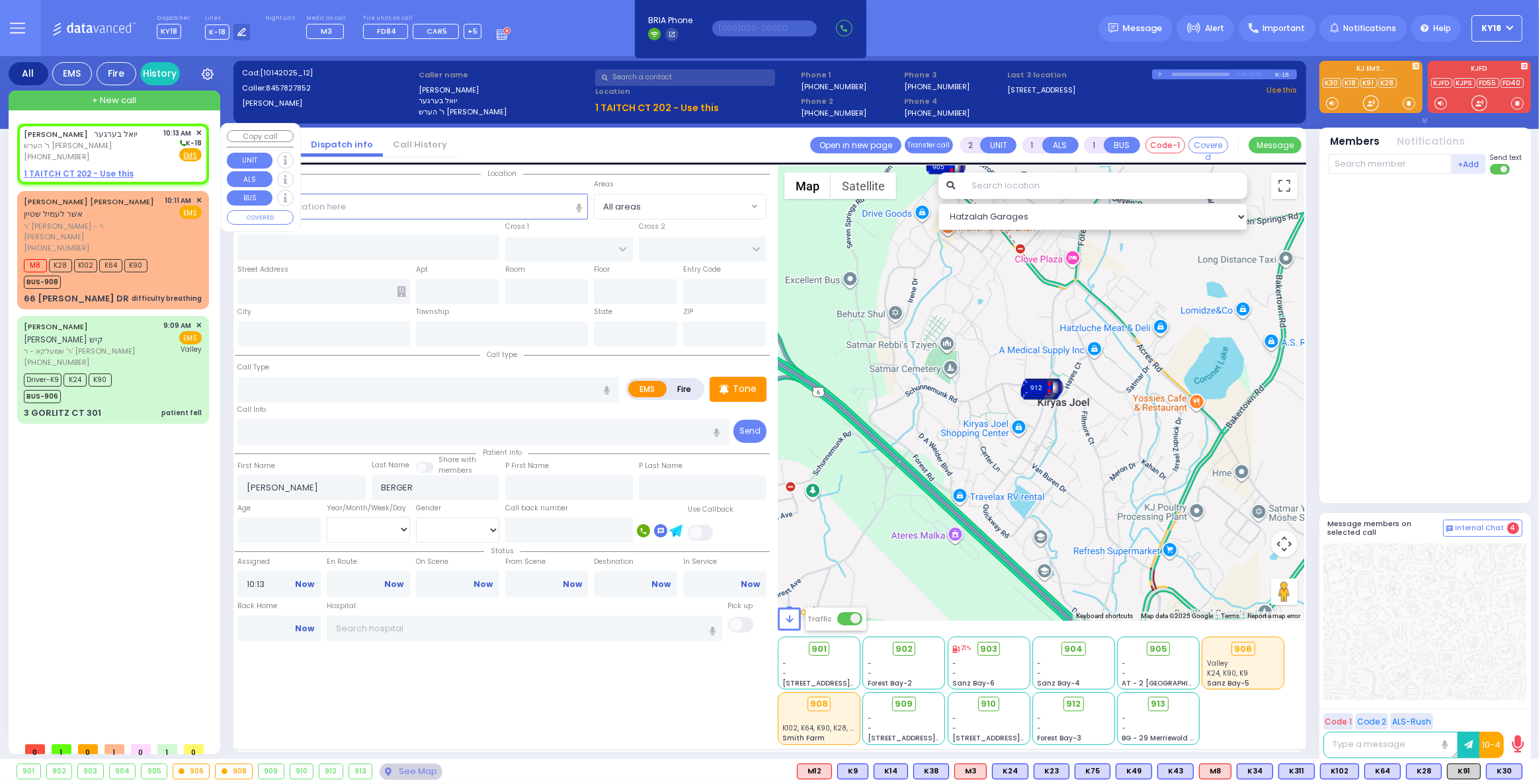
click at [199, 132] on span "✕" at bounding box center [199, 132] width 6 height 11
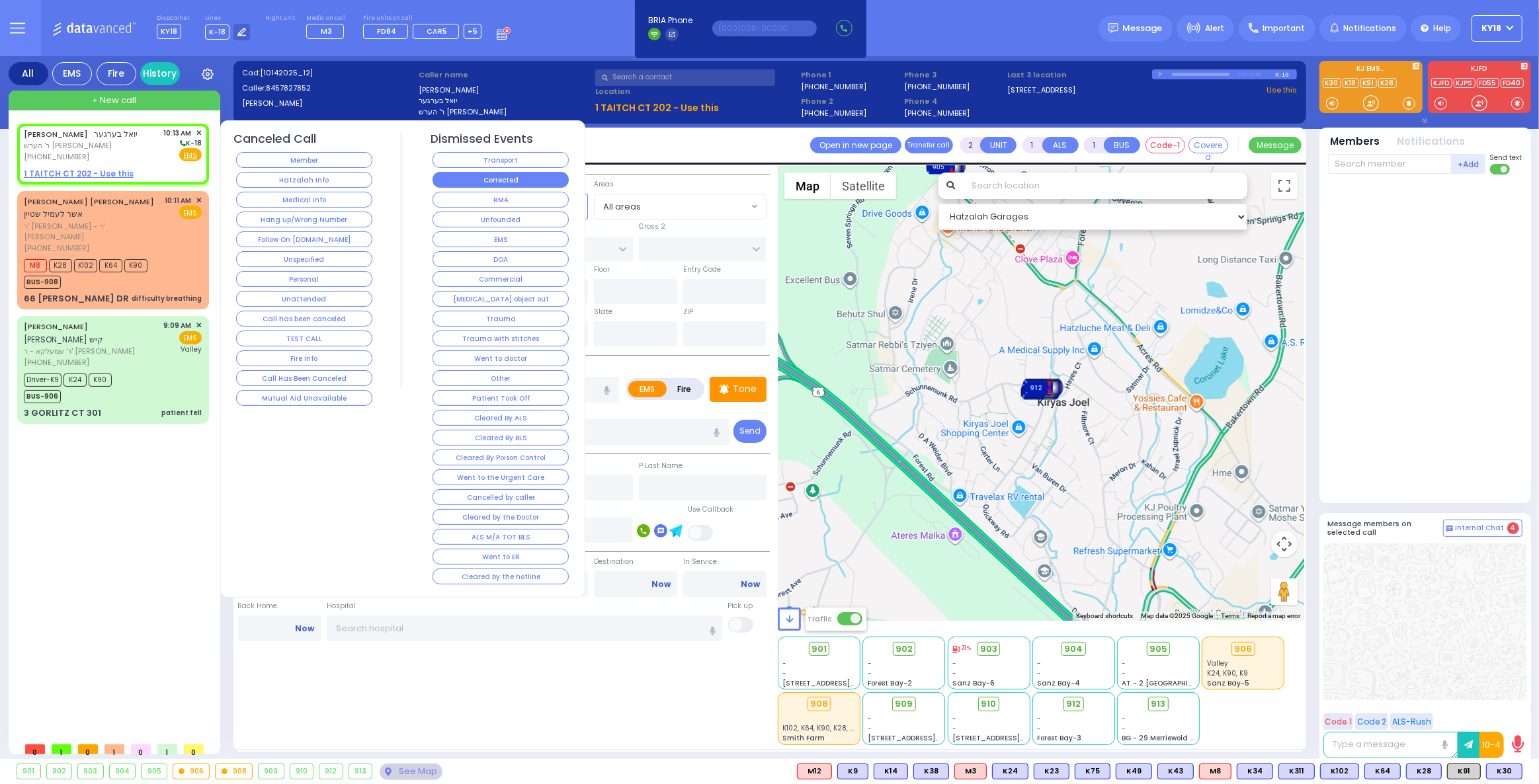
click at [472, 178] on button "Corrected" at bounding box center [500, 179] width 137 height 16
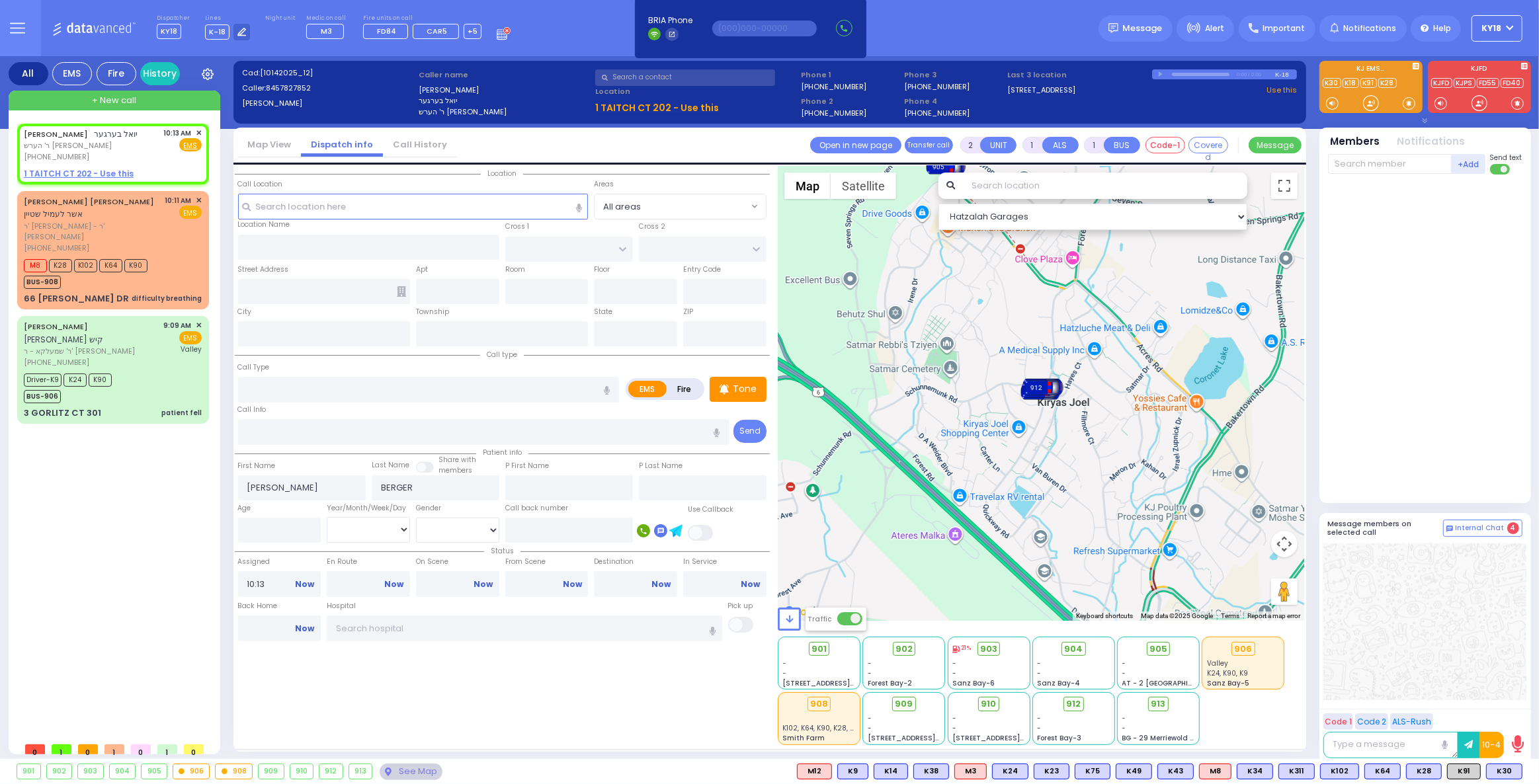
select select
radio input "true"
select select
select select "Hatzalah Garages"
select select
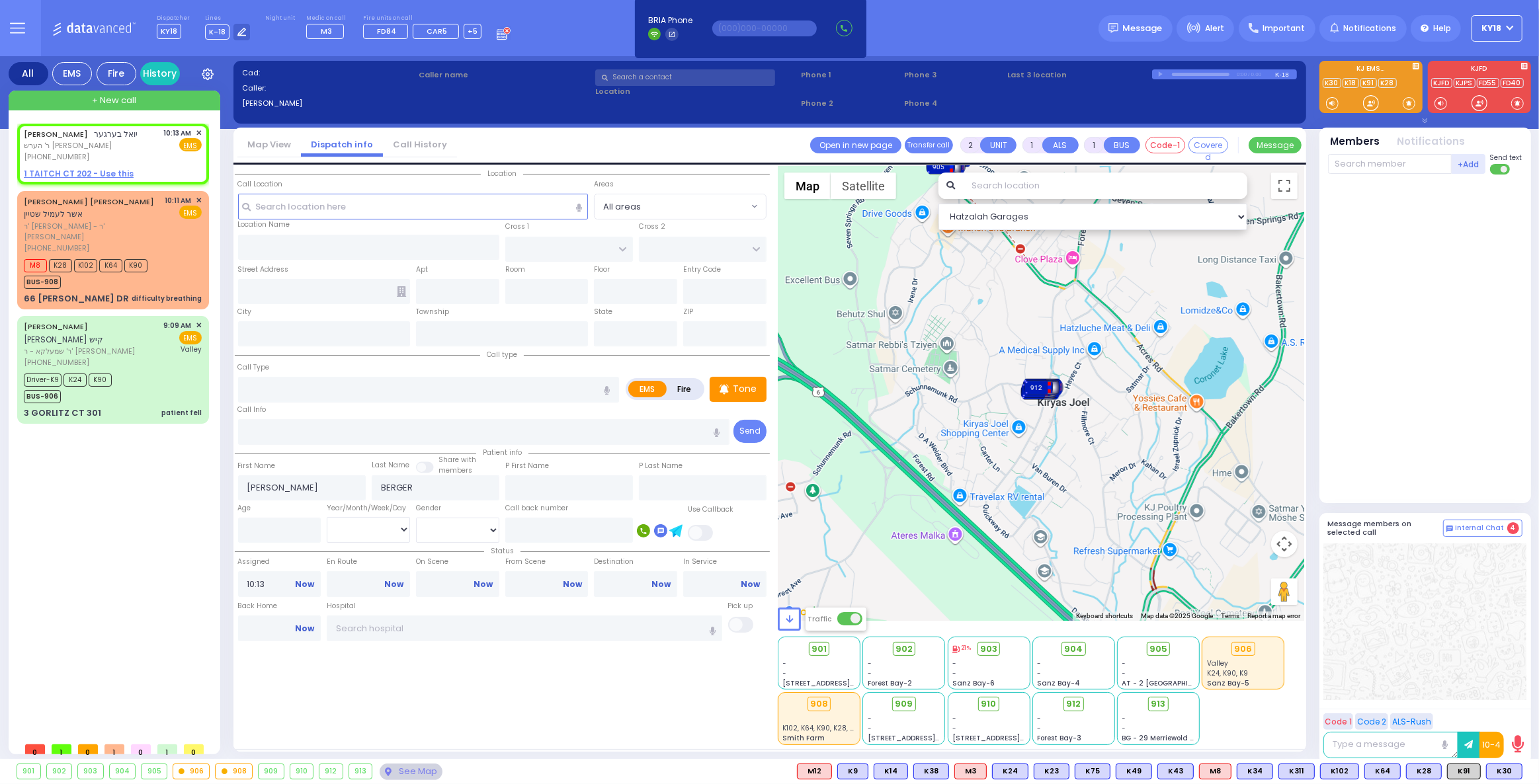
radio input "true"
select select
click at [197, 132] on span "✕" at bounding box center [199, 132] width 6 height 11
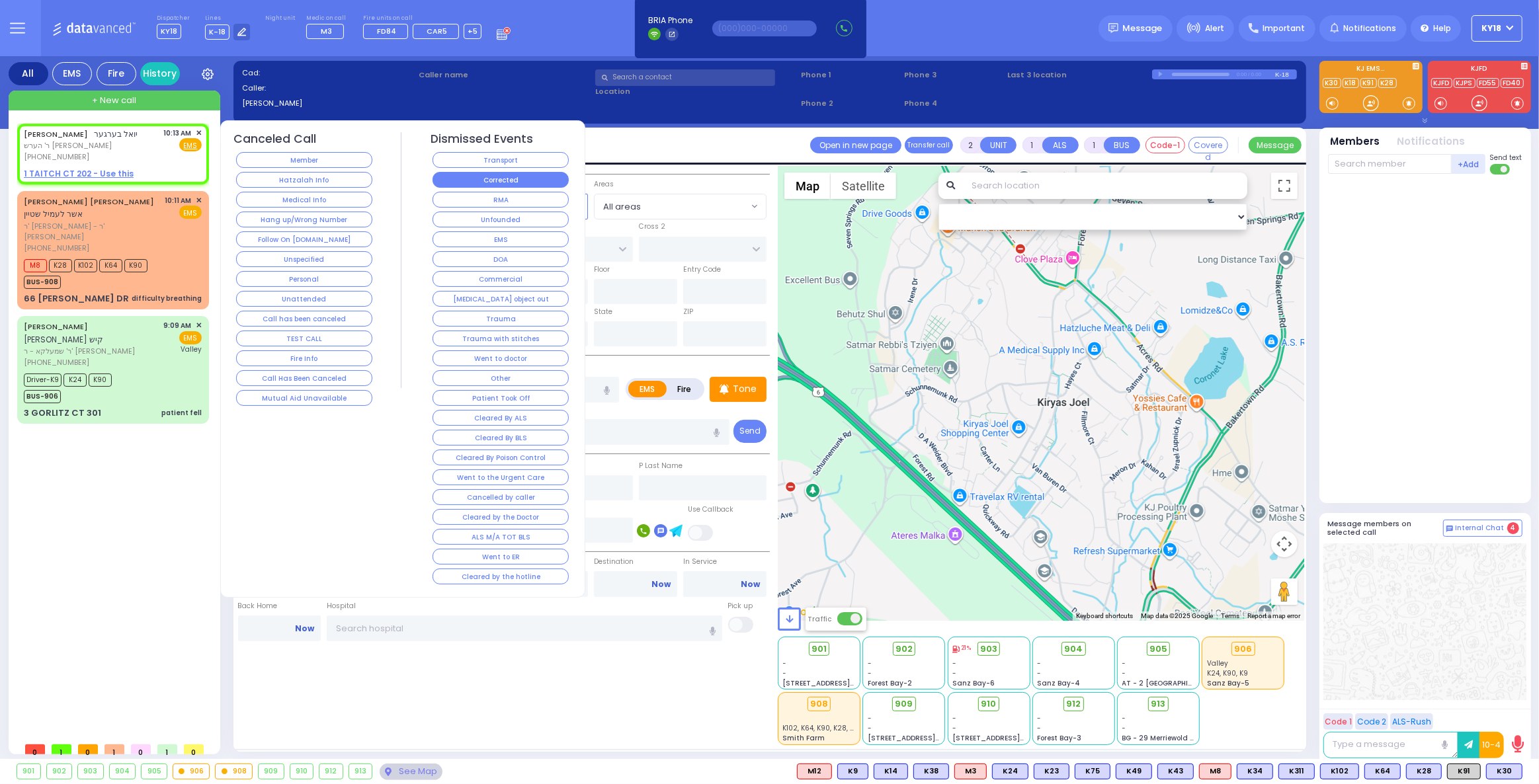
click at [473, 175] on button "Corrected" at bounding box center [500, 179] width 137 height 16
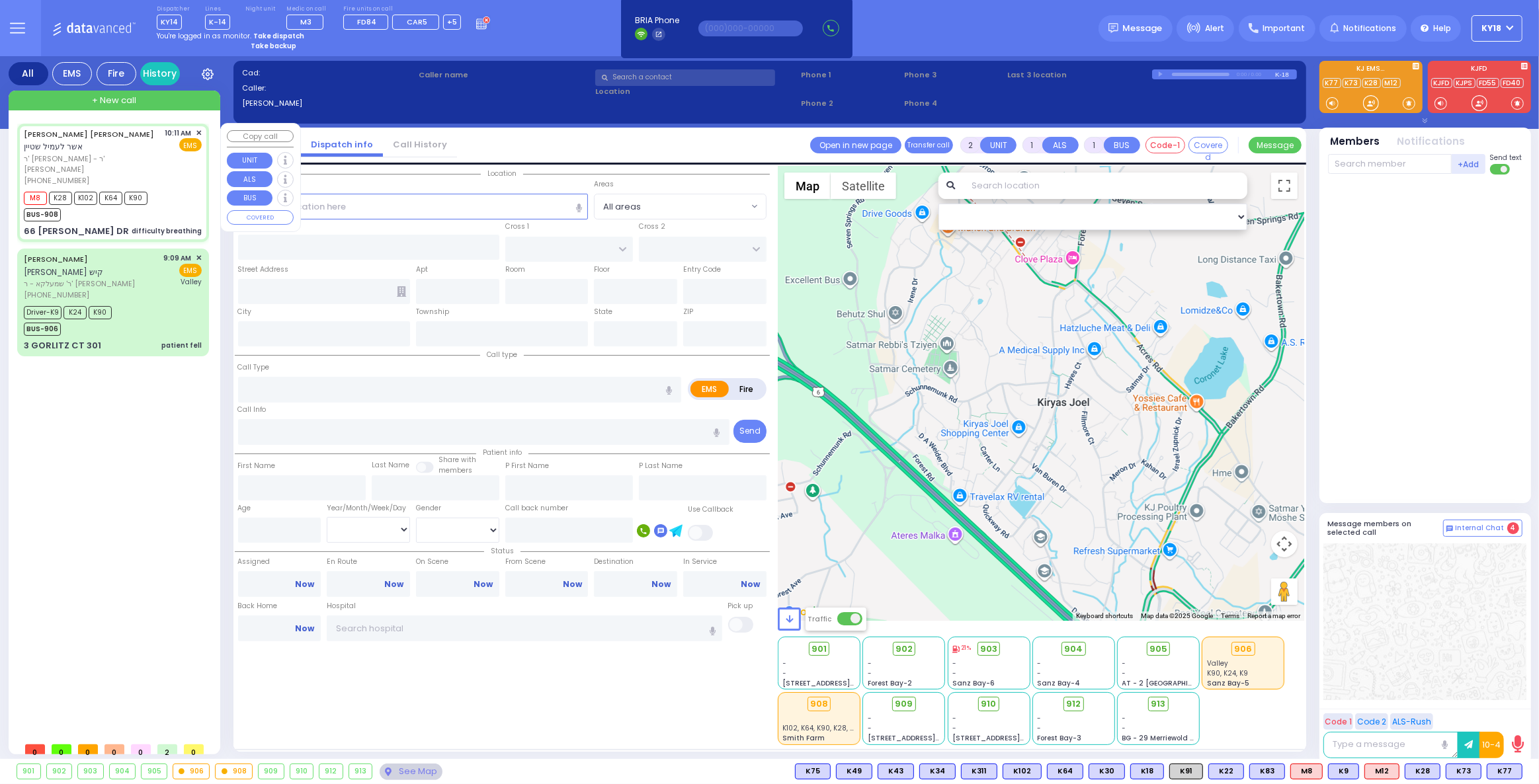
select select
type input "difficulty breathing"
radio input "true"
type input "[PERSON_NAME]"
type input "STEIN"
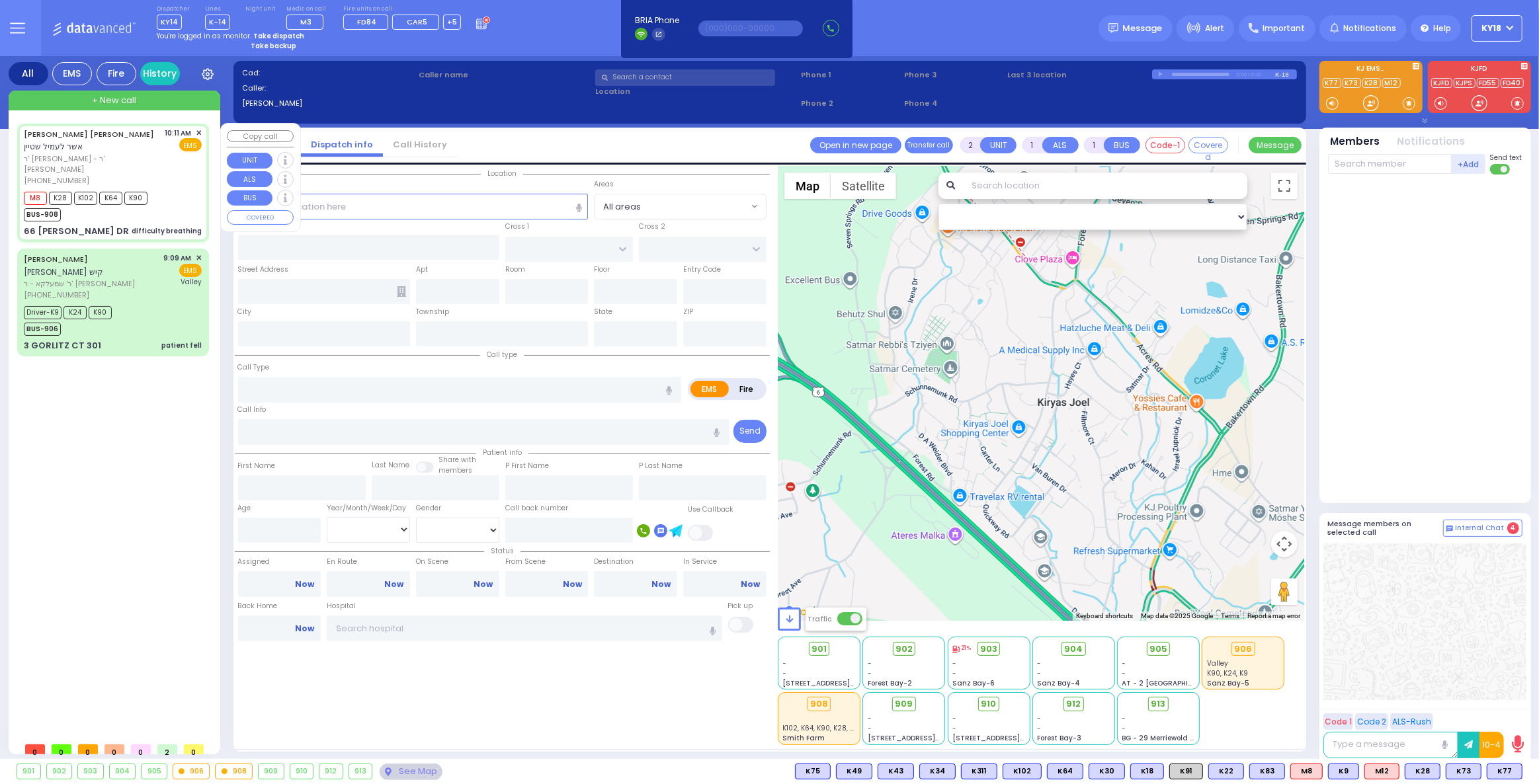
type input "2"
select select "Year"
select select "[DEMOGRAPHIC_DATA]"
type input "10:11"
type input "10:13"
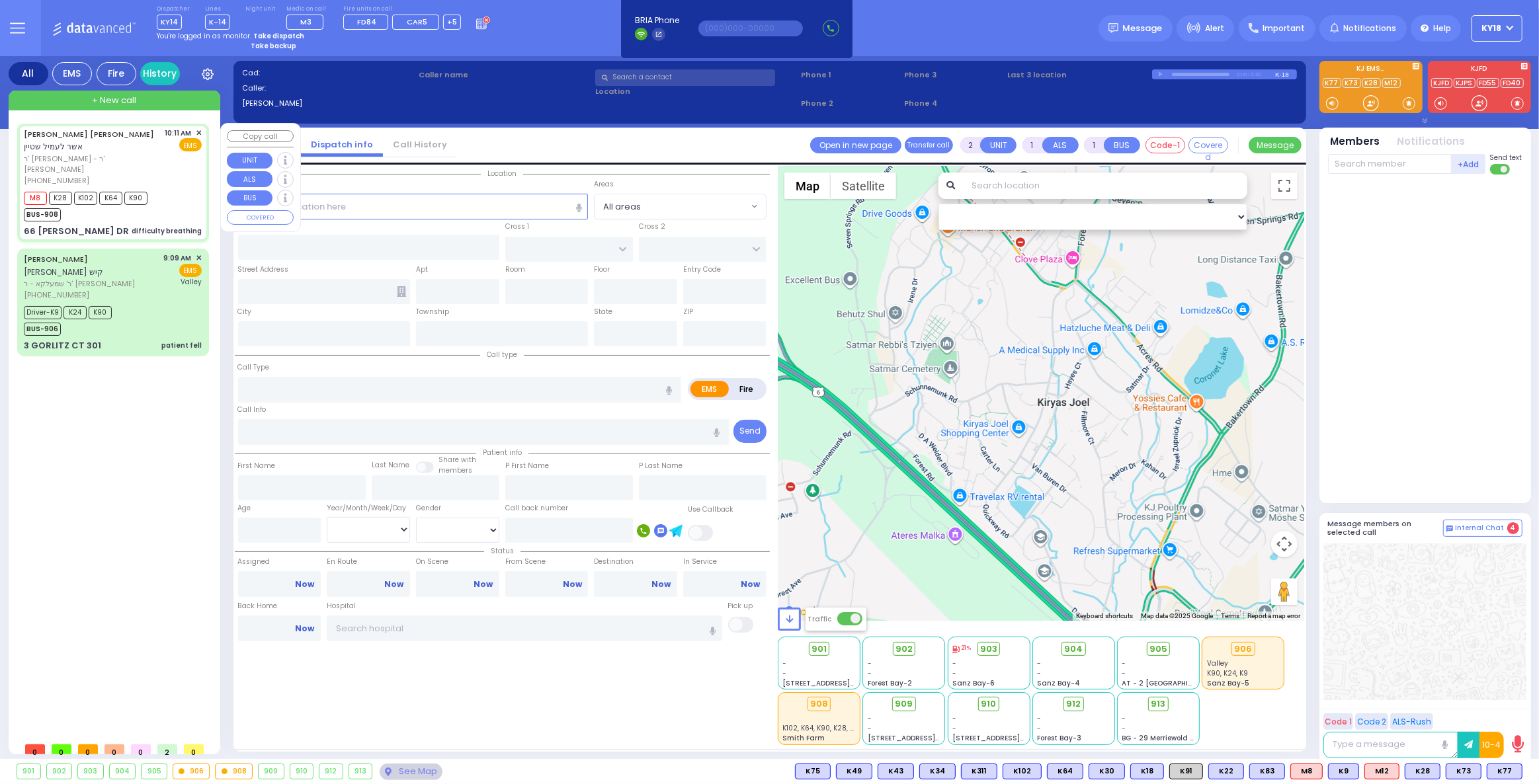
type input "10:40"
select select "Hatzalah Garages"
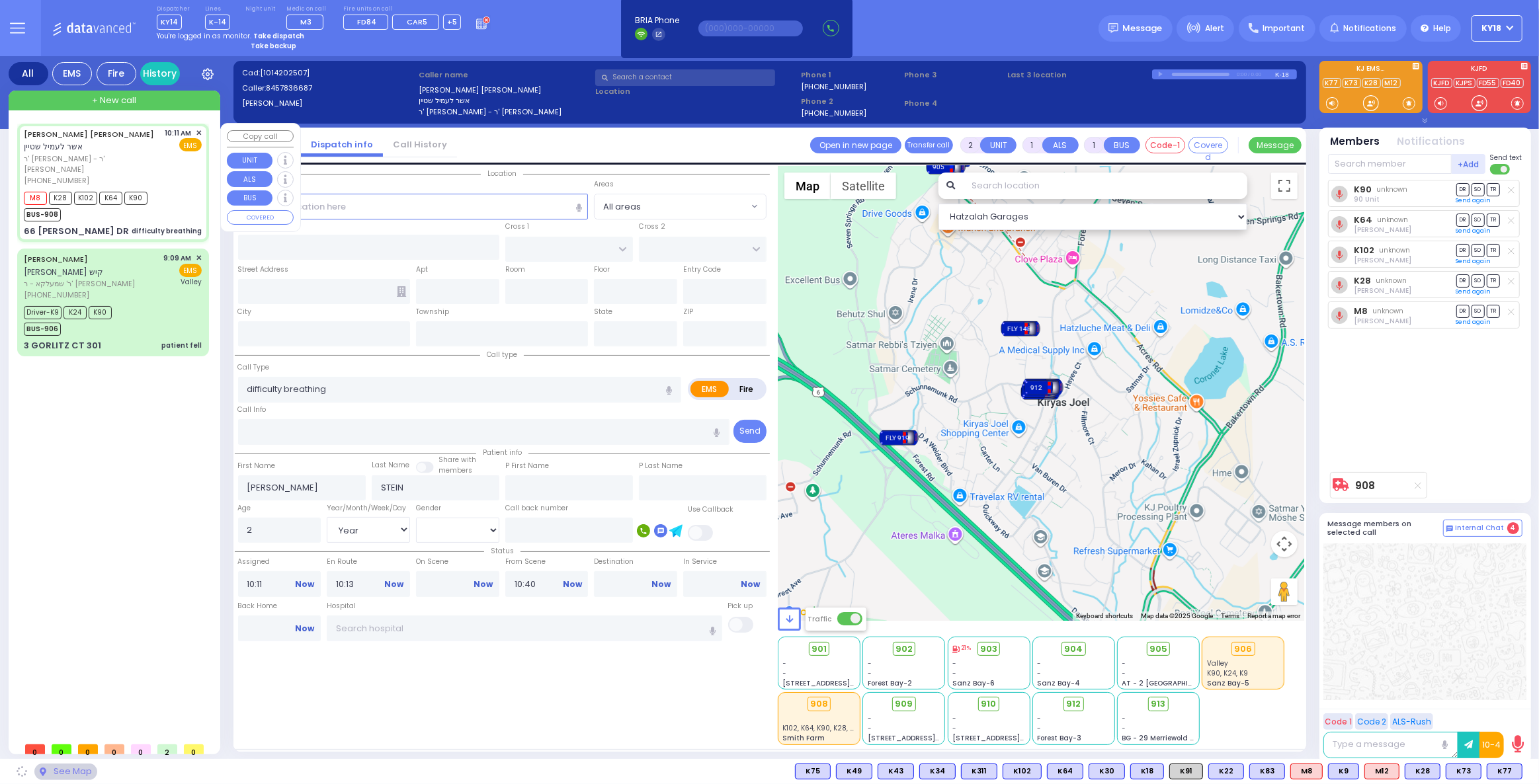
type input "HEWSON RD"
type input "GAUNT RD"
type input "66 [PERSON_NAME] DR"
type input "Monroe"
type input "[US_STATE]"
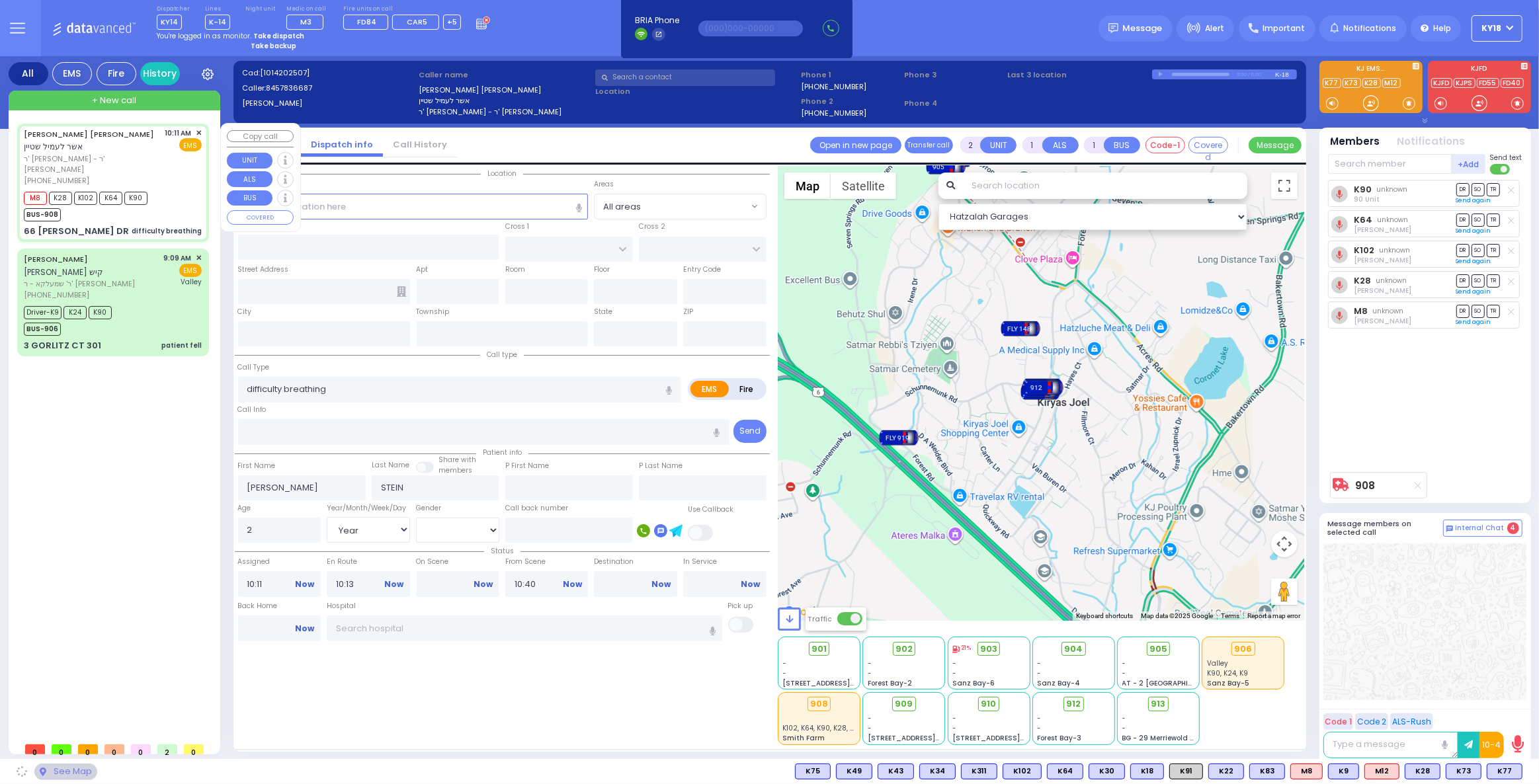
type input "10950"
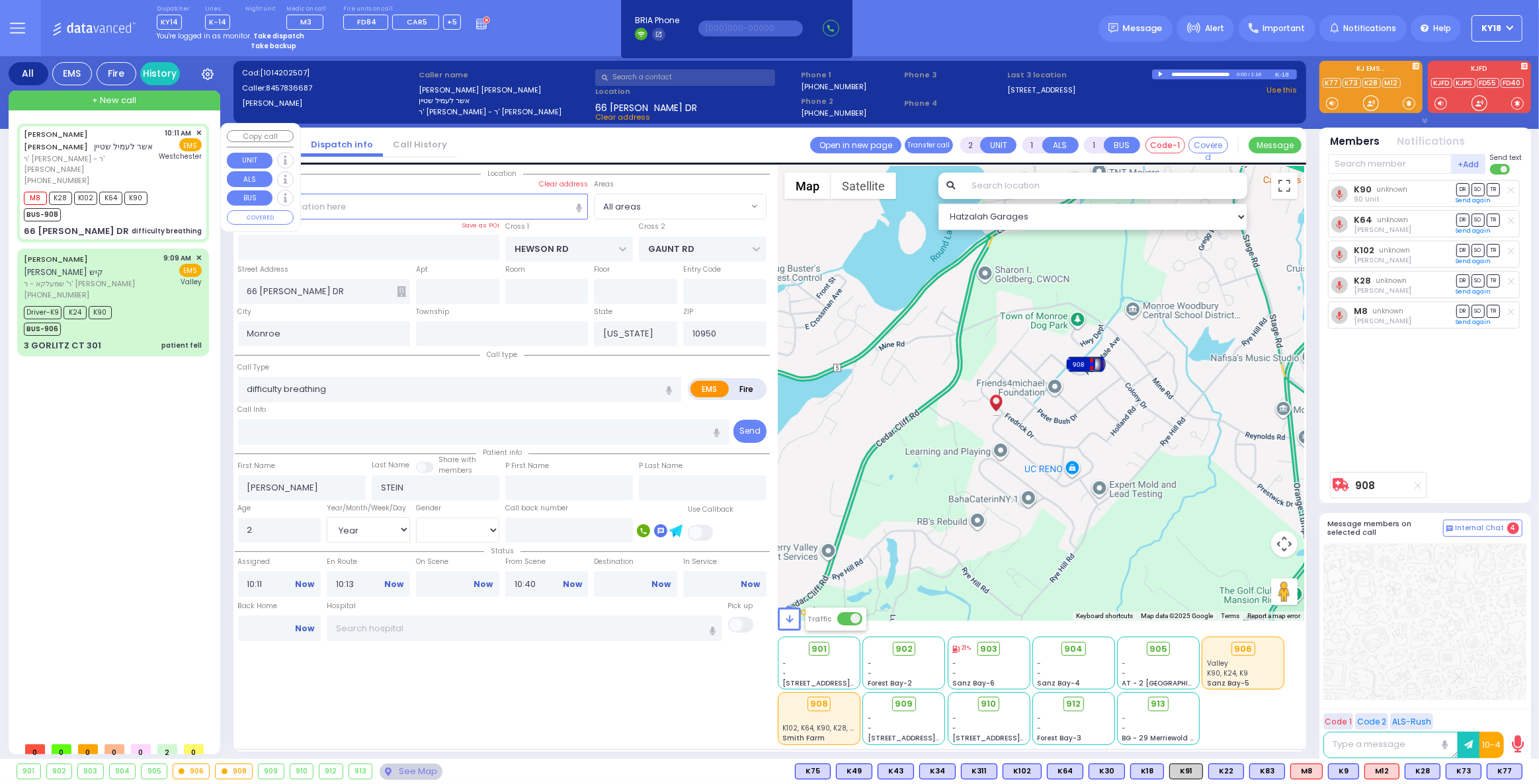
select select
radio input "true"
select select "Year"
select select "[DEMOGRAPHIC_DATA]"
type input "[GEOGRAPHIC_DATA]-[PERSON_NAME][GEOGRAPHIC_DATA]"
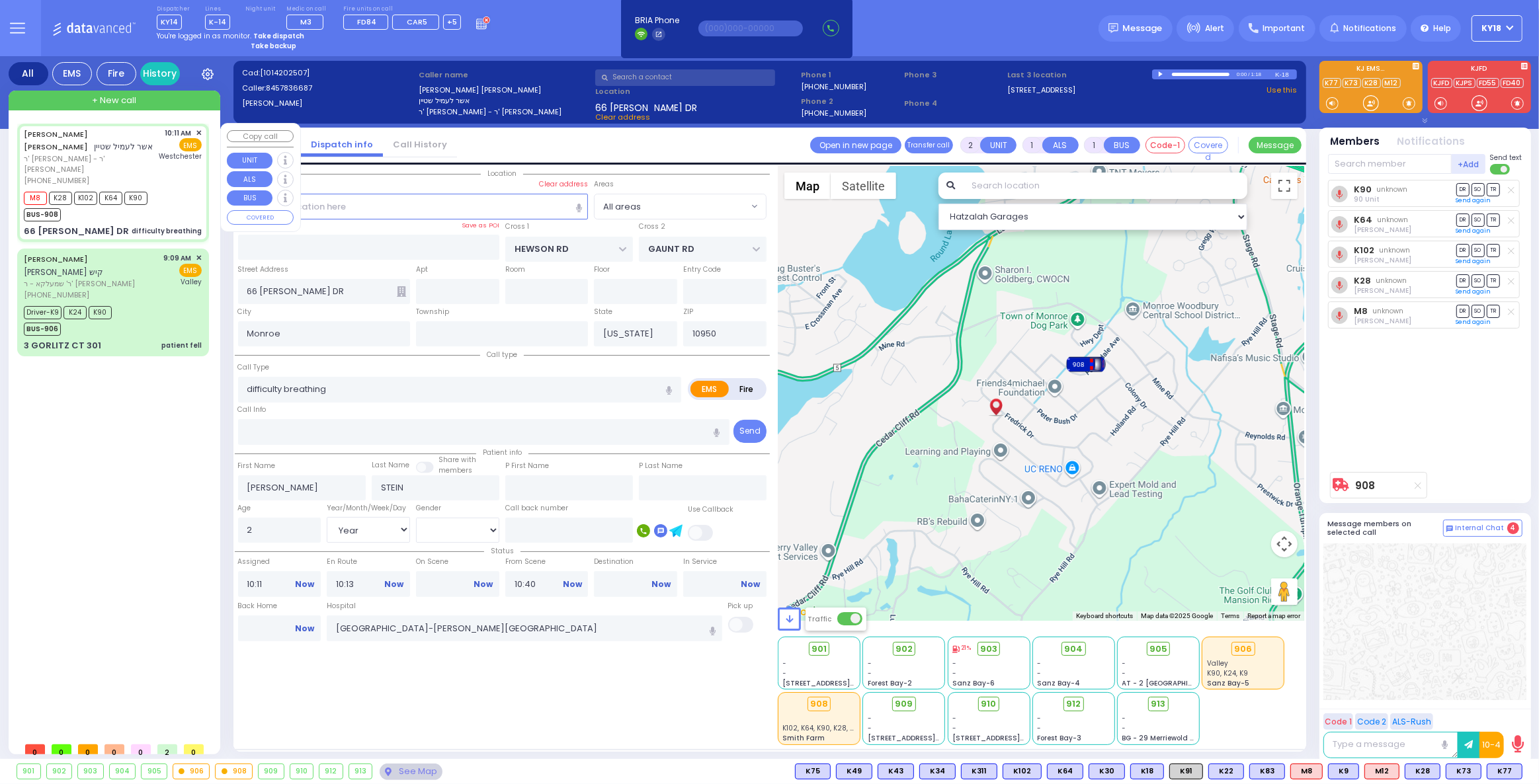
select select "Hatzalah Garages"
